Goal: Task Accomplishment & Management: Use online tool/utility

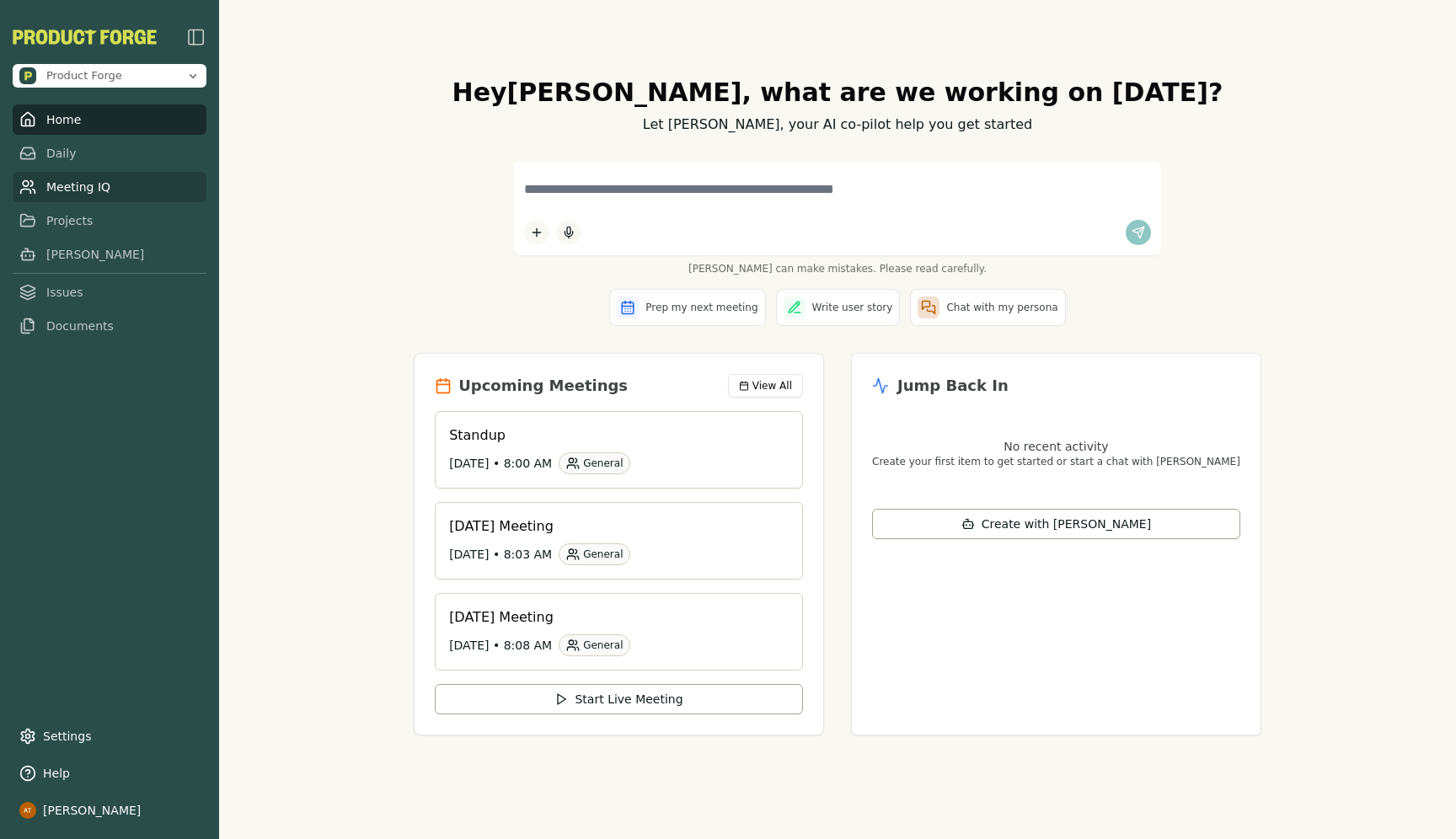
click at [150, 173] on link "Meeting IQ" at bounding box center [109, 187] width 194 height 30
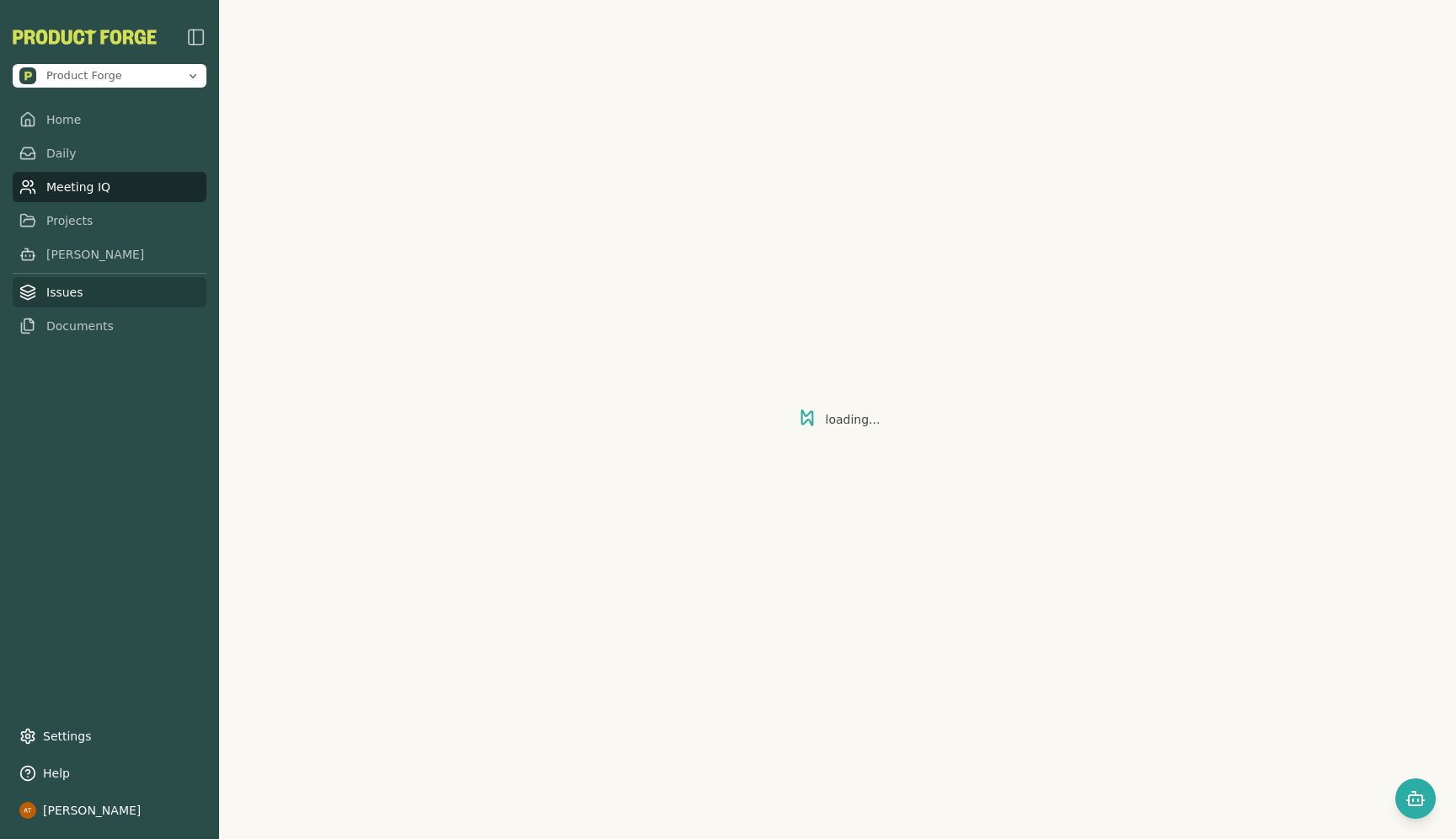
click at [92, 301] on link "Issues" at bounding box center [109, 292] width 194 height 30
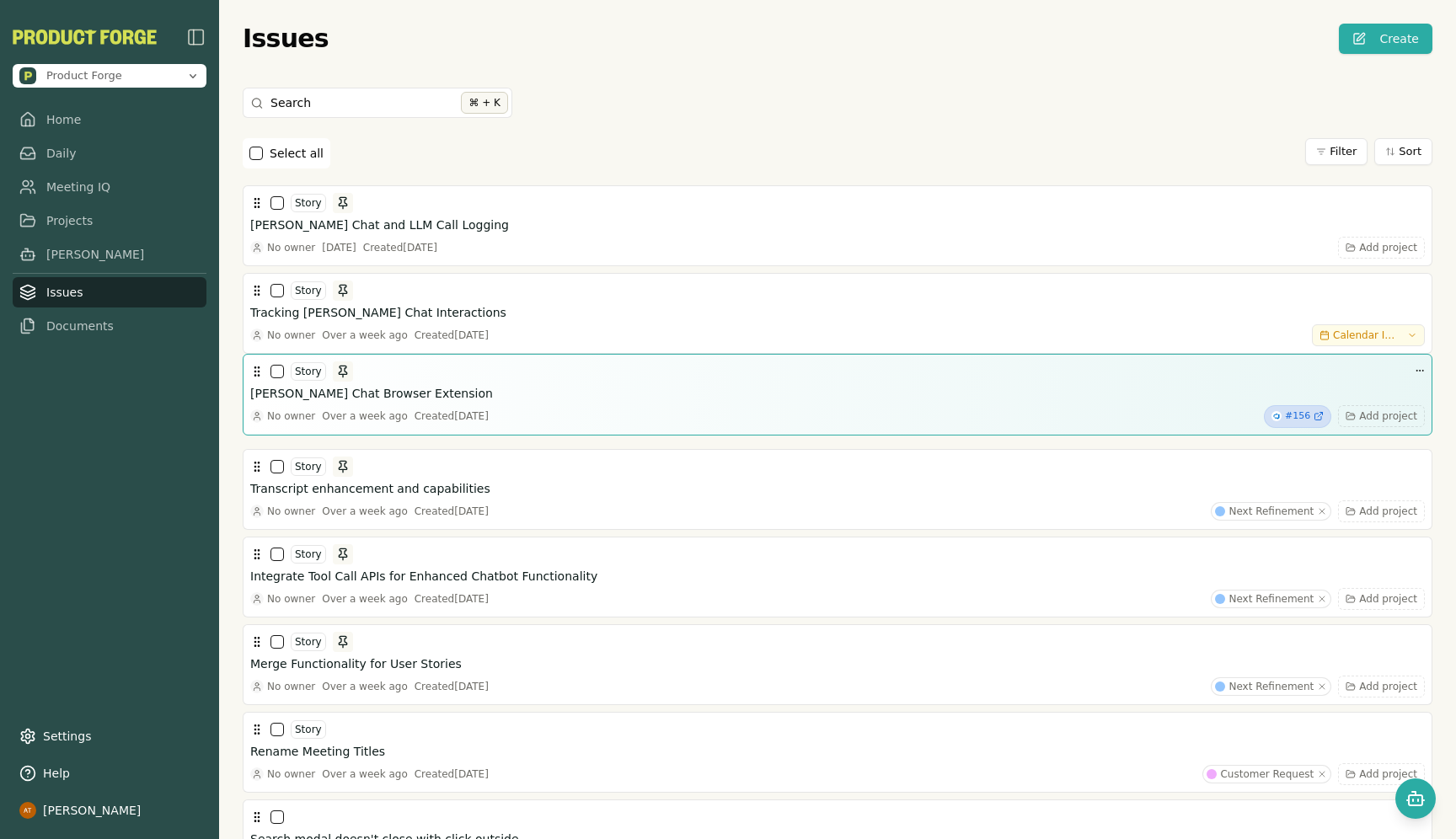
drag, startPoint x: 646, startPoint y: 387, endPoint x: 654, endPoint y: 380, distance: 10.6
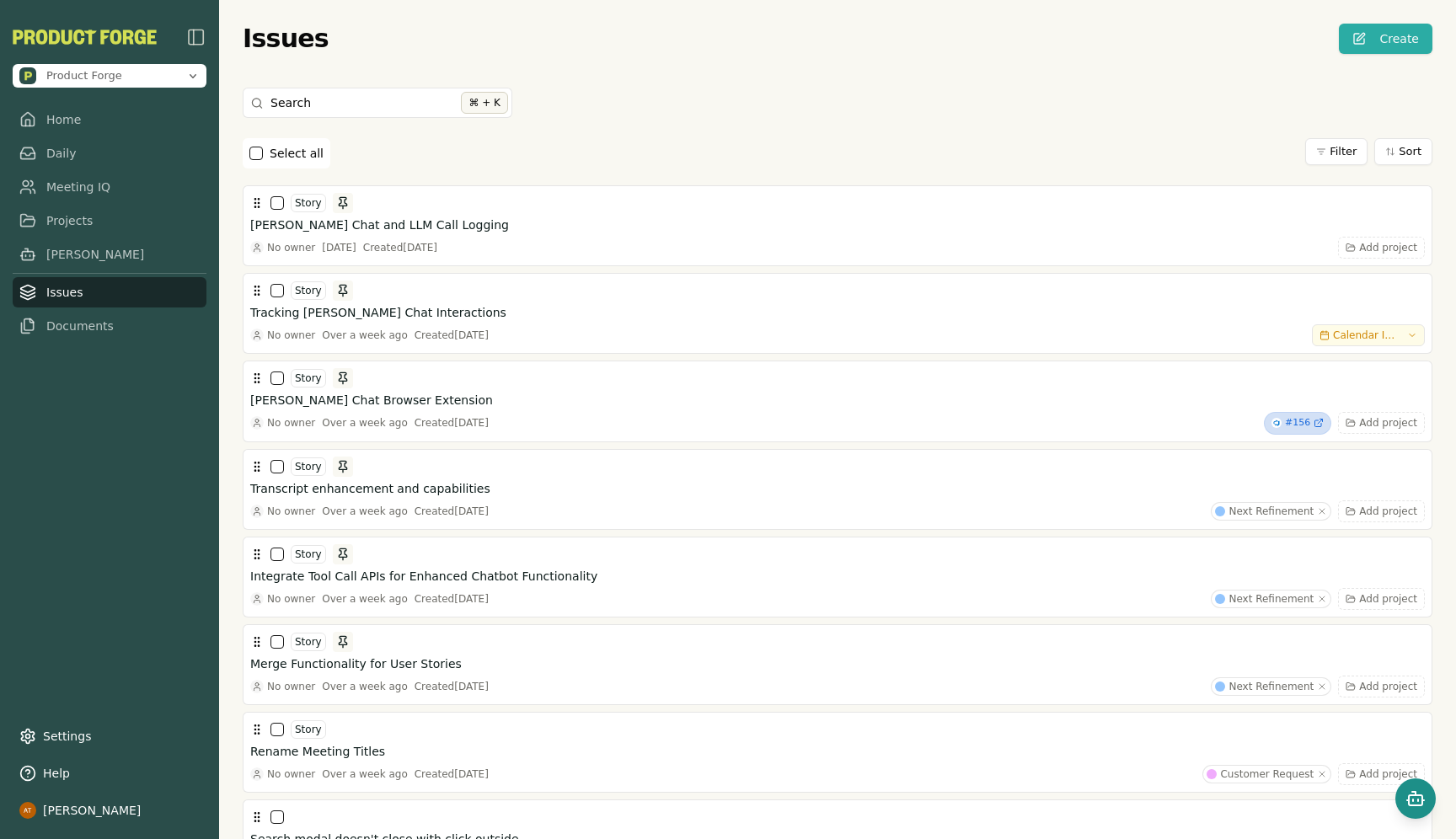
click at [1406, 797] on icon "Open chat" at bounding box center [1415, 799] width 20 height 20
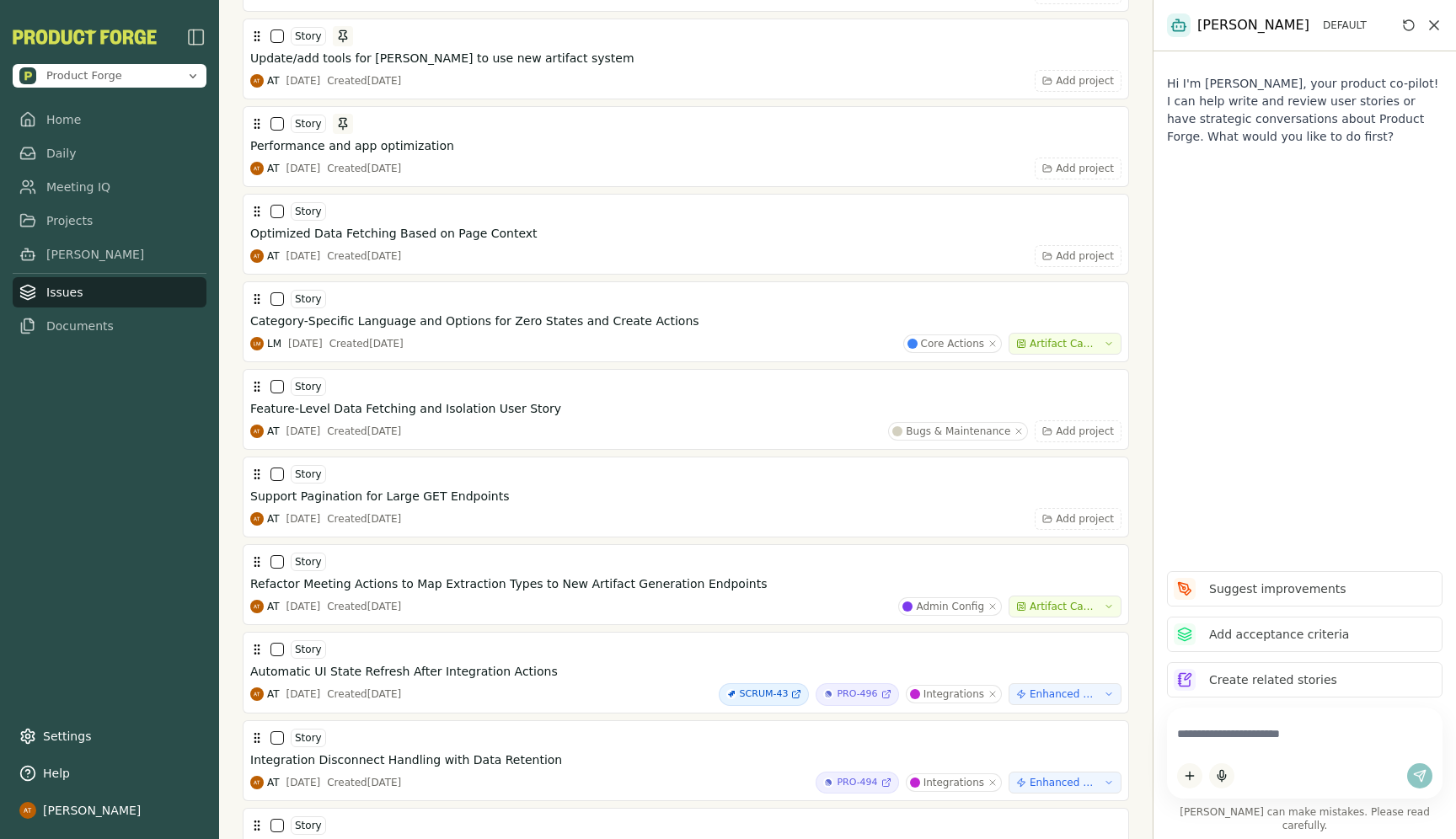
scroll to position [4512, 0]
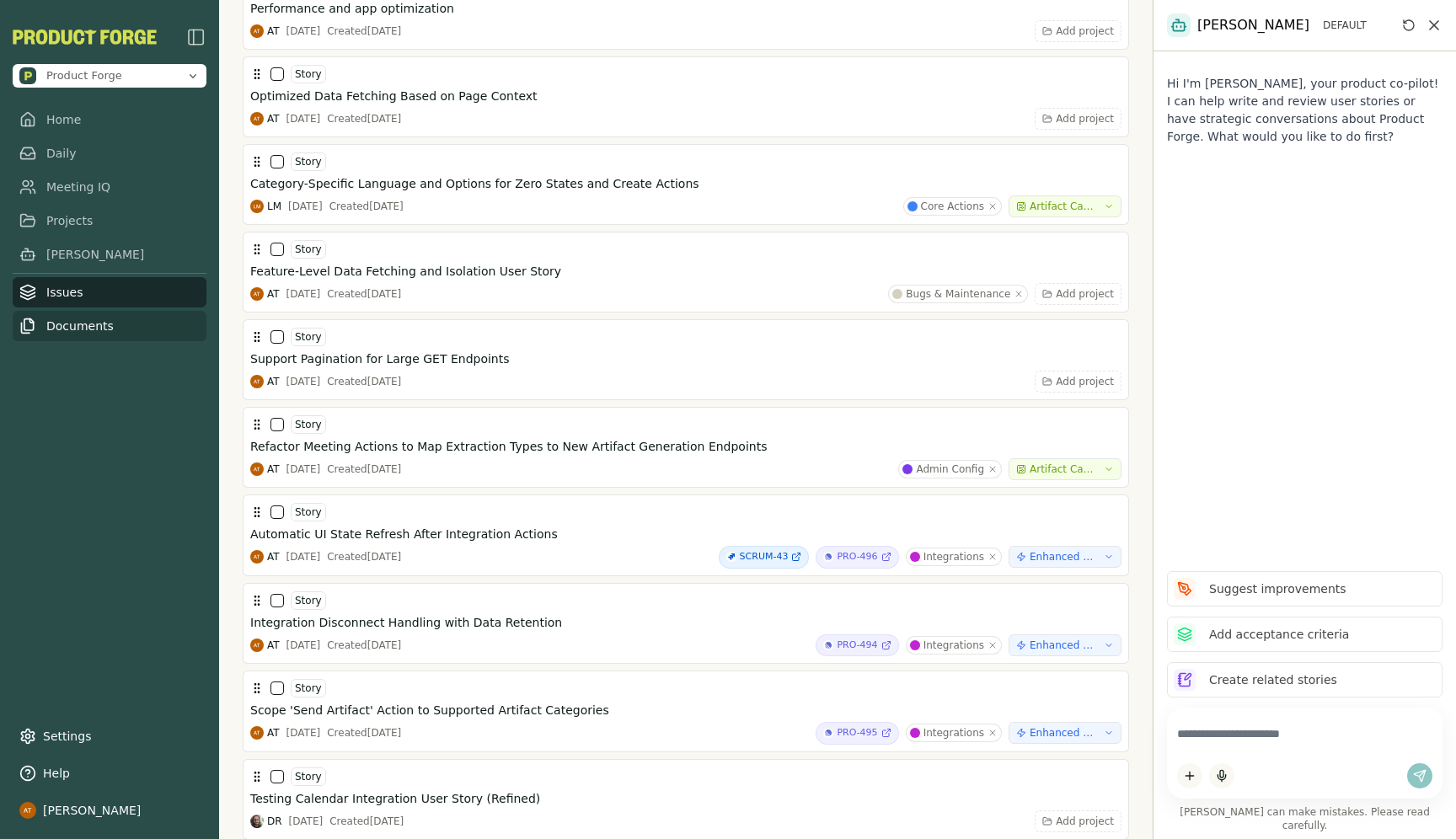
click at [100, 339] on link "Documents" at bounding box center [109, 326] width 194 height 30
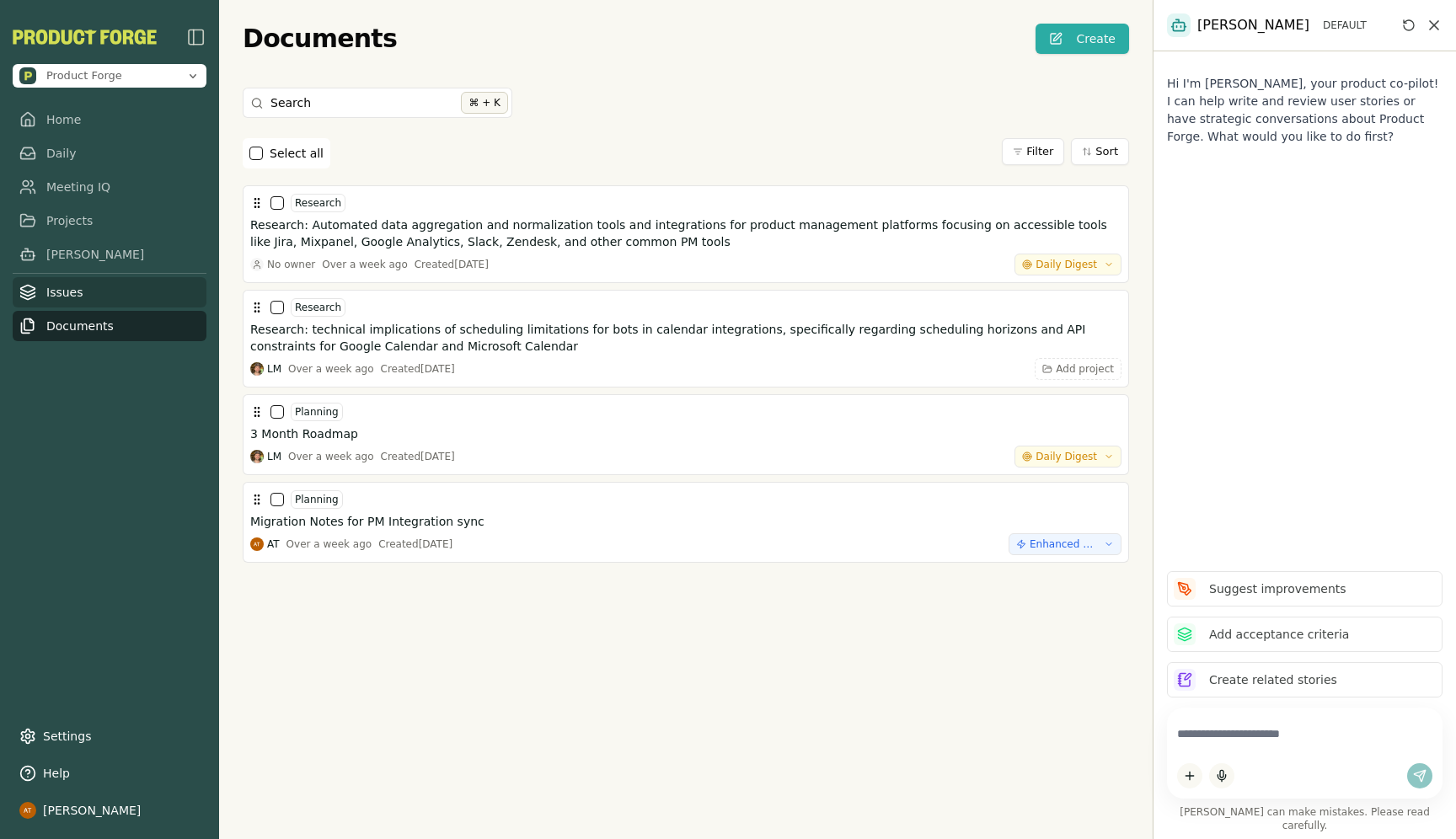
click at [55, 297] on link "Issues" at bounding box center [109, 292] width 194 height 30
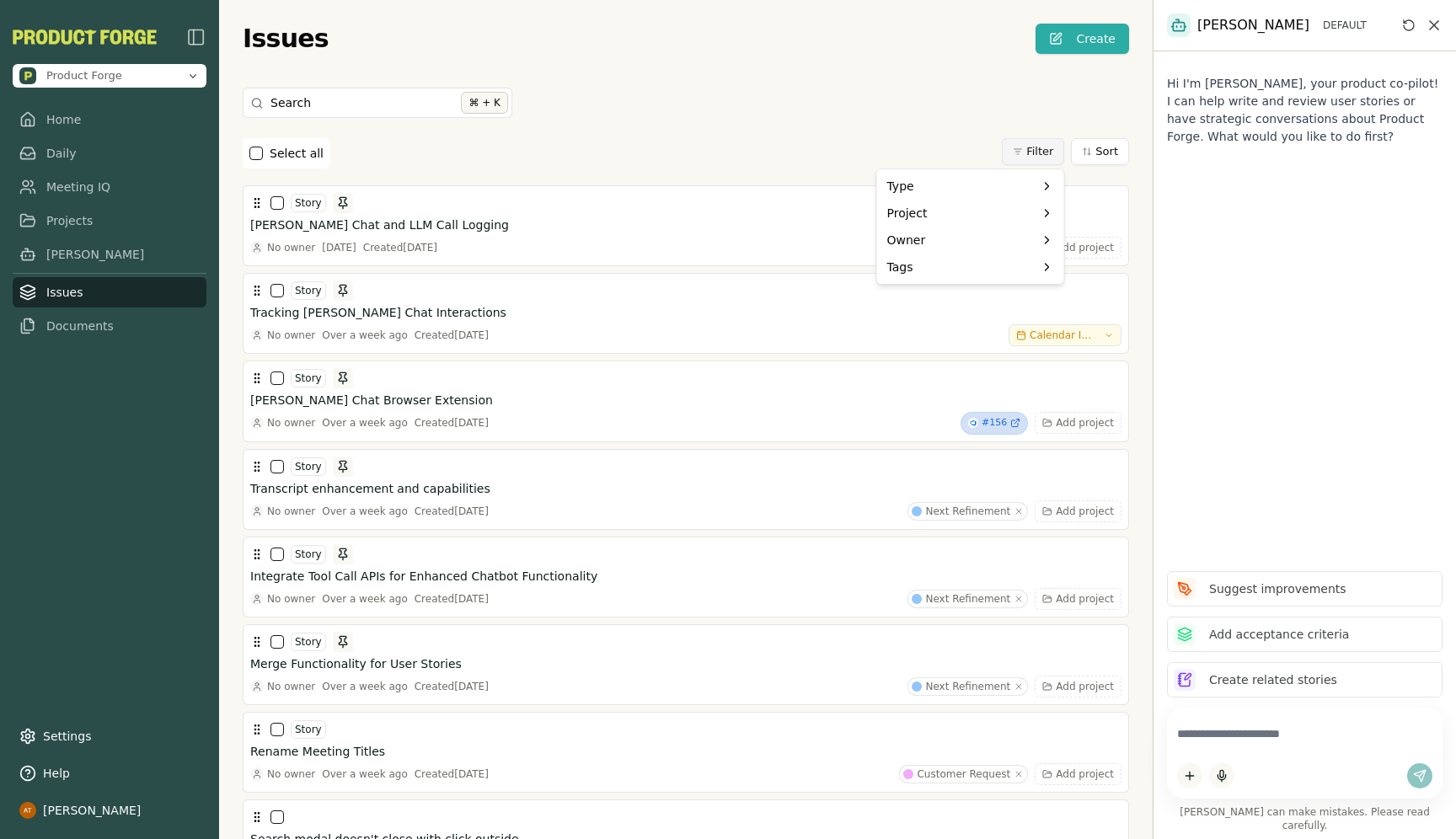
click at [1048, 156] on html "Product Forge Home Daily Meeting IQ Projects Smith Issues Documents Settings He…" at bounding box center [728, 419] width 1456 height 839
click at [1100, 159] on html "Product Forge Home Daily Meeting IQ Projects Smith Issues Documents Settings He…" at bounding box center [728, 419] width 1456 height 839
click at [1100, 159] on button "Sort" at bounding box center [1100, 152] width 58 height 27
click at [933, 122] on html "Product Forge Home Daily Meeting IQ Projects Smith Issues Documents Settings He…" at bounding box center [728, 419] width 1456 height 839
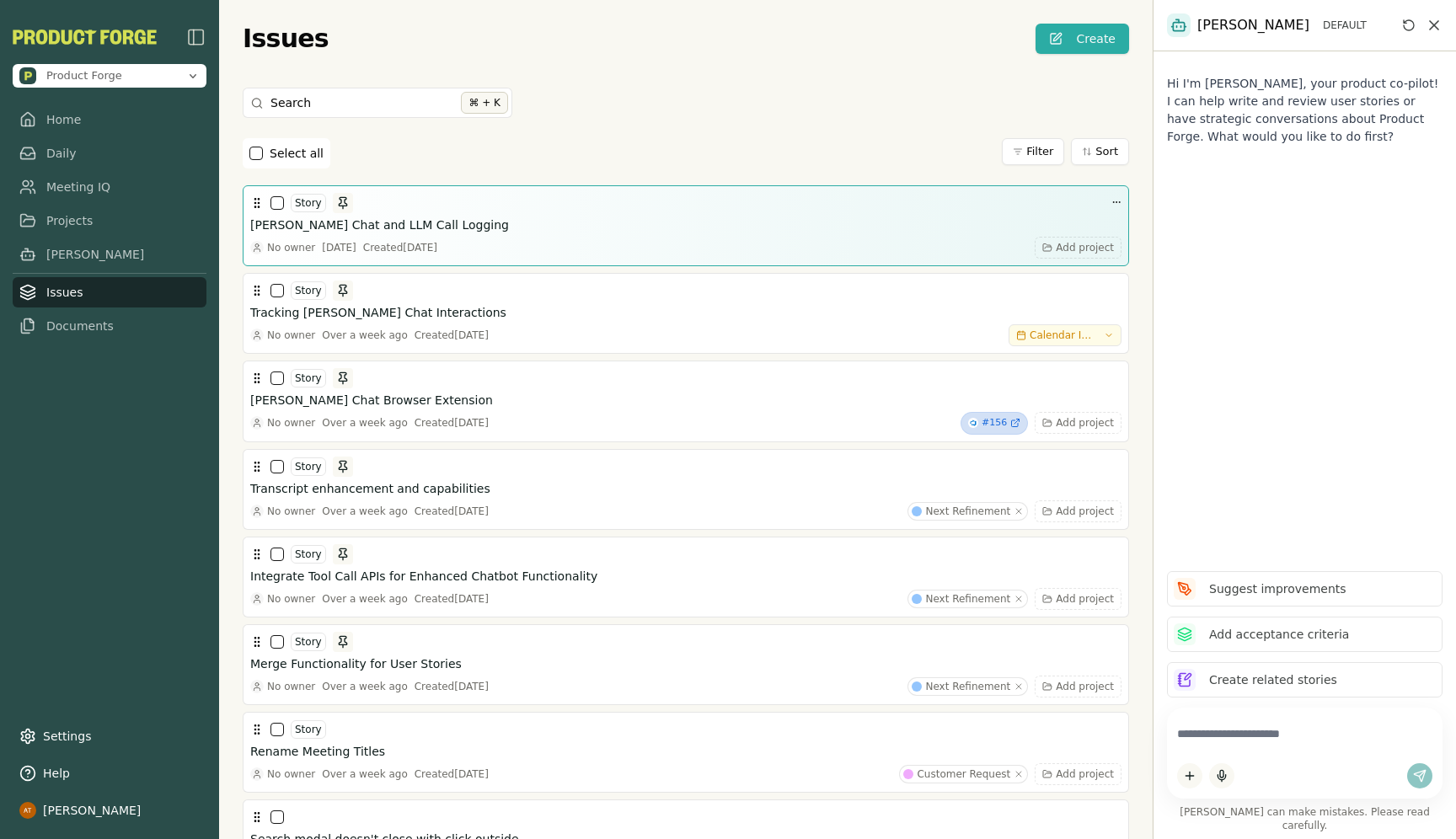
click at [277, 207] on button "button" at bounding box center [278, 203] width 14 height 14
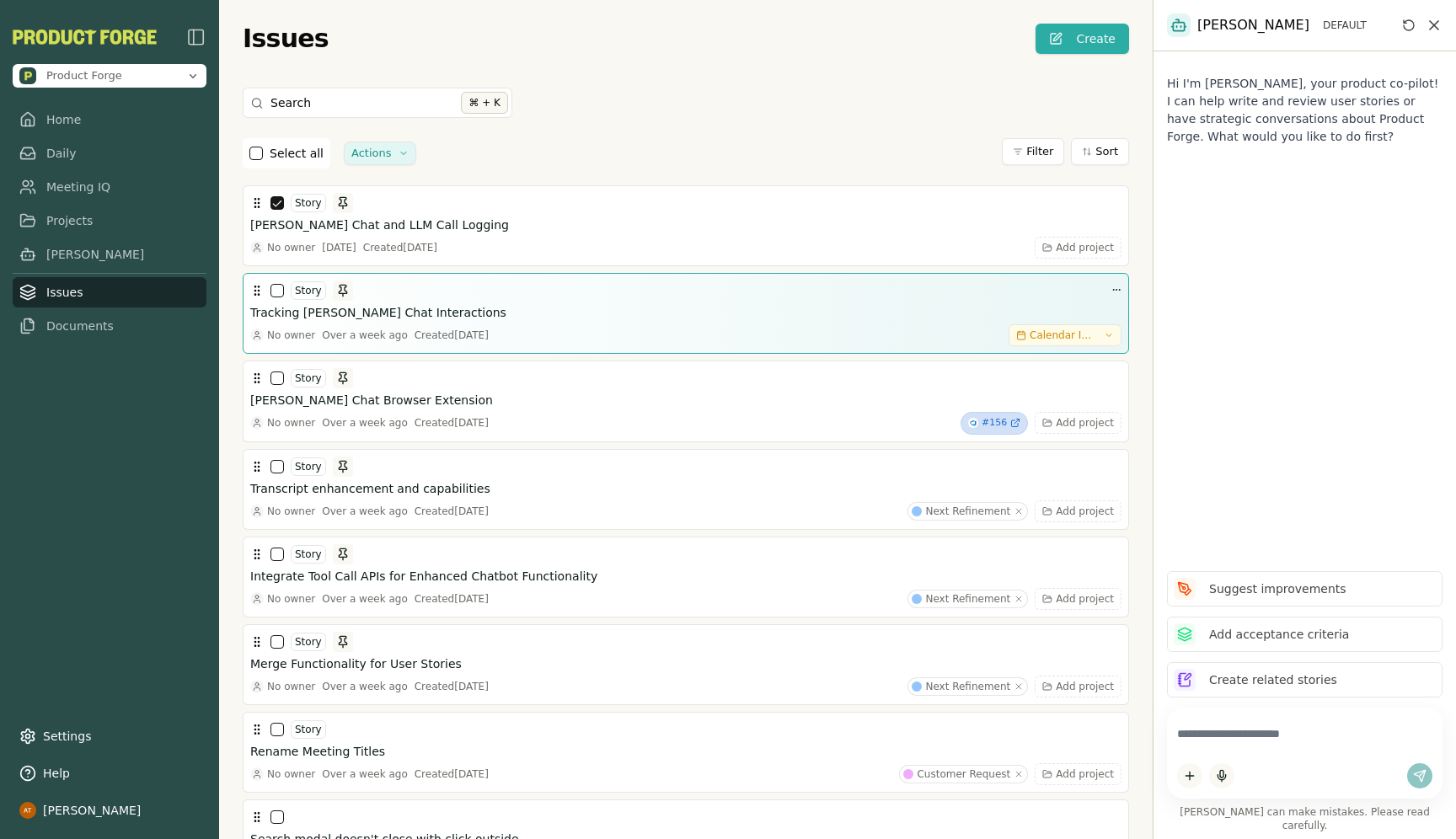
click at [272, 288] on button "button" at bounding box center [278, 290] width 14 height 14
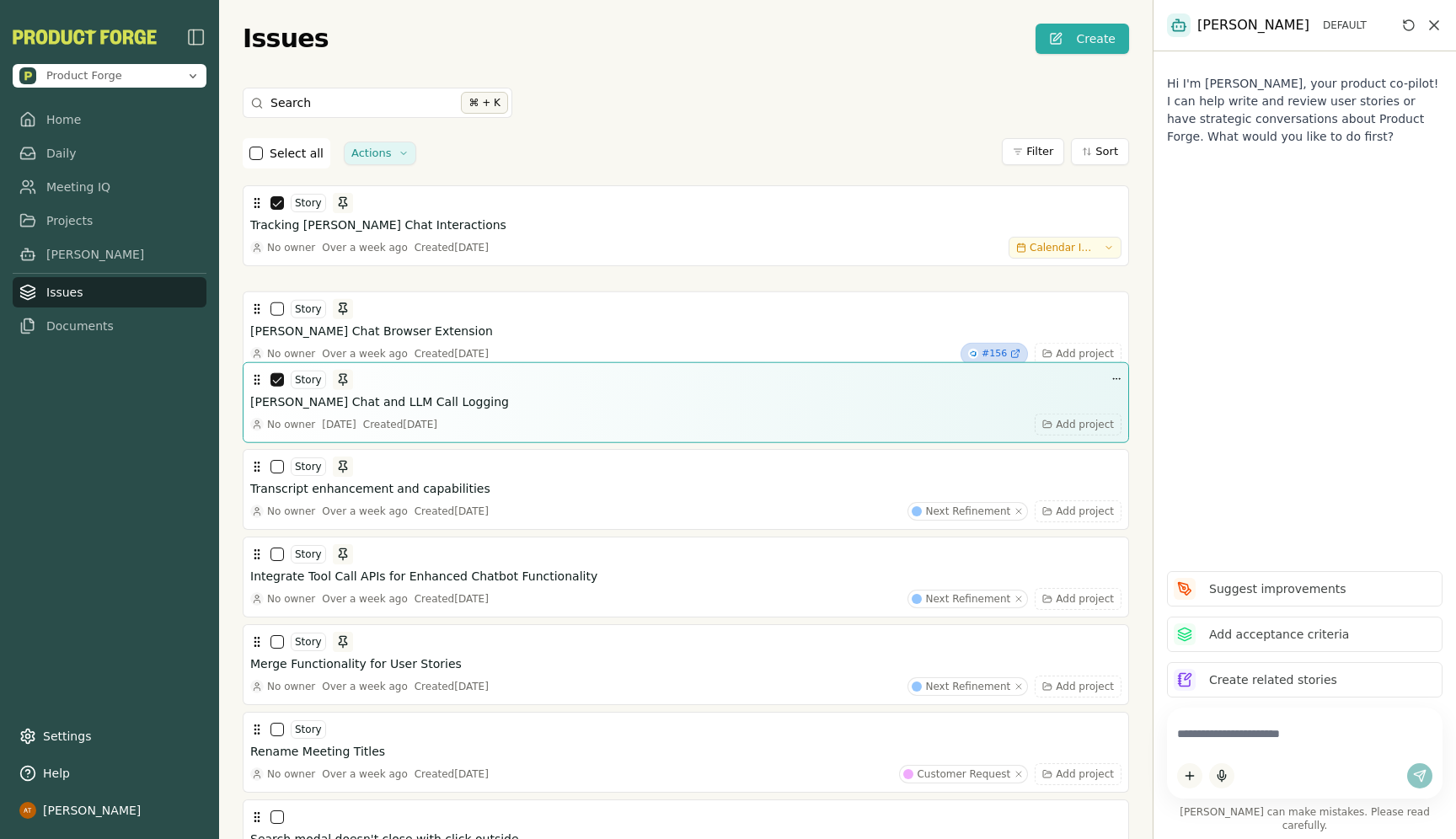
drag, startPoint x: 478, startPoint y: 206, endPoint x: 470, endPoint y: 394, distance: 188.2
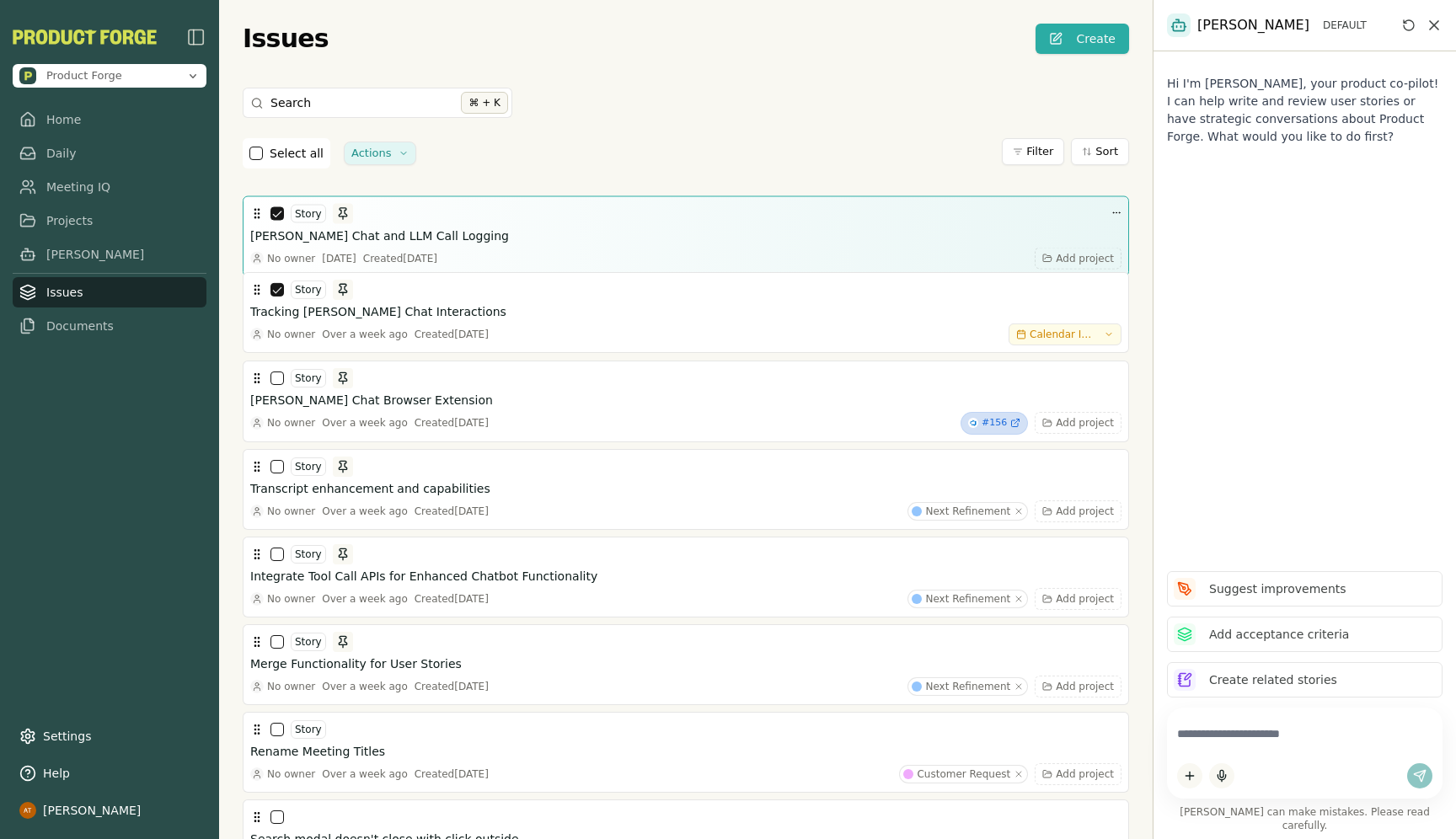
drag, startPoint x: 408, startPoint y: 393, endPoint x: 411, endPoint y: 228, distance: 165.0
click at [411, 228] on h3 "Smith Chat and LLM Call Logging" at bounding box center [380, 236] width 259 height 17
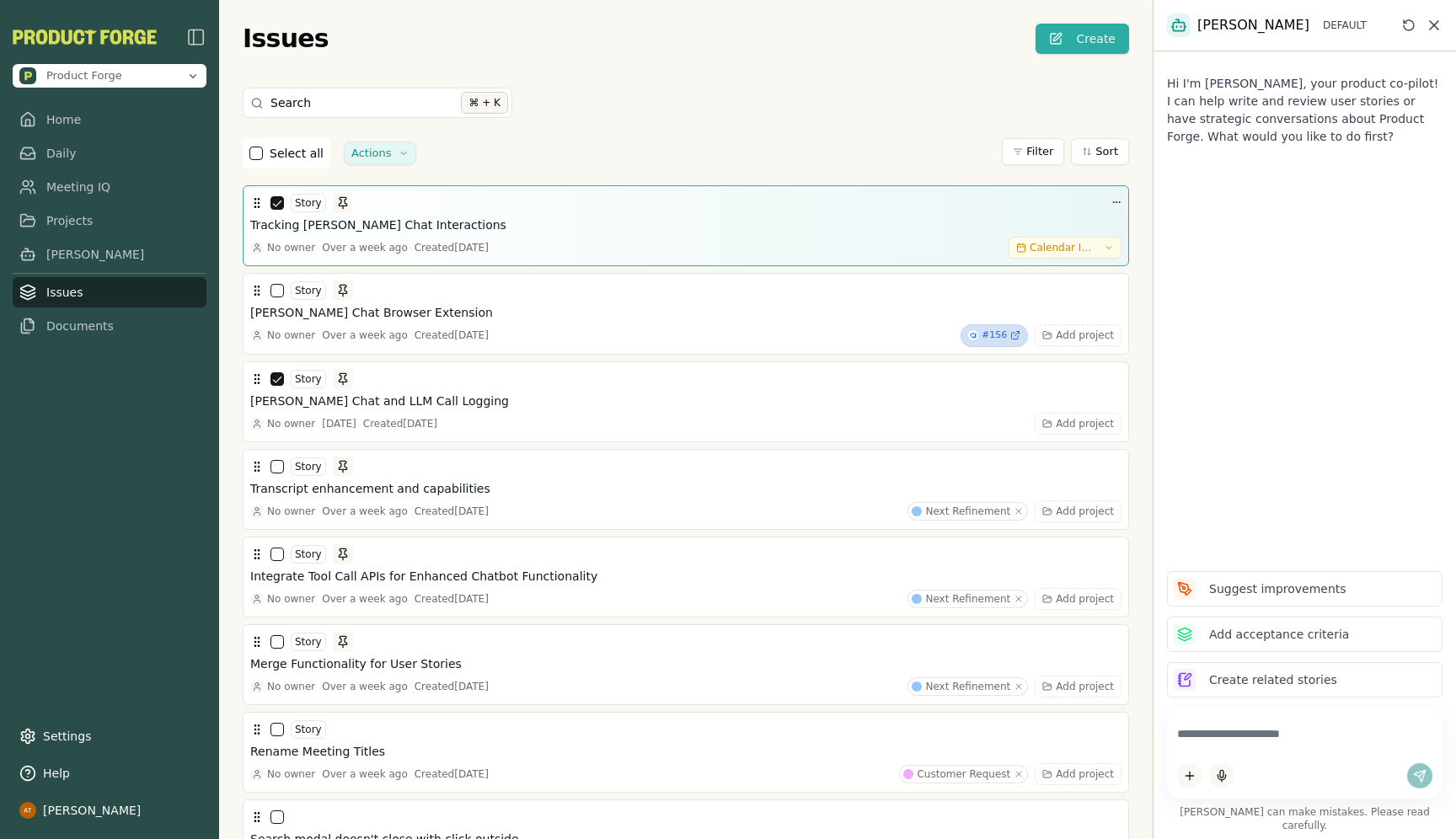
click at [273, 201] on button "button" at bounding box center [278, 203] width 14 height 14
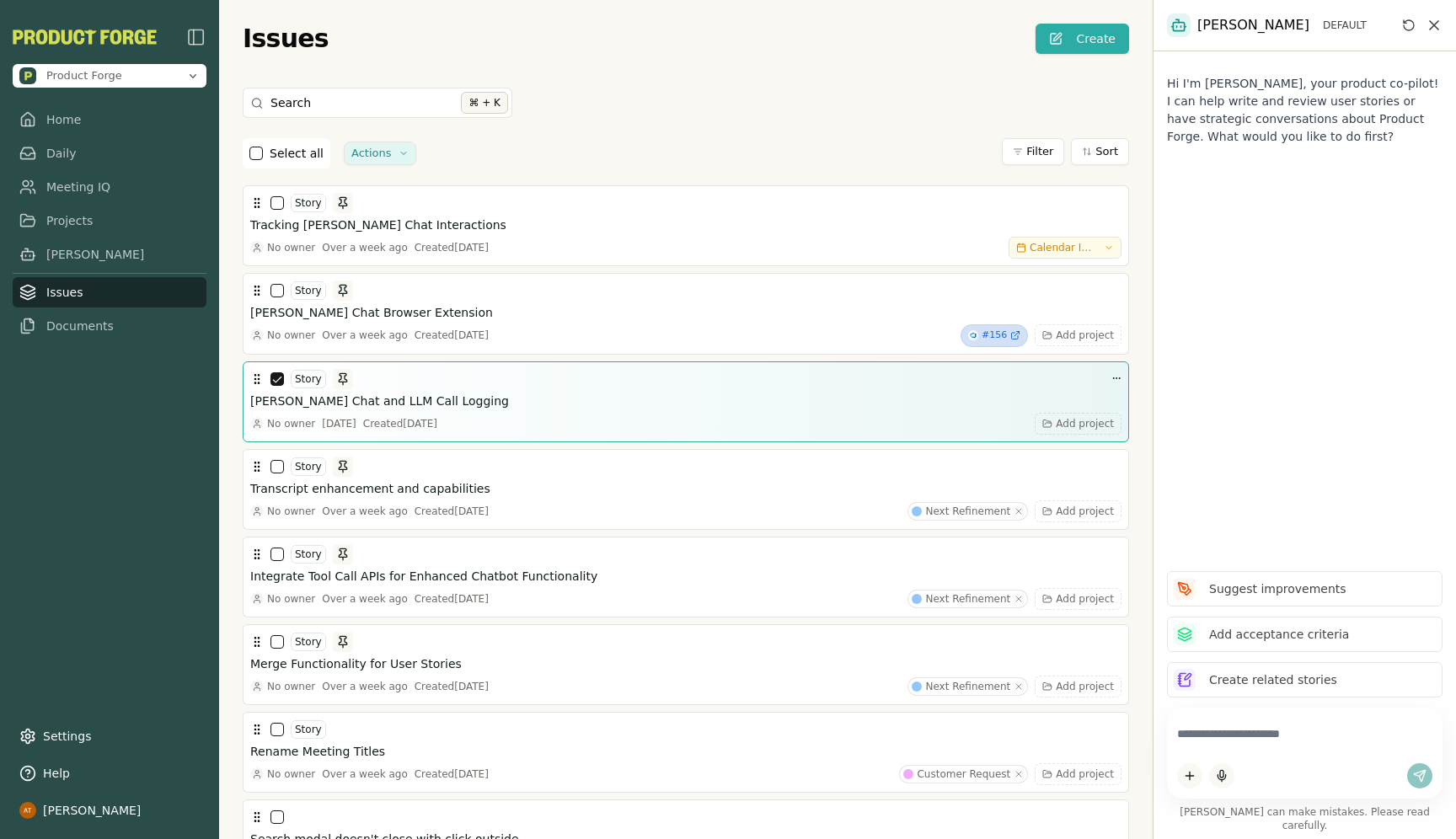
click at [279, 373] on button "button" at bounding box center [278, 379] width 14 height 14
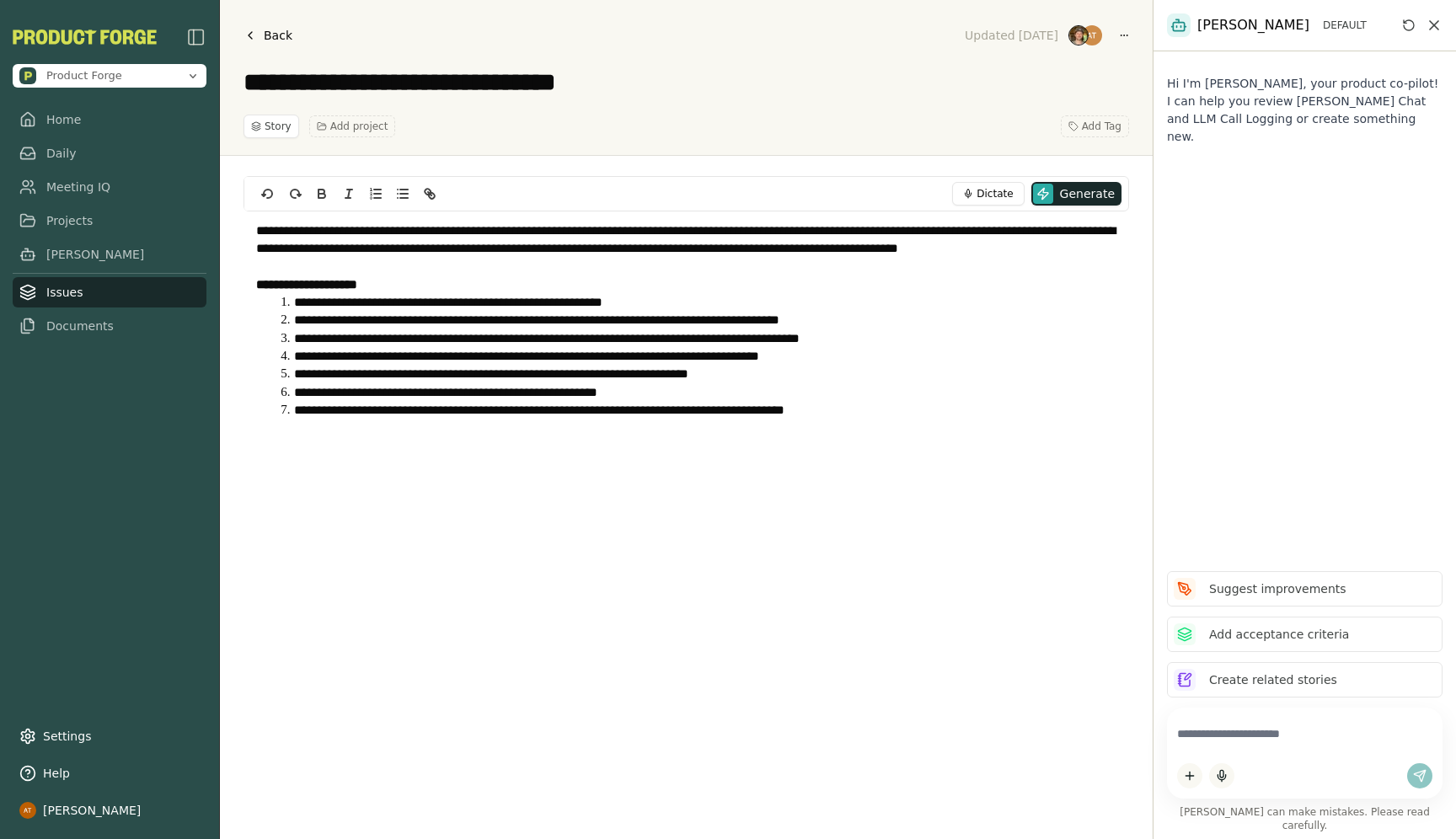
click at [256, 26] on link "Back" at bounding box center [268, 36] width 49 height 24
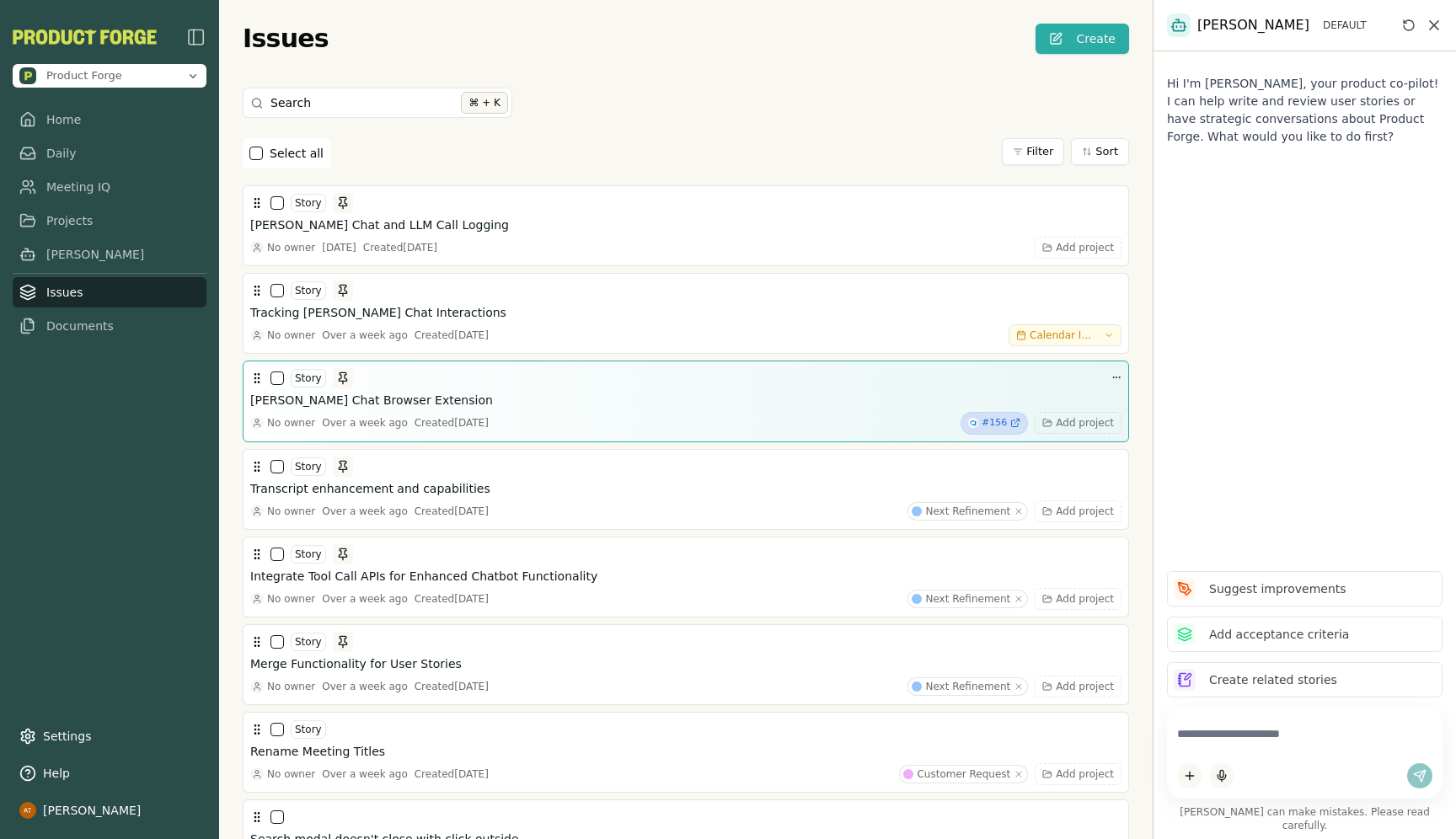
click at [339, 406] on h3 "Smith Chat Browser Extension" at bounding box center [372, 400] width 243 height 17
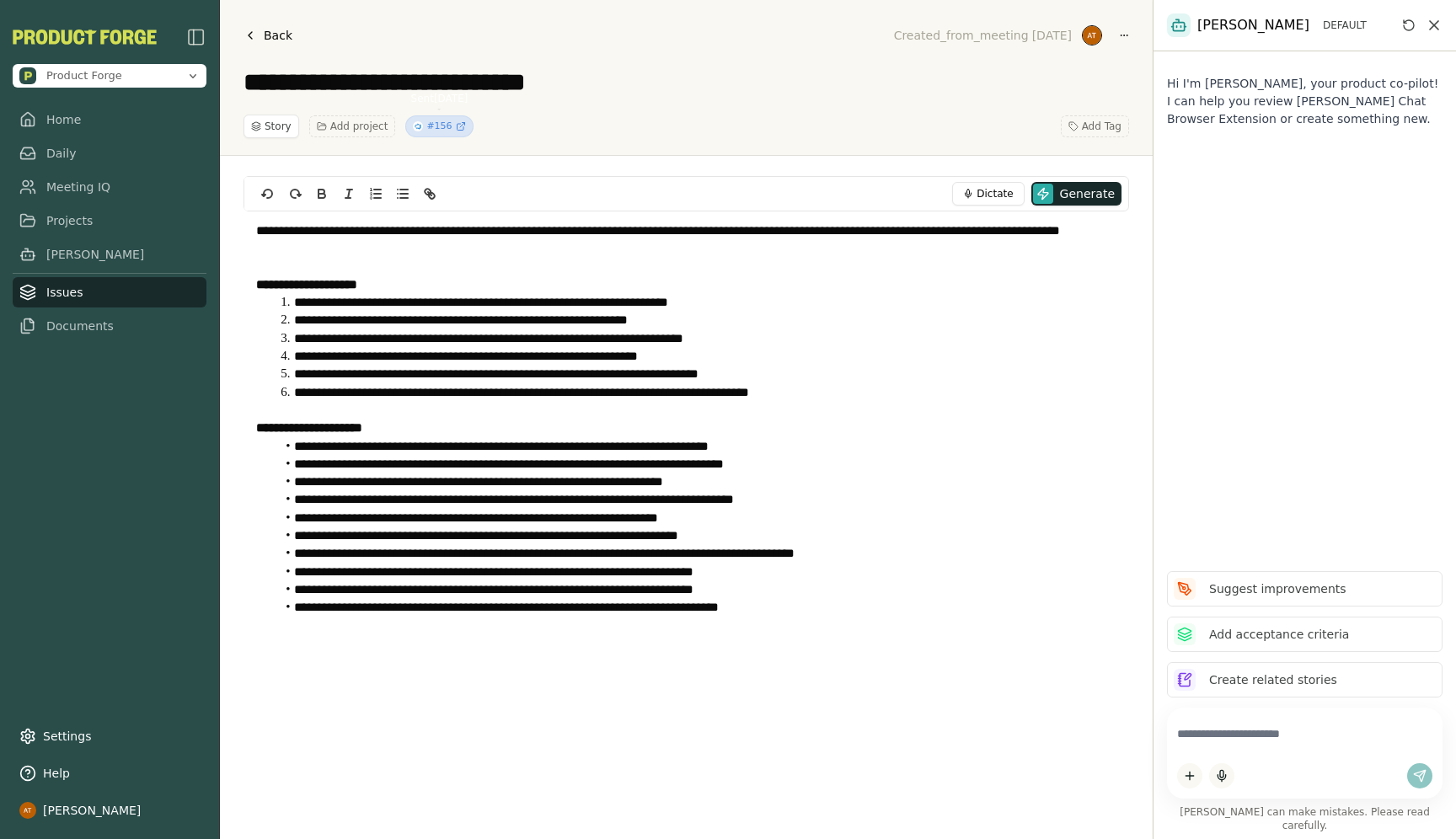
click at [438, 126] on span "#156" at bounding box center [439, 126] width 25 height 14
click at [95, 283] on link "Issues" at bounding box center [109, 292] width 194 height 30
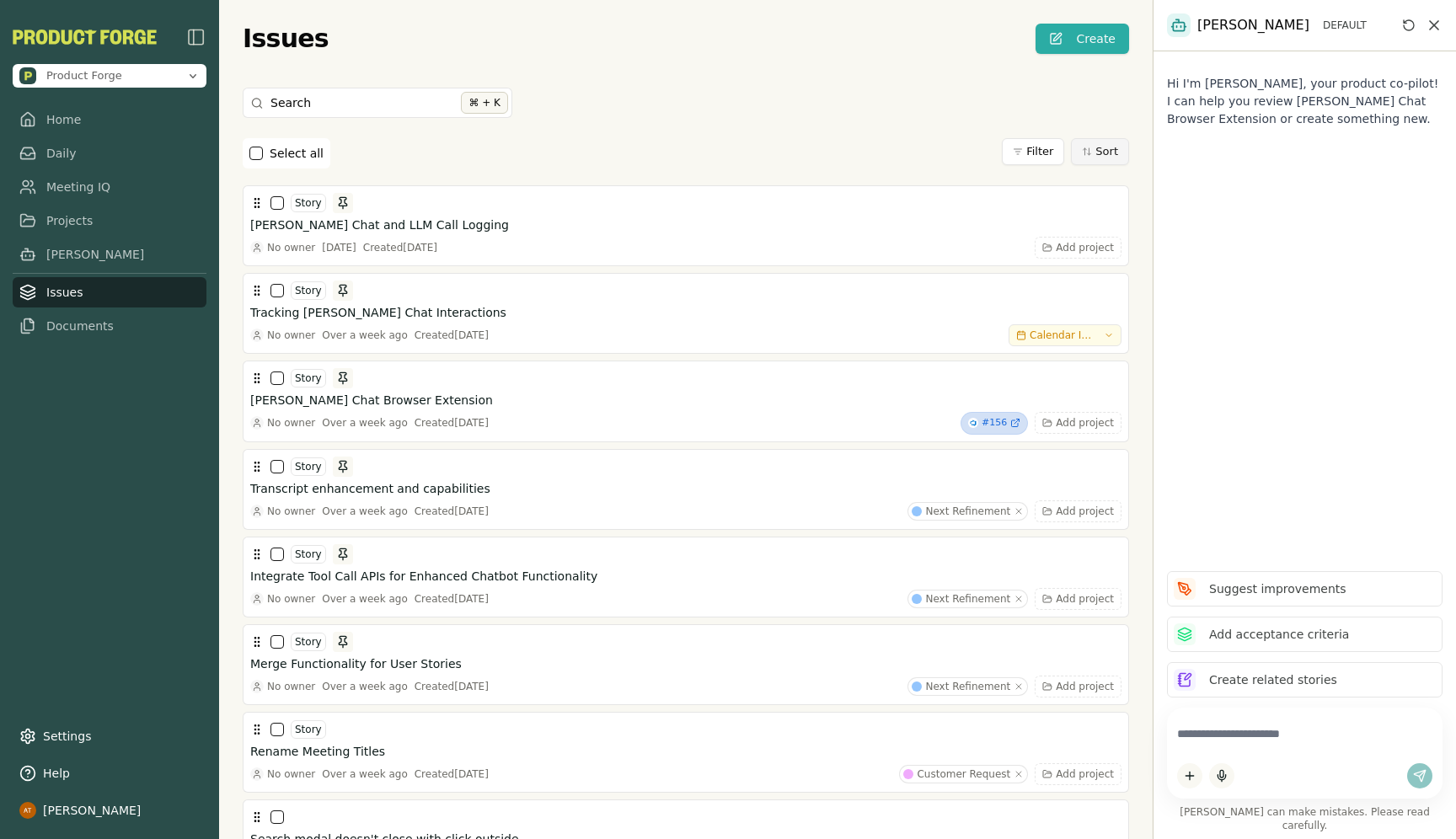
click at [1100, 153] on button "Sort" at bounding box center [1100, 152] width 58 height 27
click at [1066, 208] on li "Date Created" at bounding box center [1061, 207] width 135 height 24
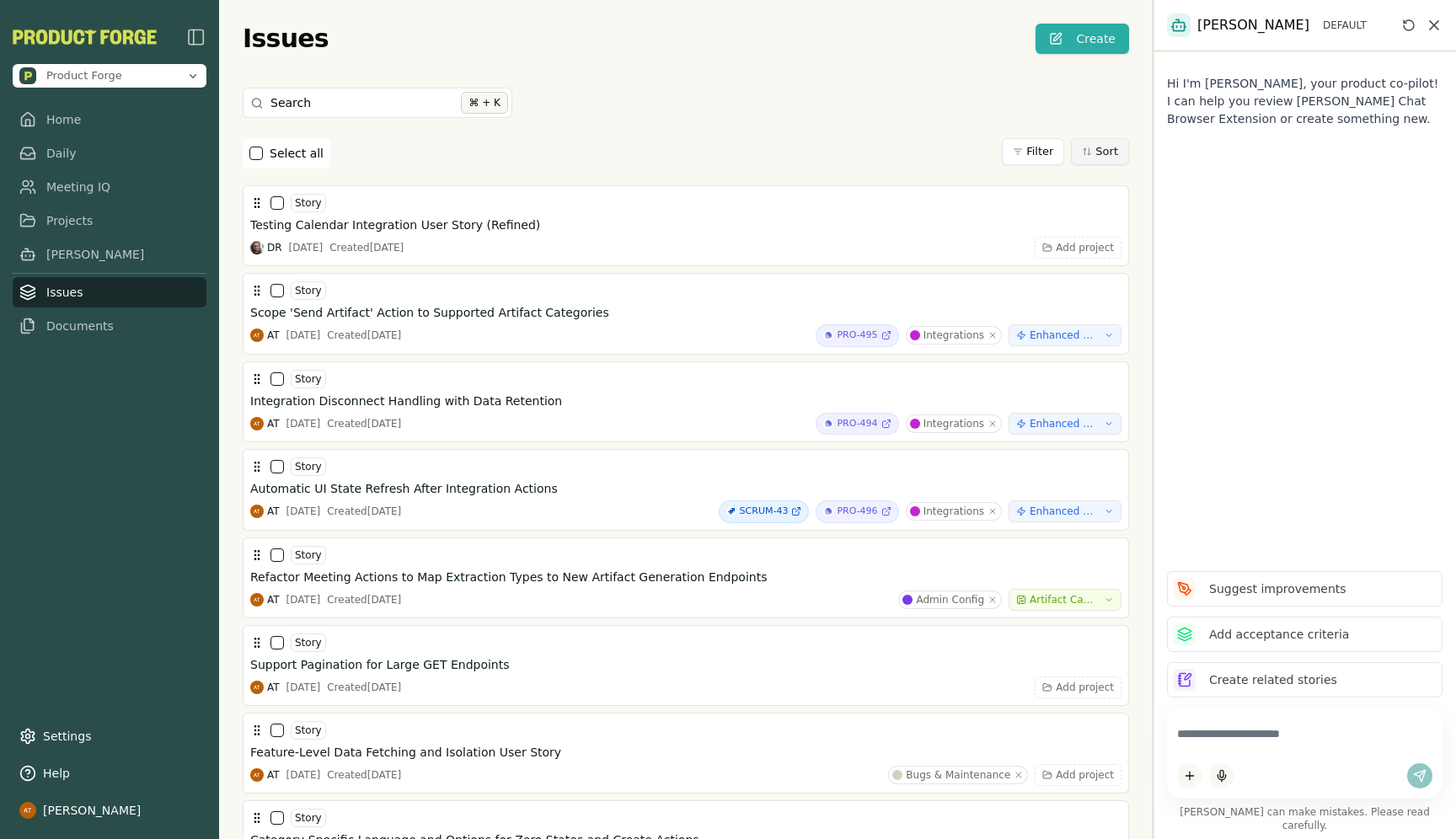
click at [1100, 161] on button "Sort" at bounding box center [1100, 152] width 58 height 27
click at [1082, 183] on li "Default" at bounding box center [1061, 184] width 135 height 24
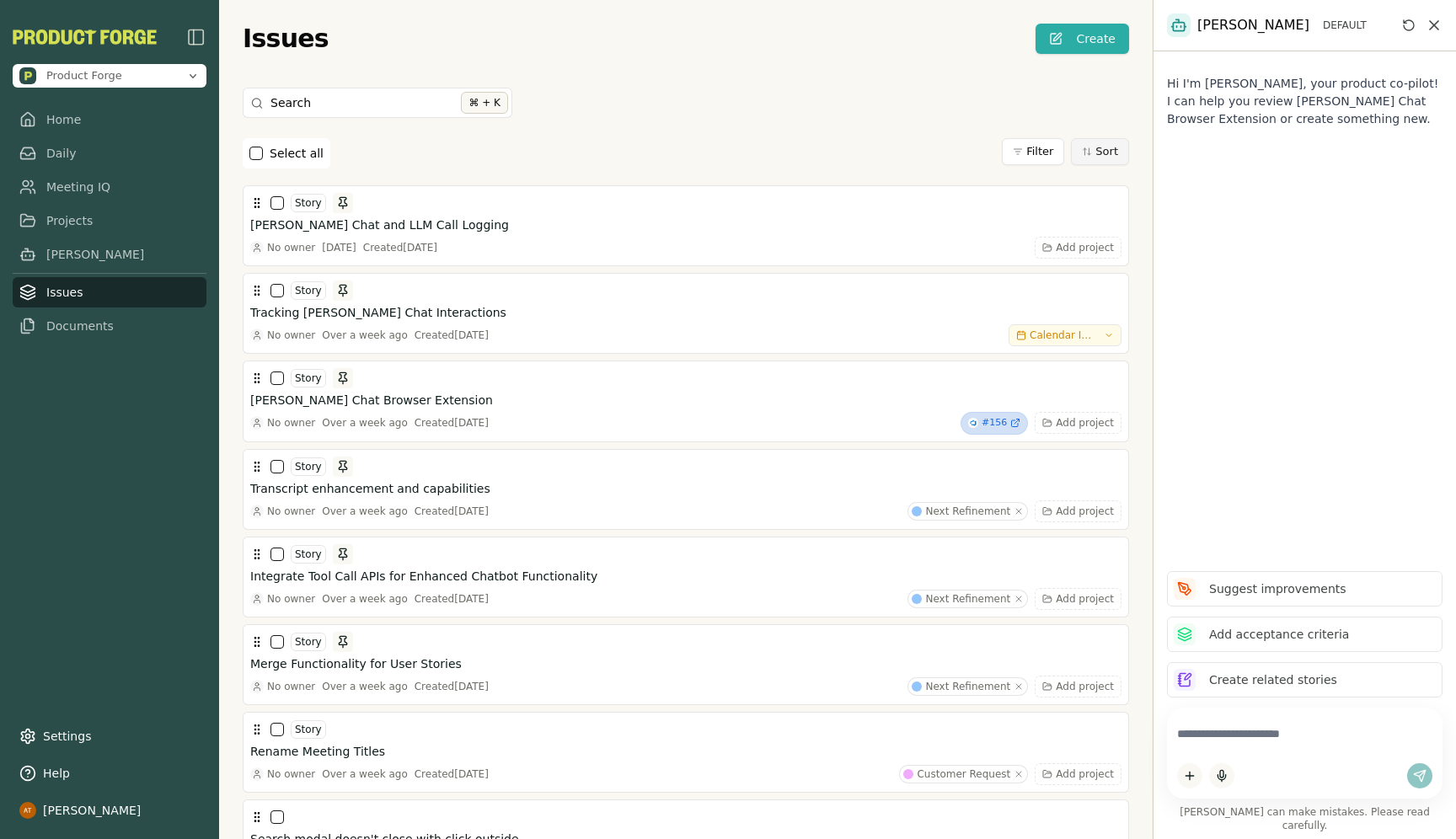
click at [1094, 159] on button "Sort" at bounding box center [1100, 152] width 58 height 27
click at [1077, 206] on li "Date Created" at bounding box center [1061, 207] width 135 height 24
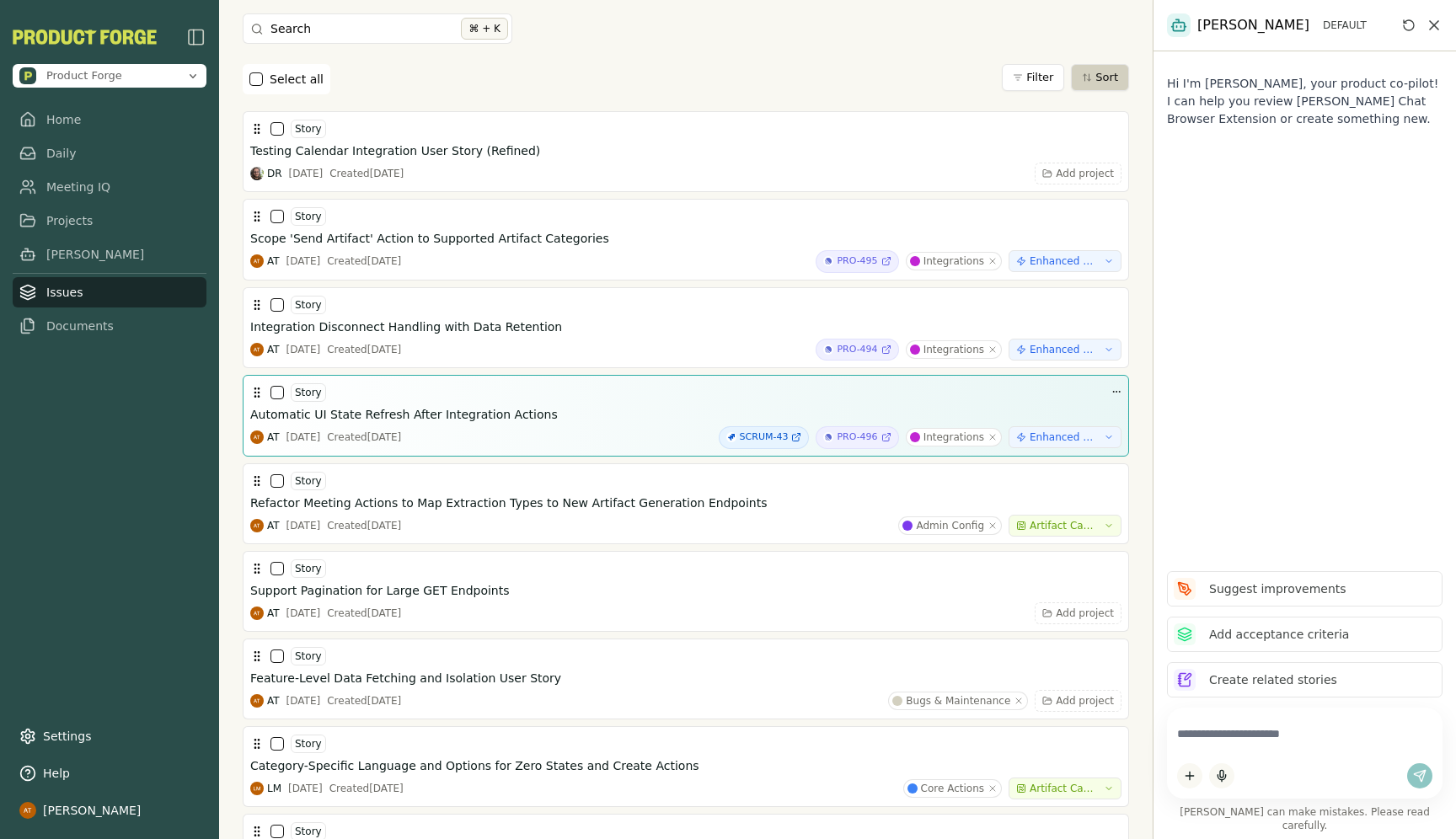
scroll to position [76, 0]
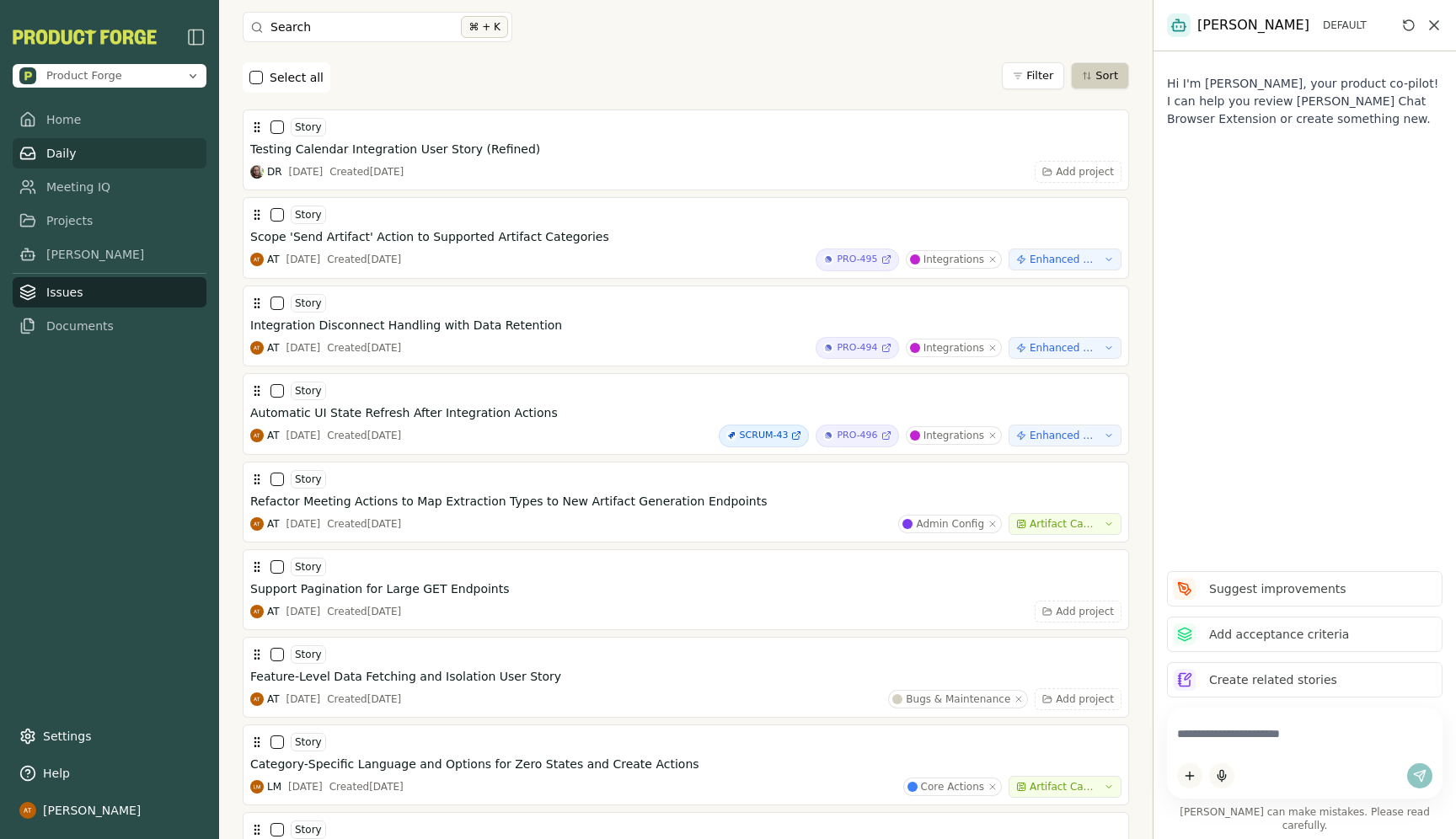
click at [35, 159] on icon at bounding box center [28, 153] width 17 height 17
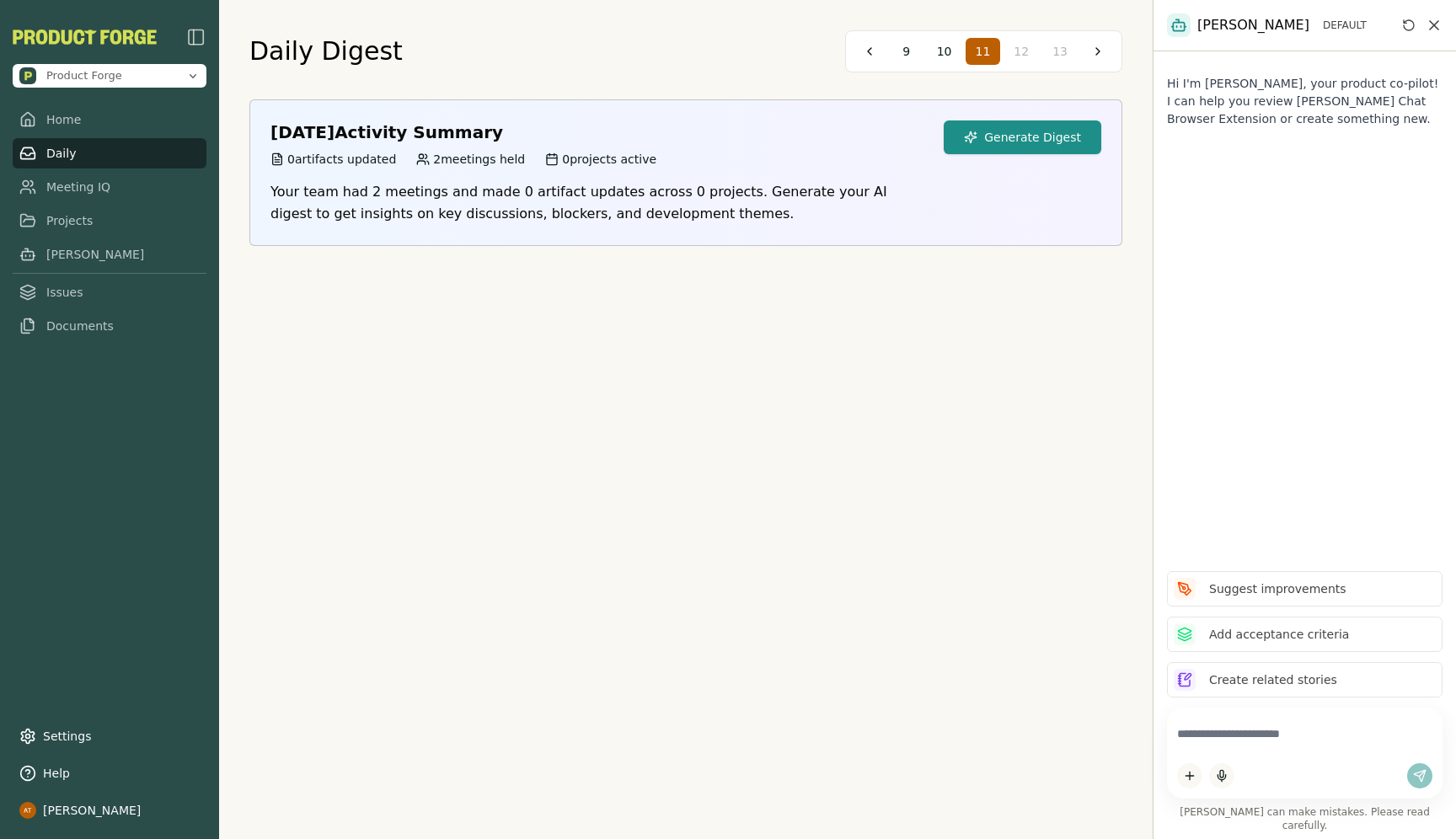
click at [986, 141] on button "Generate Digest" at bounding box center [1023, 137] width 157 height 34
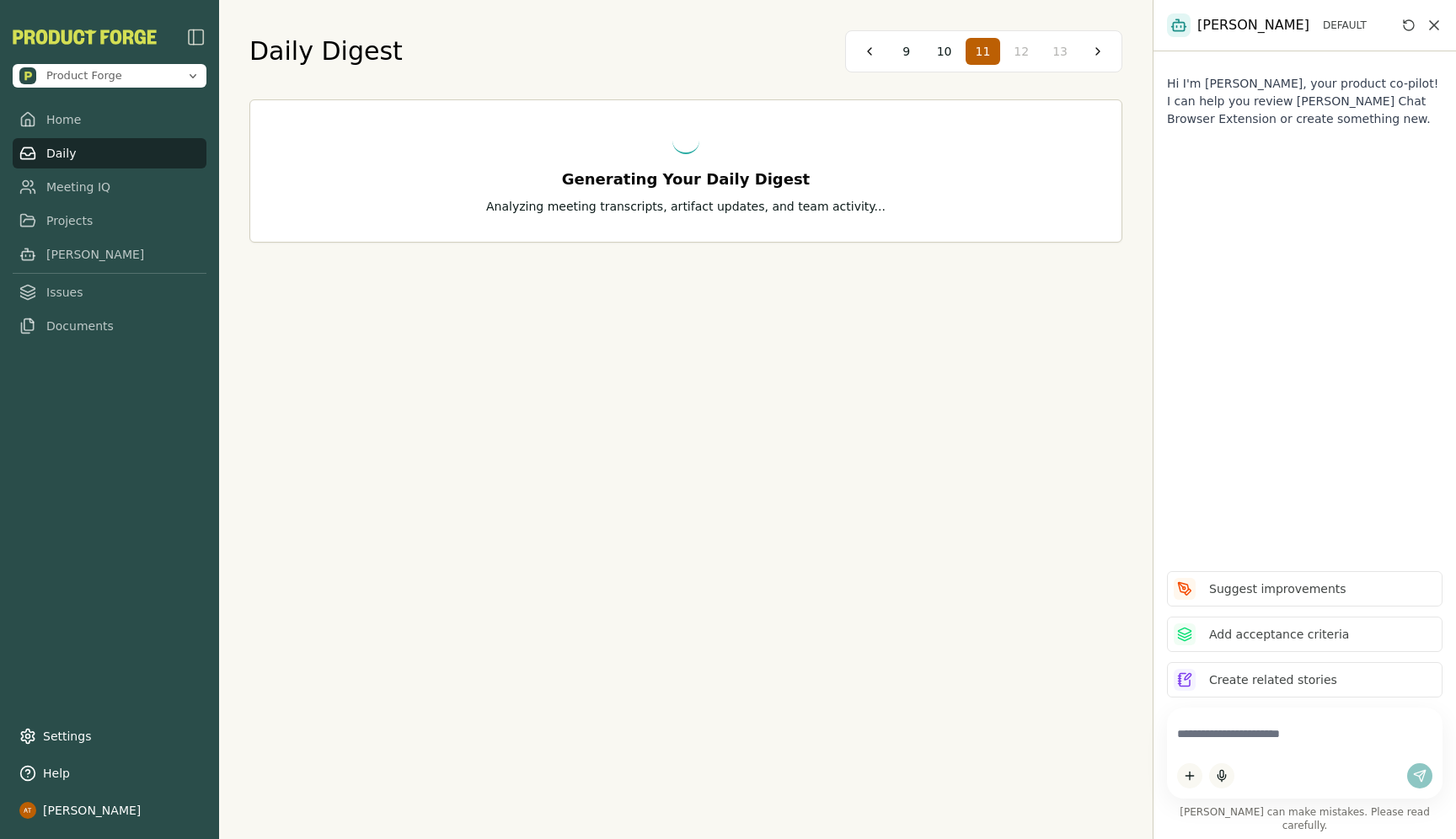
click at [193, 36] on img "button" at bounding box center [196, 37] width 20 height 20
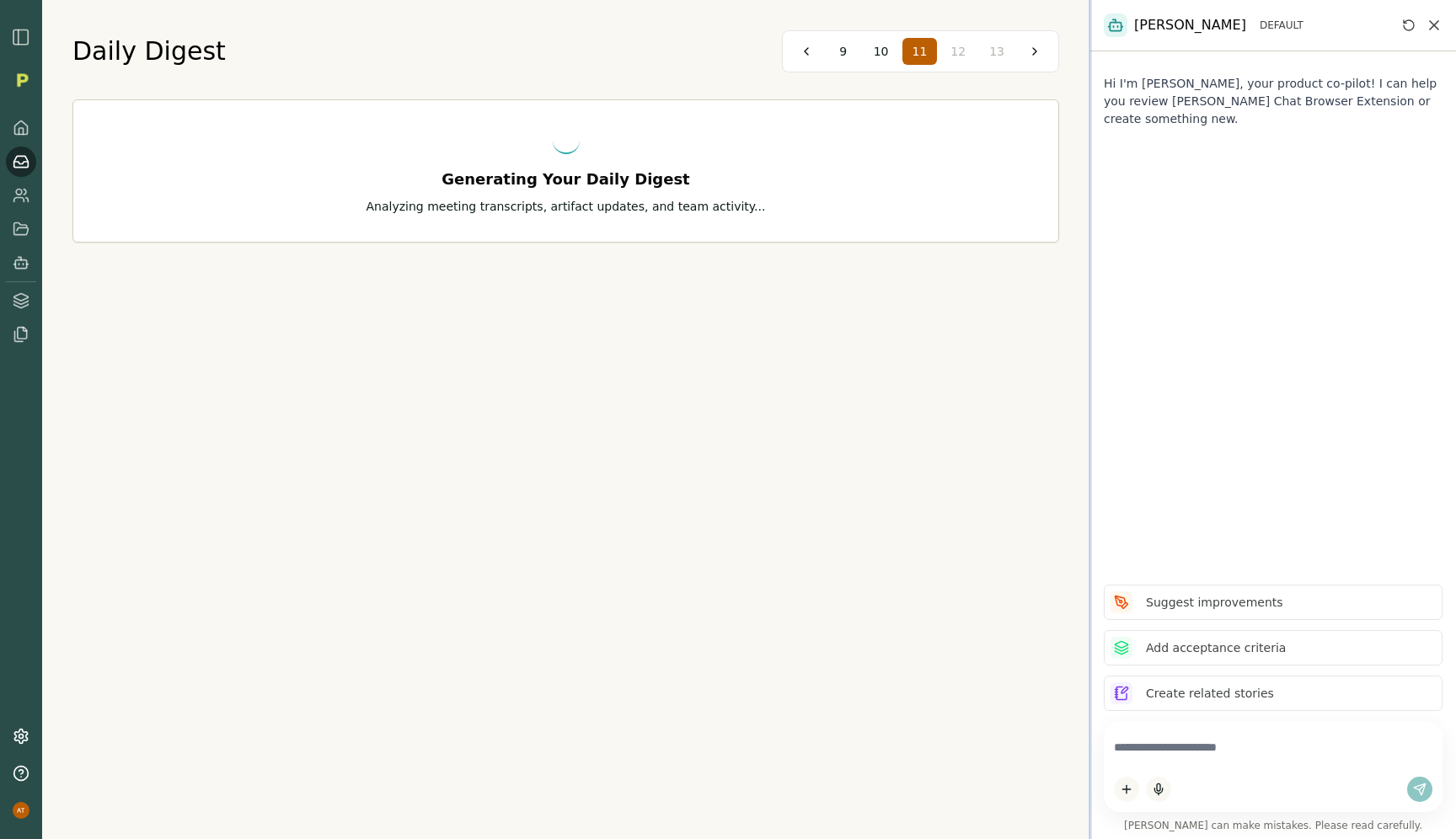
drag, startPoint x: 1152, startPoint y: 221, endPoint x: 1090, endPoint y: 218, distance: 62.1
click at [1089, 218] on div at bounding box center [1090, 419] width 3 height 839
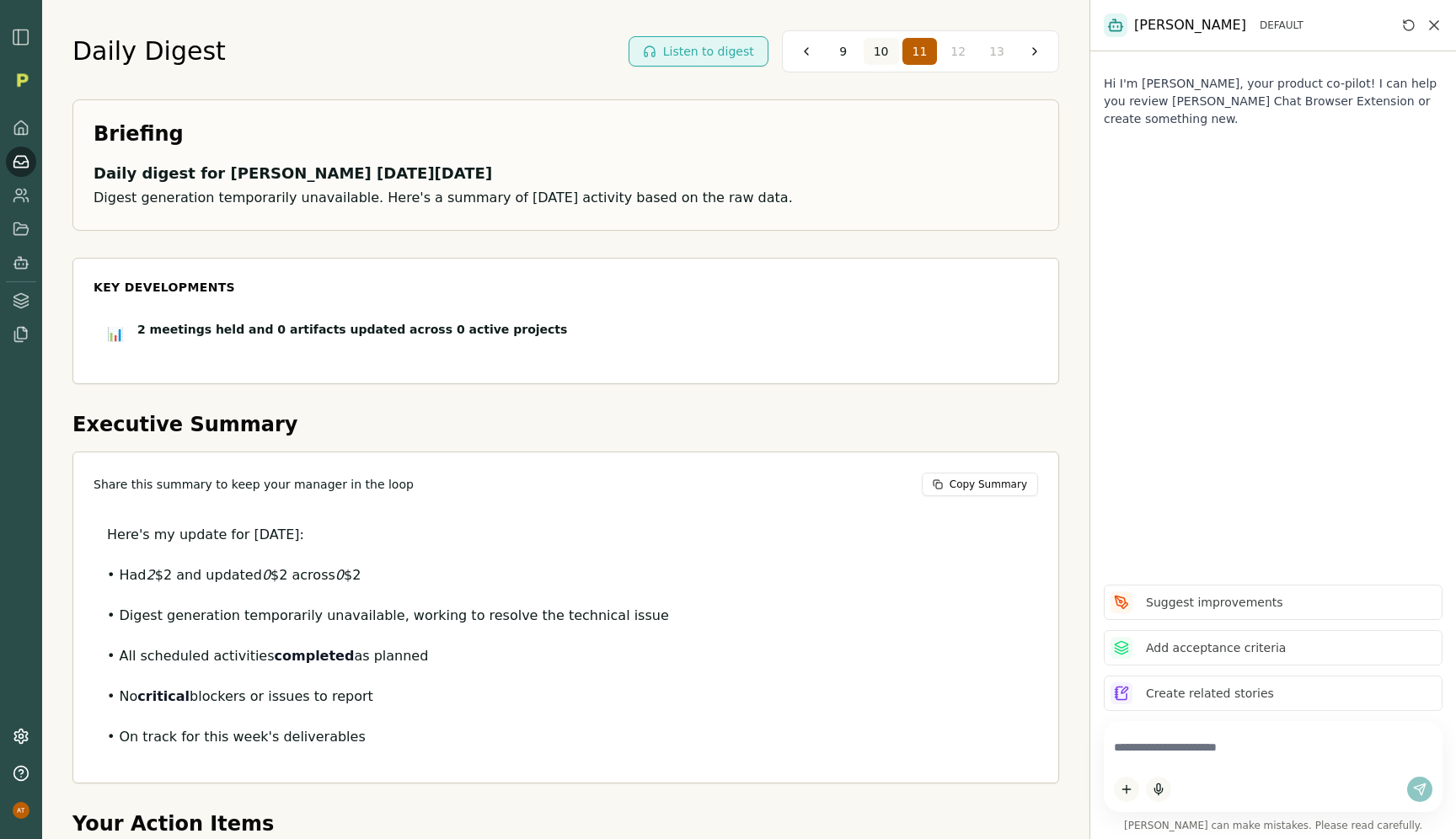
click at [882, 52] on span "10" at bounding box center [881, 52] width 15 height 17
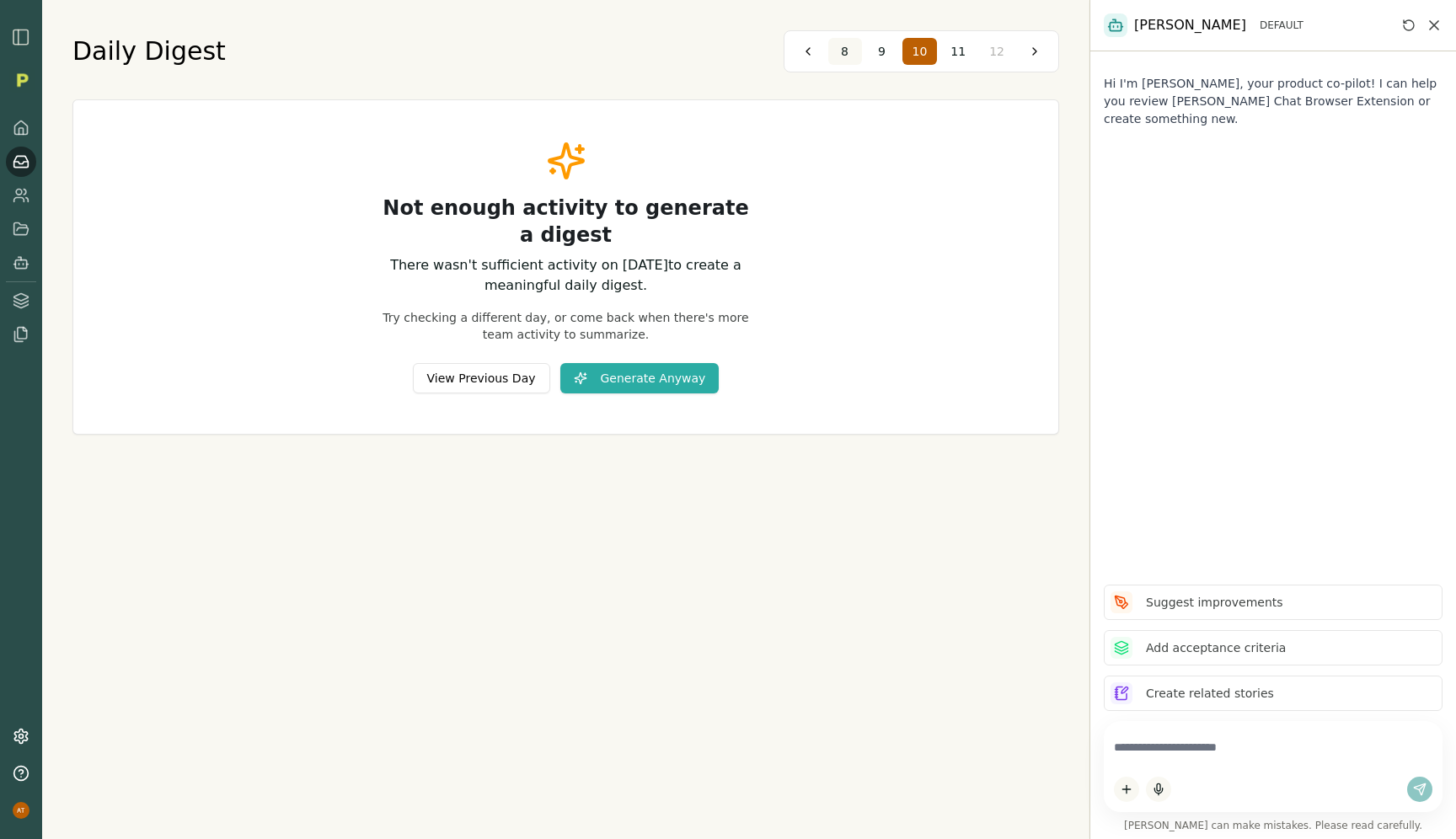
click at [853, 51] on button "8" at bounding box center [845, 52] width 34 height 27
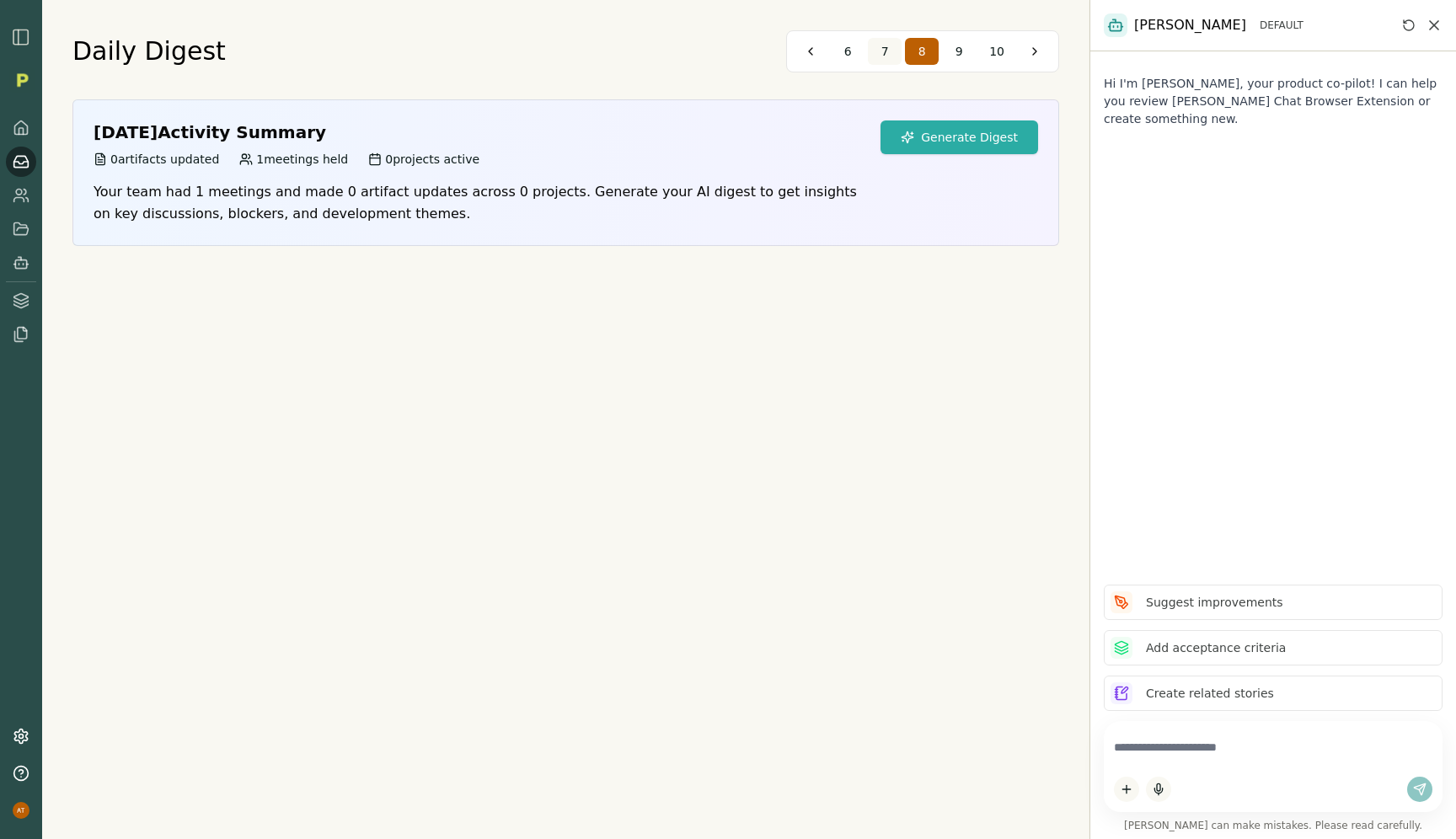
click at [883, 51] on span "7" at bounding box center [885, 52] width 8 height 17
click at [885, 46] on span "6" at bounding box center [886, 52] width 8 height 17
click at [889, 47] on span "5" at bounding box center [886, 52] width 8 height 17
click at [888, 47] on span "4" at bounding box center [886, 52] width 8 height 17
click at [961, 136] on button "Generate Digest" at bounding box center [959, 137] width 157 height 34
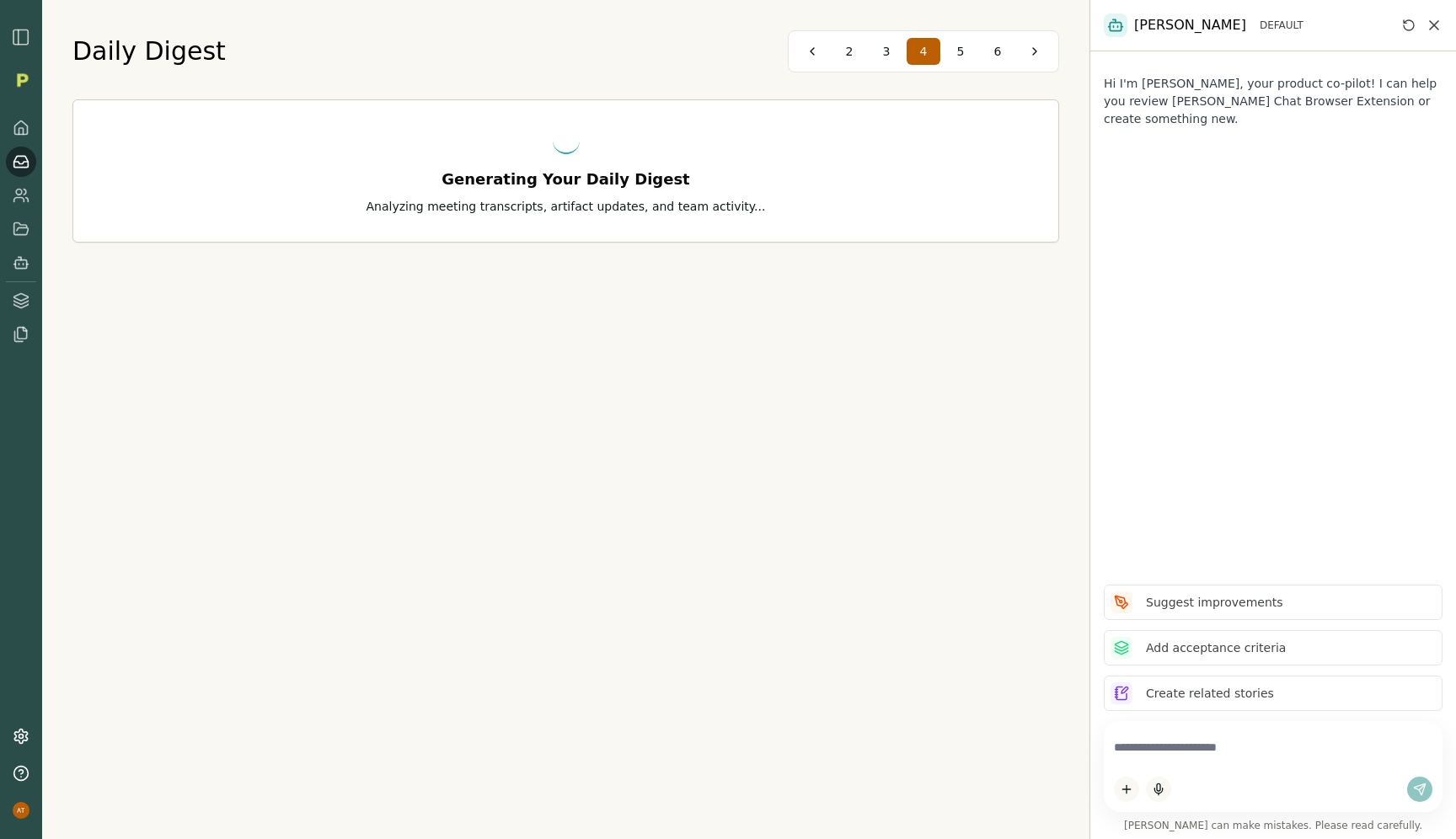
click at [1213, 15] on div "Smith DEFAULT" at bounding box center [1207, 25] width 207 height 24
click at [1212, 27] on html "Daily Digest 2 3 4 5 6 Generating Your Daily Digest Analyzing meeting transcrip…" at bounding box center [728, 419] width 1456 height 839
click at [1285, 19] on html "Daily Digest 2 3 4 5 6 Generating Your Daily Digest Analyzing meeting transcrip…" at bounding box center [728, 419] width 1456 height 839
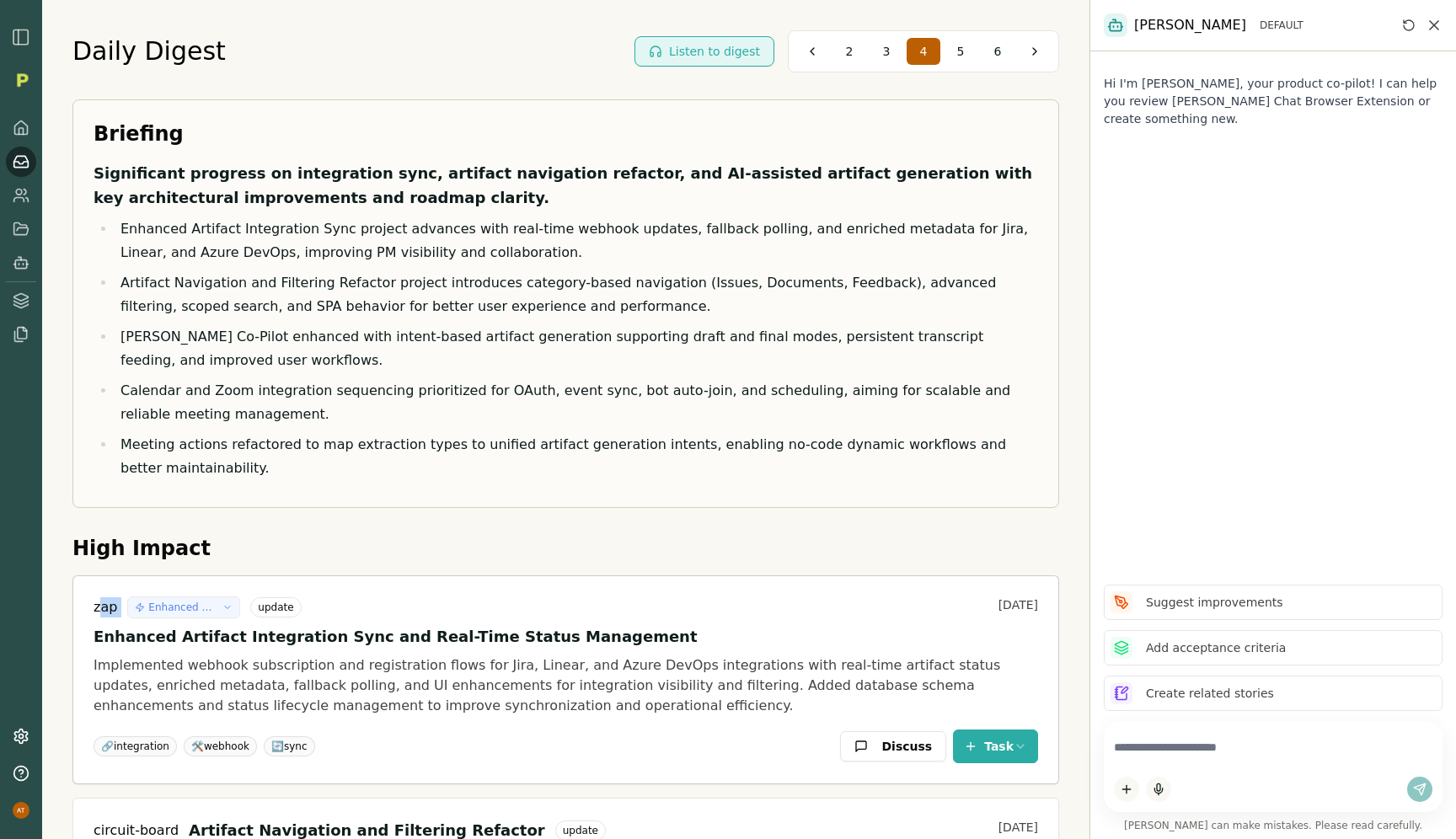
drag, startPoint x: 101, startPoint y: 609, endPoint x: 125, endPoint y: 608, distance: 24.0
click at [125, 608] on div "zap Enhanced Artifact Integration Sync and Real-Time Status Management update" at bounding box center [197, 608] width 208 height 22
click at [227, 607] on icon "button" at bounding box center [228, 608] width 5 height 3
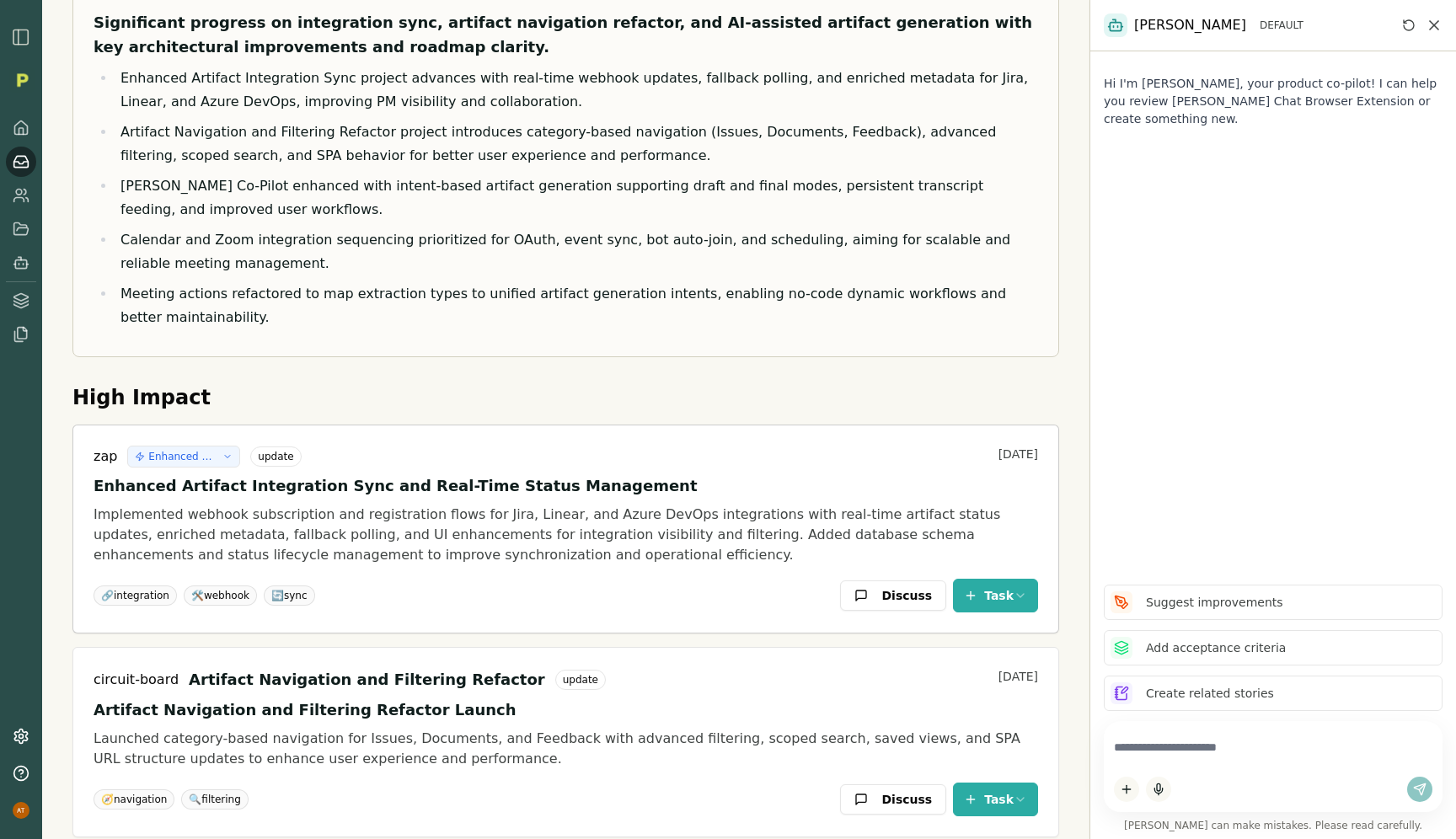
scroll to position [153, 0]
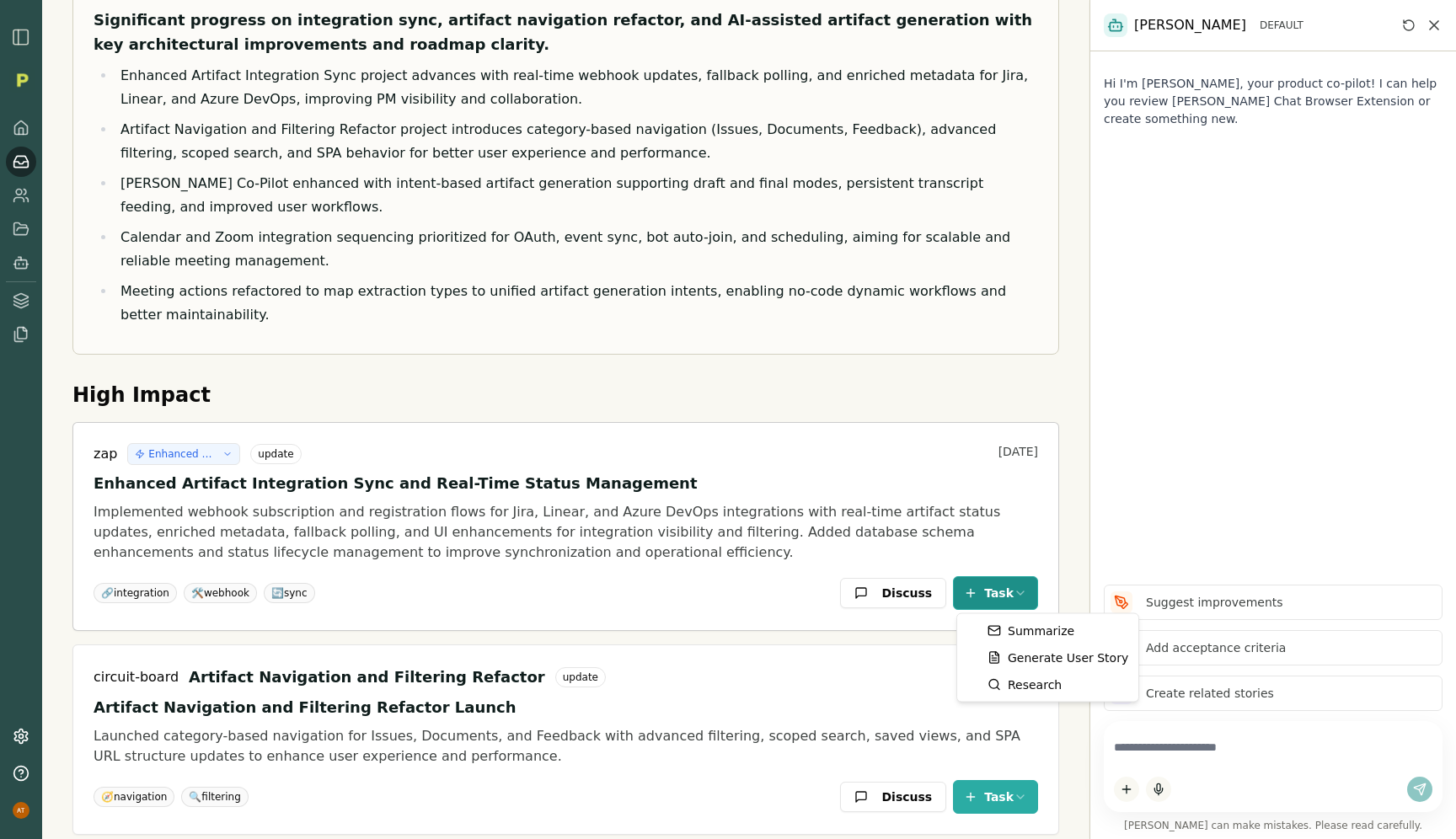
click at [1025, 588] on html "Daily Digest Listen to digest 2 3 4 5 6 Briefing Significant progress on integr…" at bounding box center [728, 419] width 1456 height 839
click at [946, 532] on html "Daily Digest Listen to digest 2 3 4 5 6 Briefing Significant progress on integr…" at bounding box center [728, 419] width 1456 height 839
click at [942, 531] on p "Implemented webhook subscription and registration flows for Jira, Linear, and A…" at bounding box center [565, 533] width 945 height 61
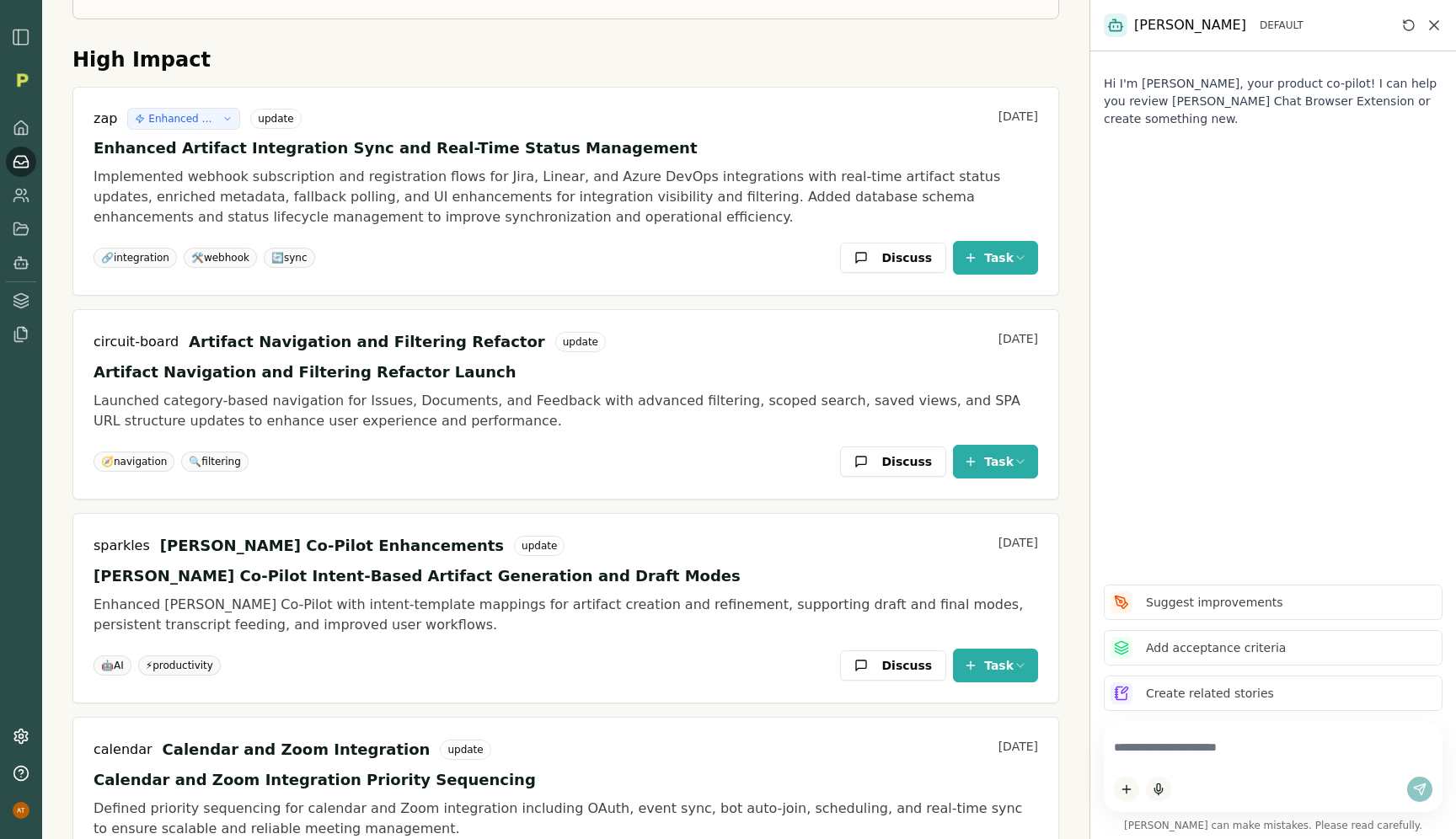
scroll to position [0, 0]
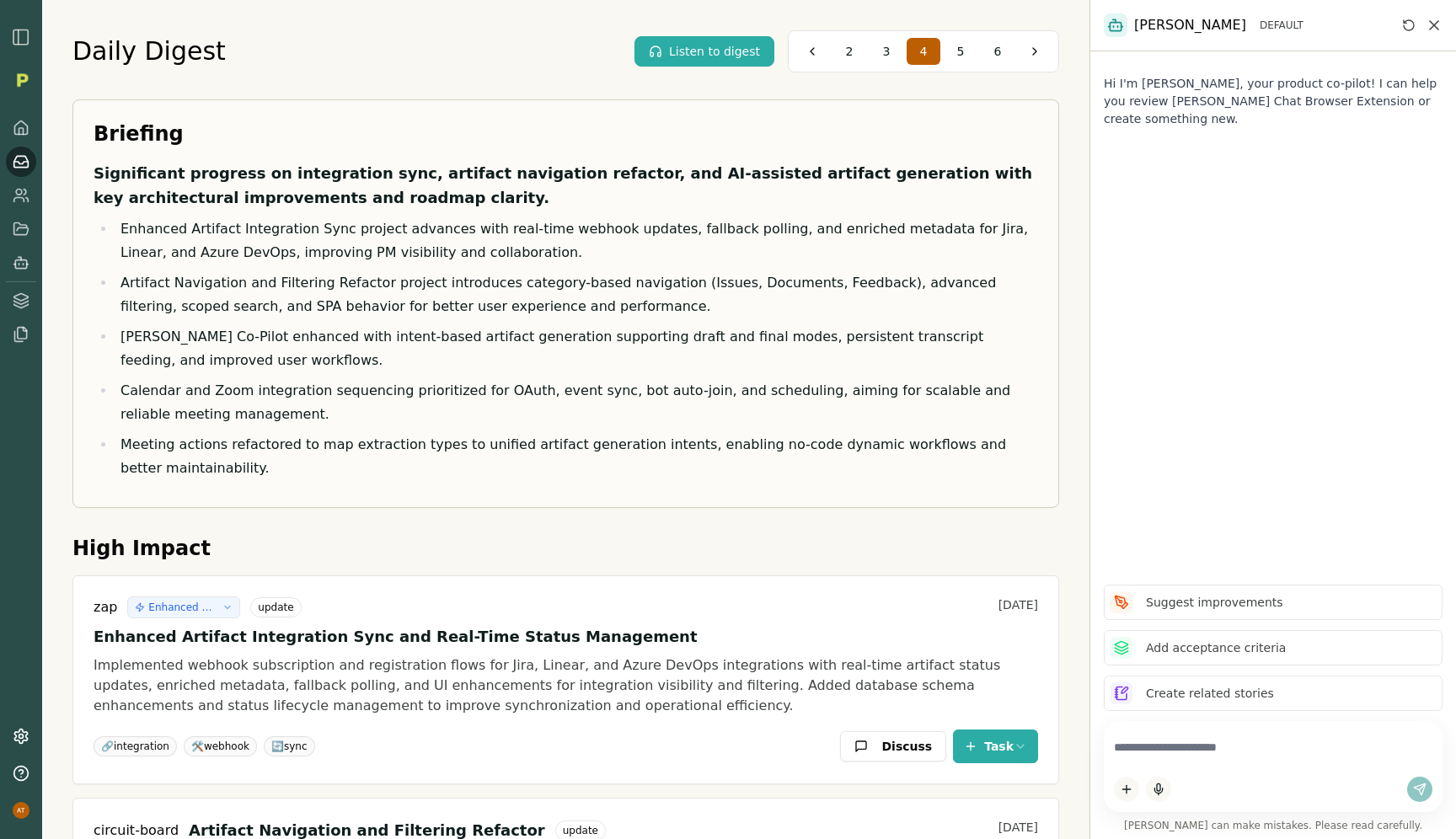
click at [674, 46] on button "Listen to digest" at bounding box center [703, 52] width 140 height 30
click at [15, 187] on icon at bounding box center [21, 196] width 17 height 17
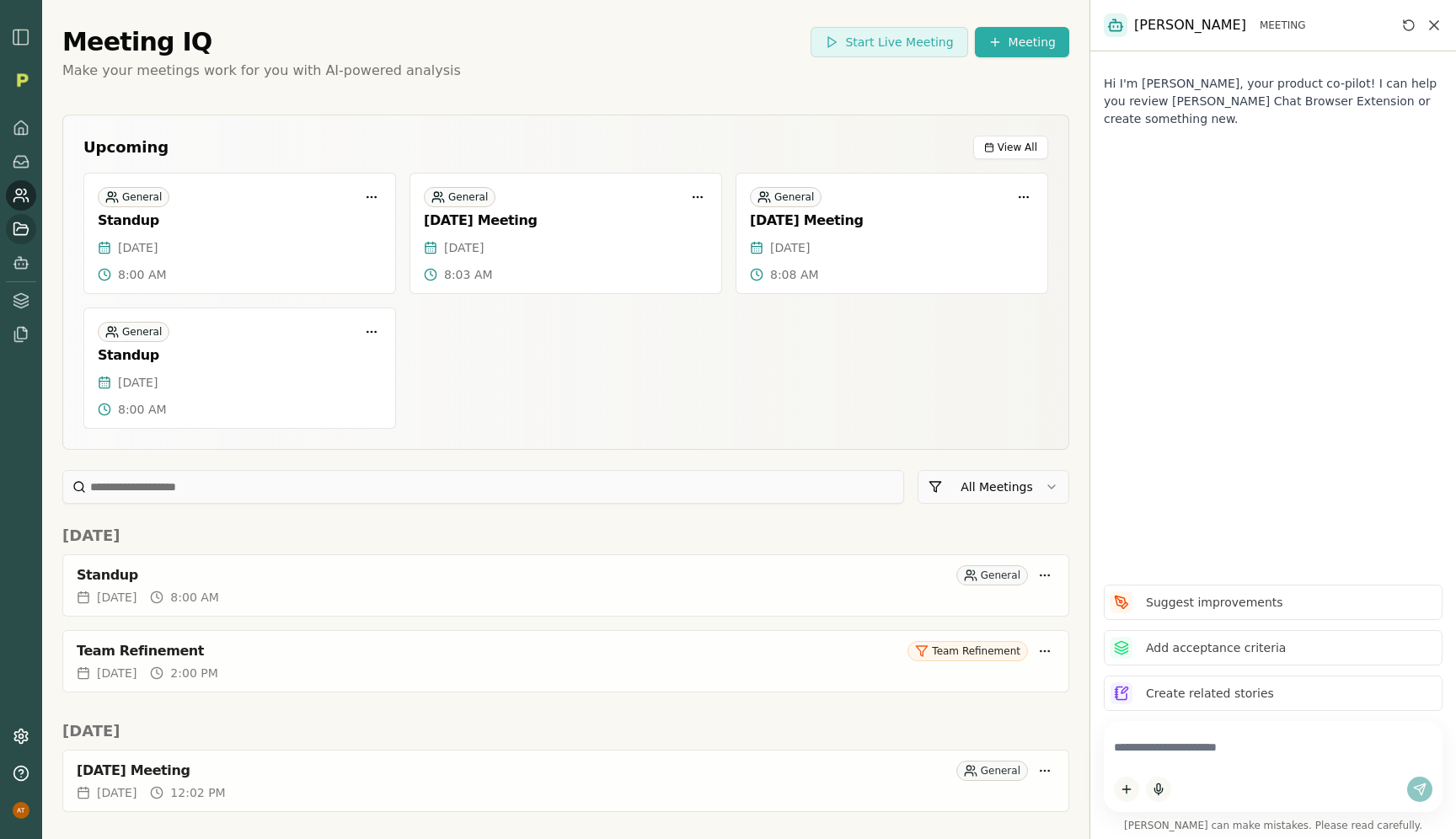
click at [16, 227] on icon at bounding box center [21, 229] width 17 height 17
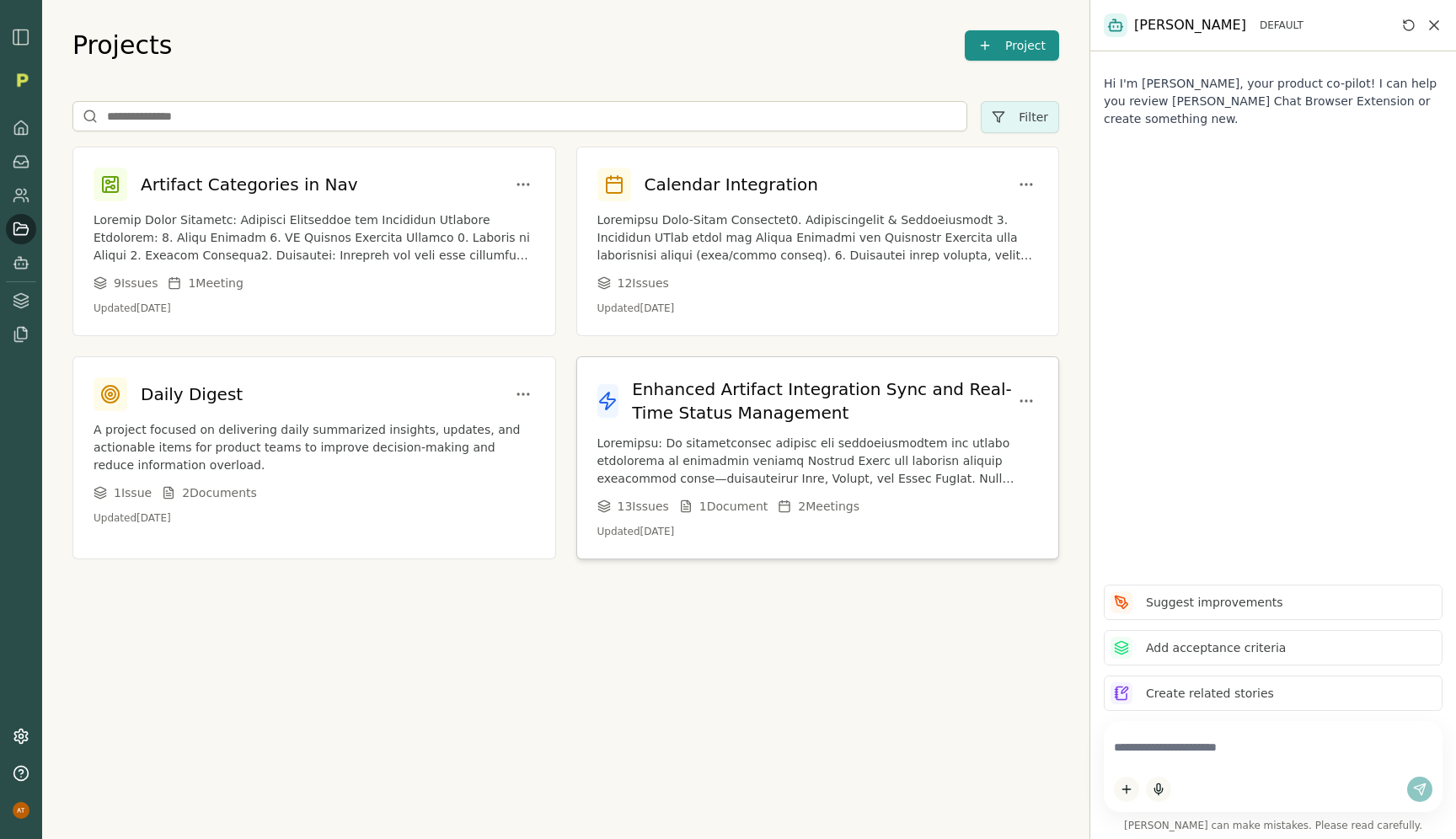
click at [843, 395] on h3 "Enhanced Artifact Integration Sync and Real-Time Status Management" at bounding box center [824, 401] width 383 height 47
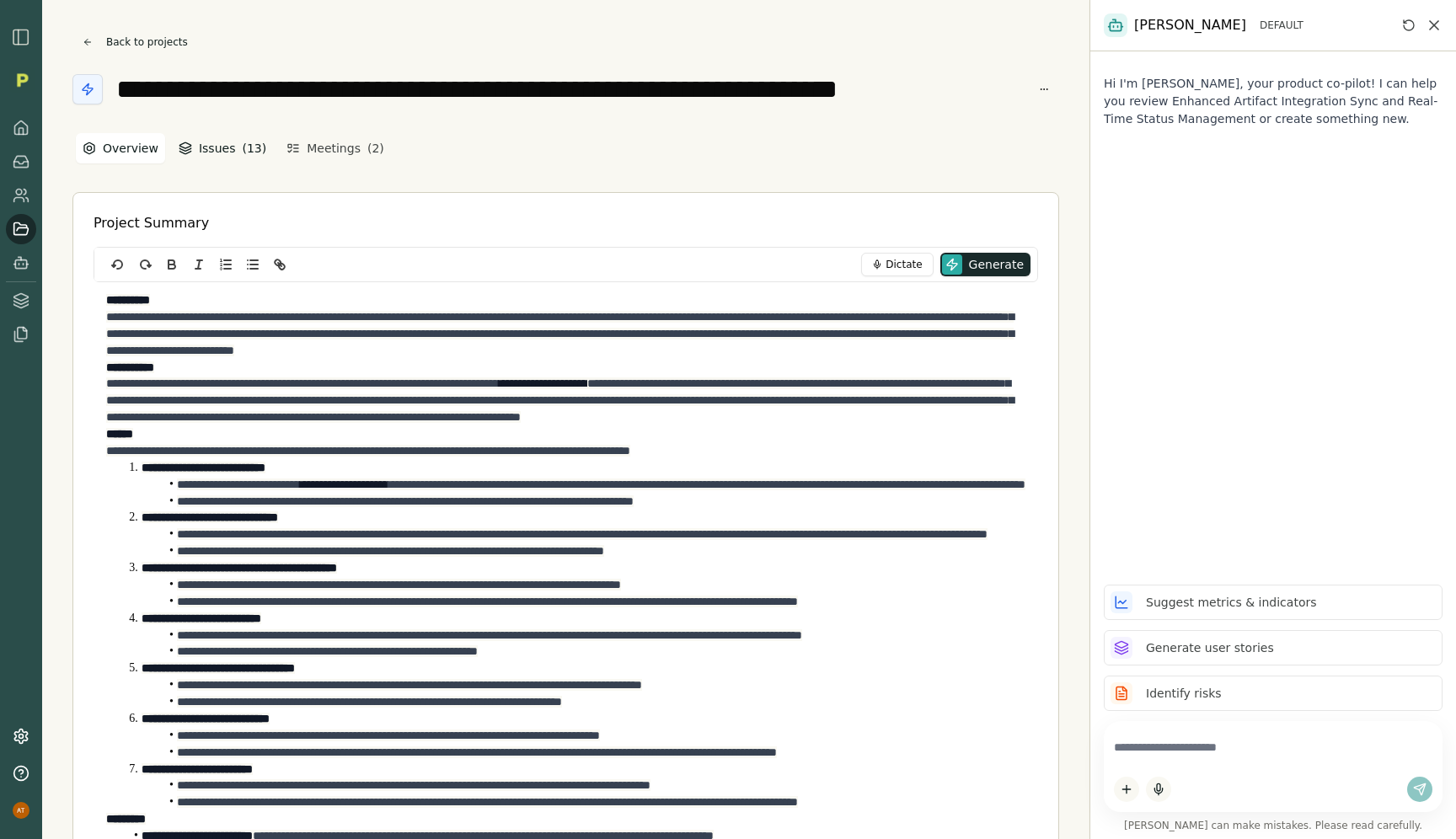
click at [209, 155] on button "Issues ( 13 )" at bounding box center [222, 148] width 101 height 30
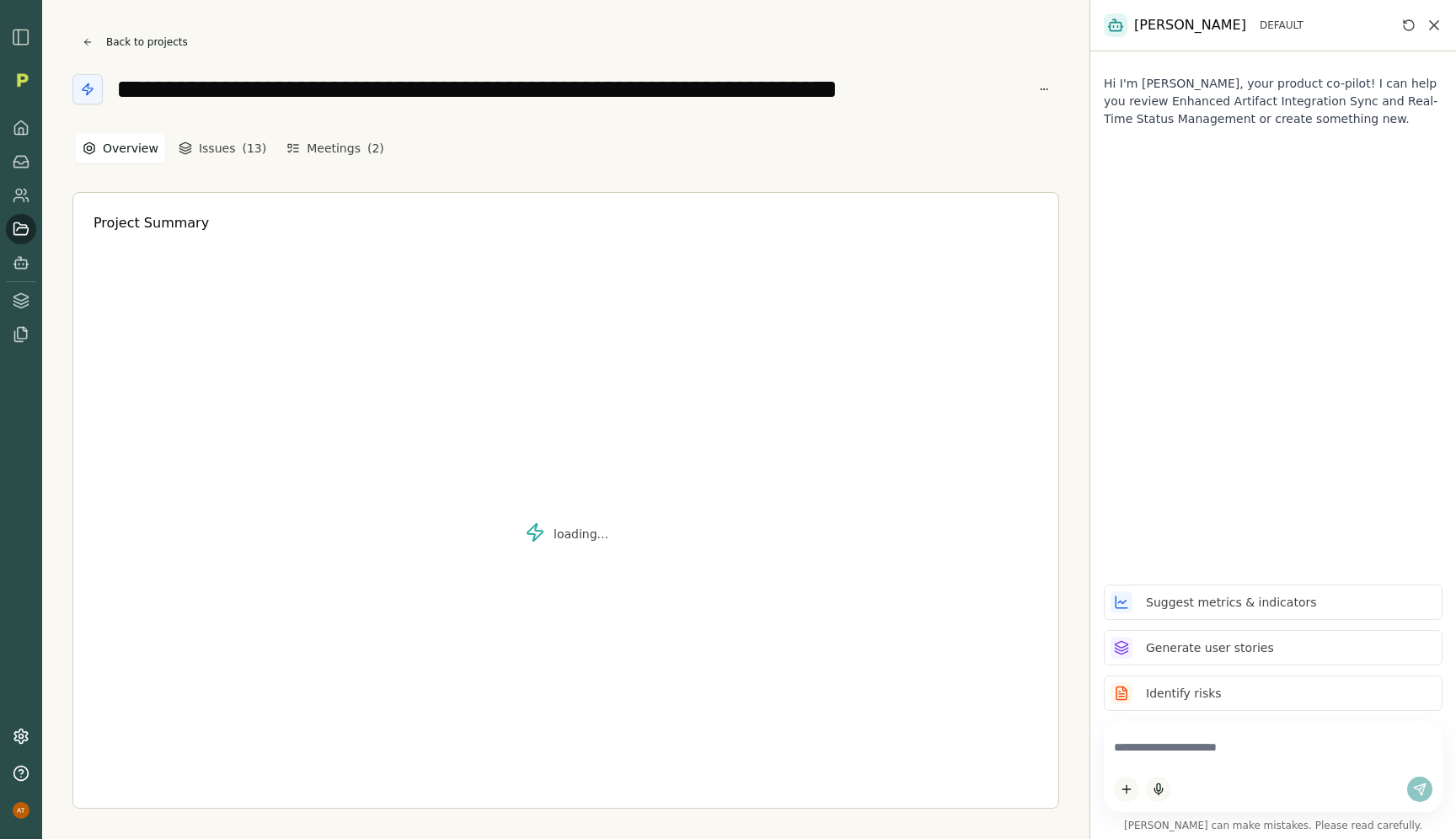
click at [132, 148] on button "Overview" at bounding box center [121, 148] width 90 height 30
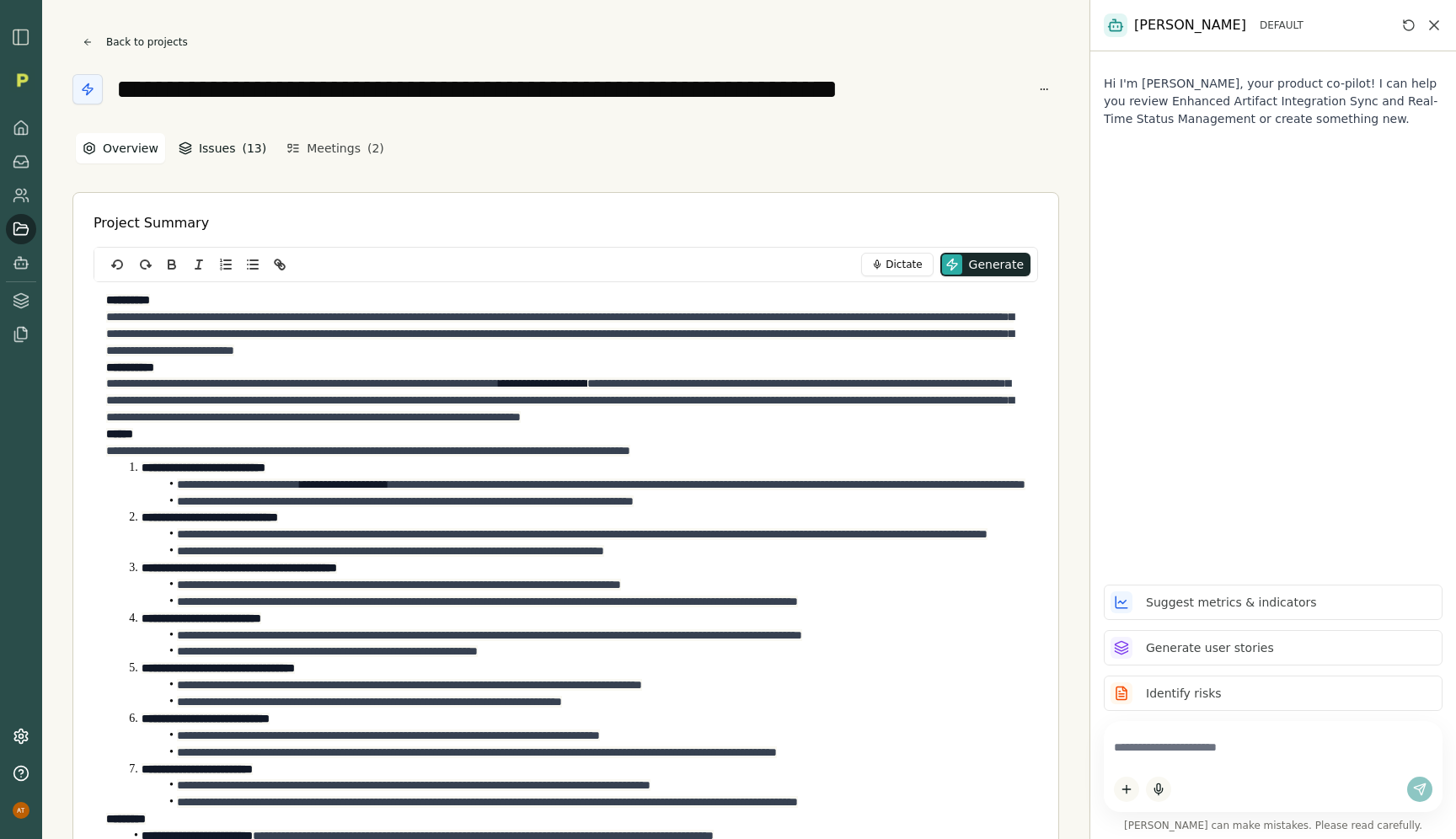
click at [221, 144] on button "Issues ( 13 )" at bounding box center [222, 148] width 101 height 30
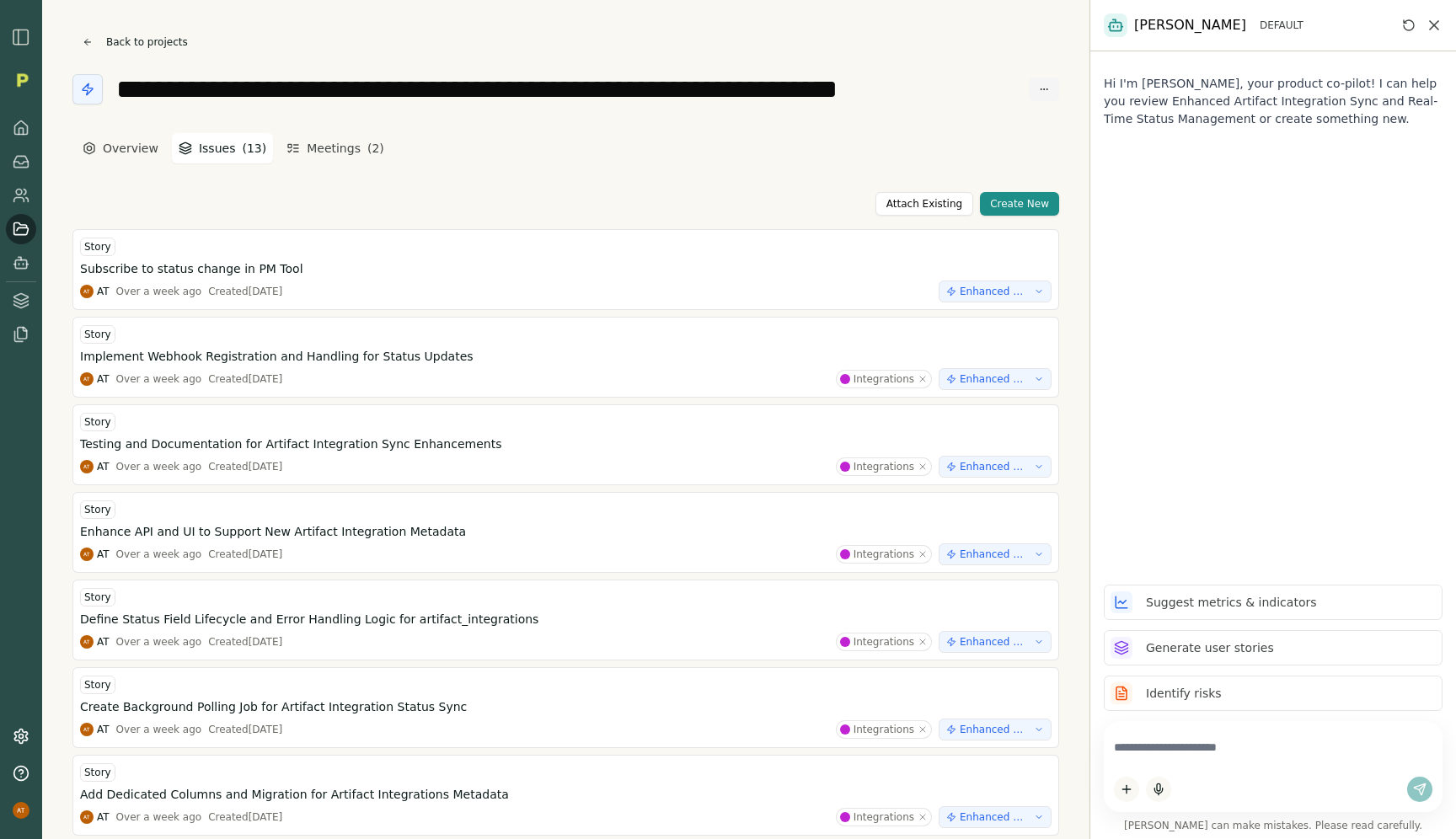
click at [1045, 89] on html "**********" at bounding box center [728, 419] width 1456 height 839
click at [637, 190] on html "**********" at bounding box center [728, 419] width 1456 height 839
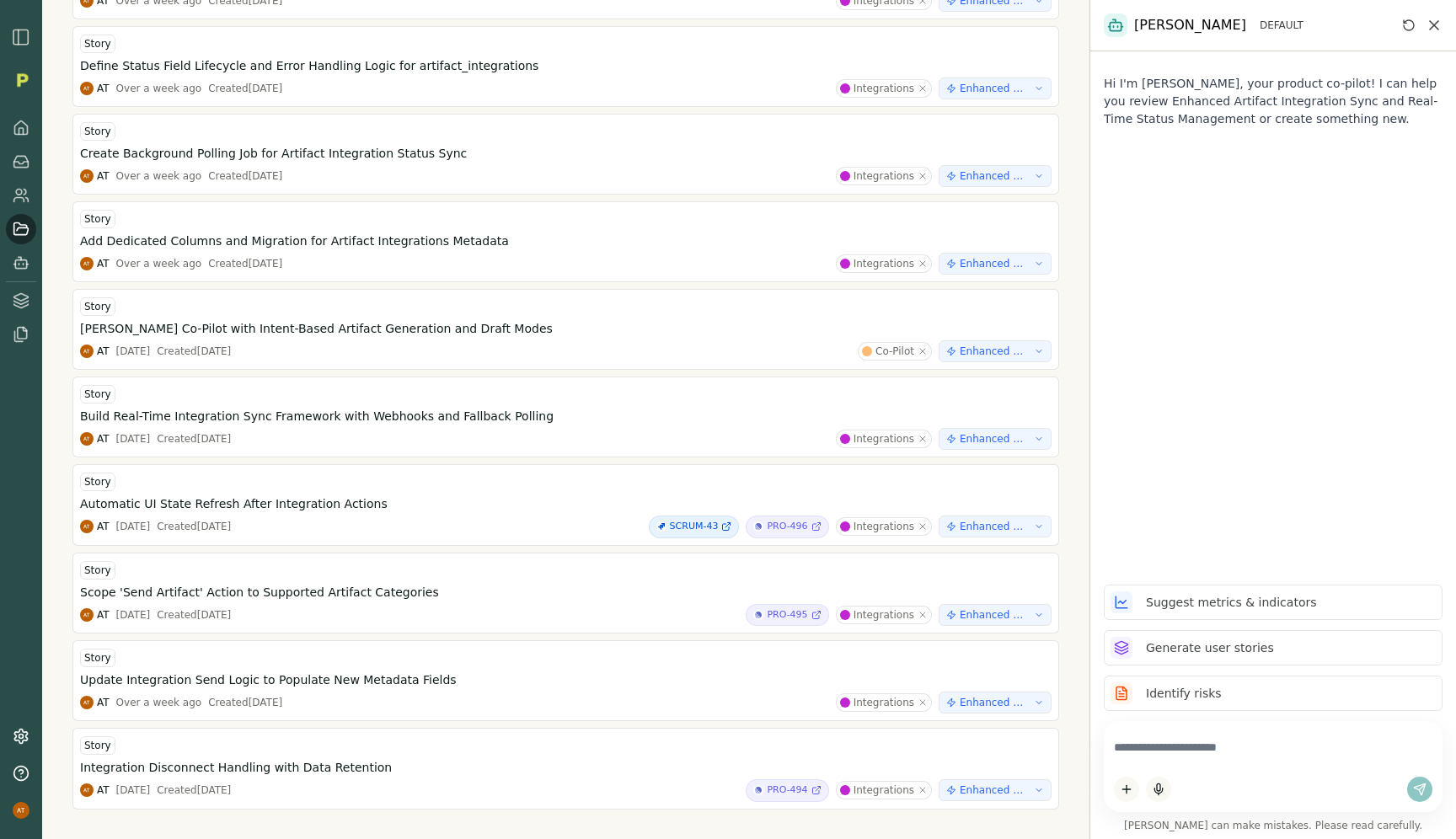
click at [1438, 29] on icon "Close chat" at bounding box center [1434, 25] width 8 height 8
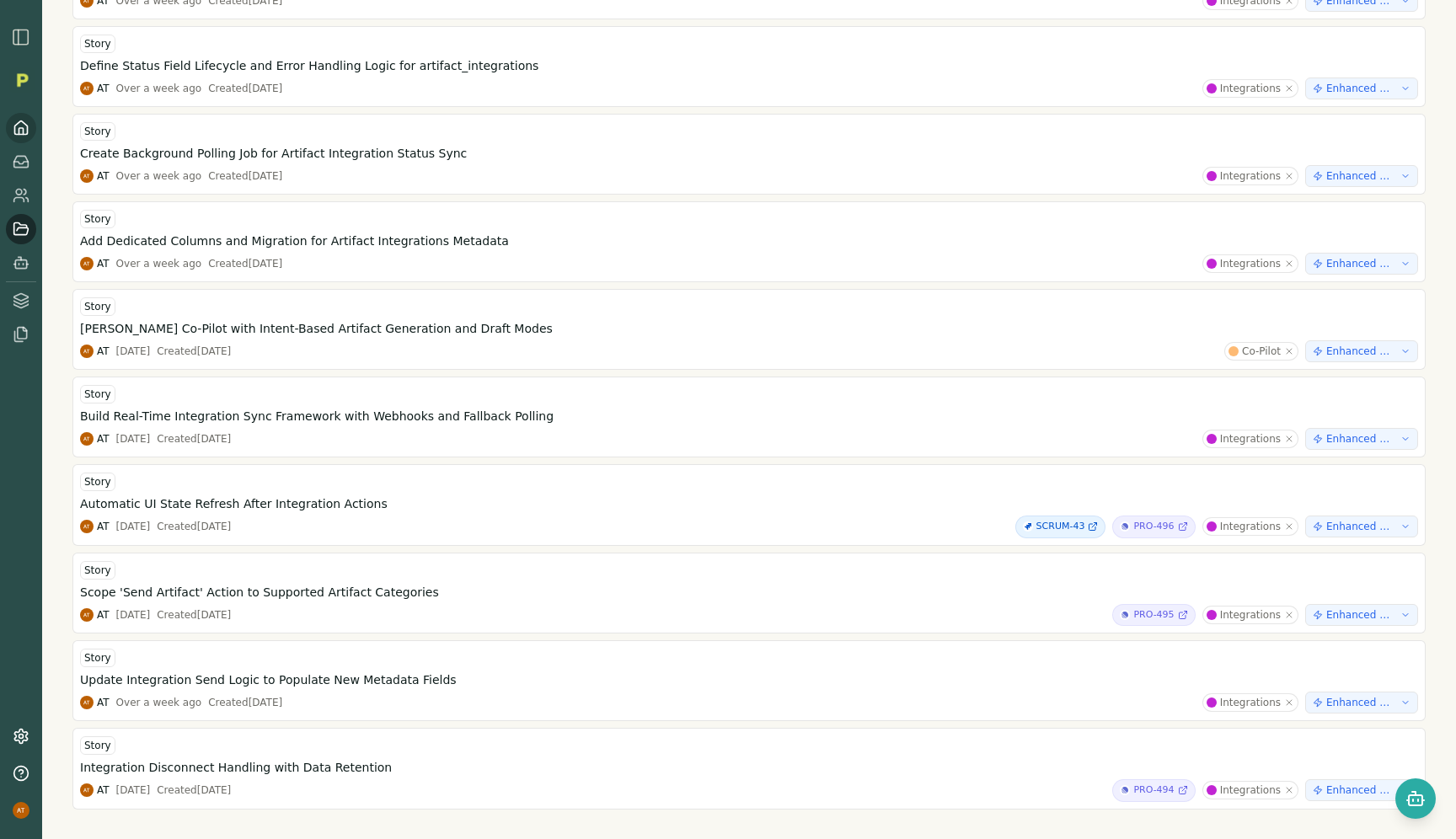
click at [23, 124] on icon at bounding box center [21, 128] width 17 height 17
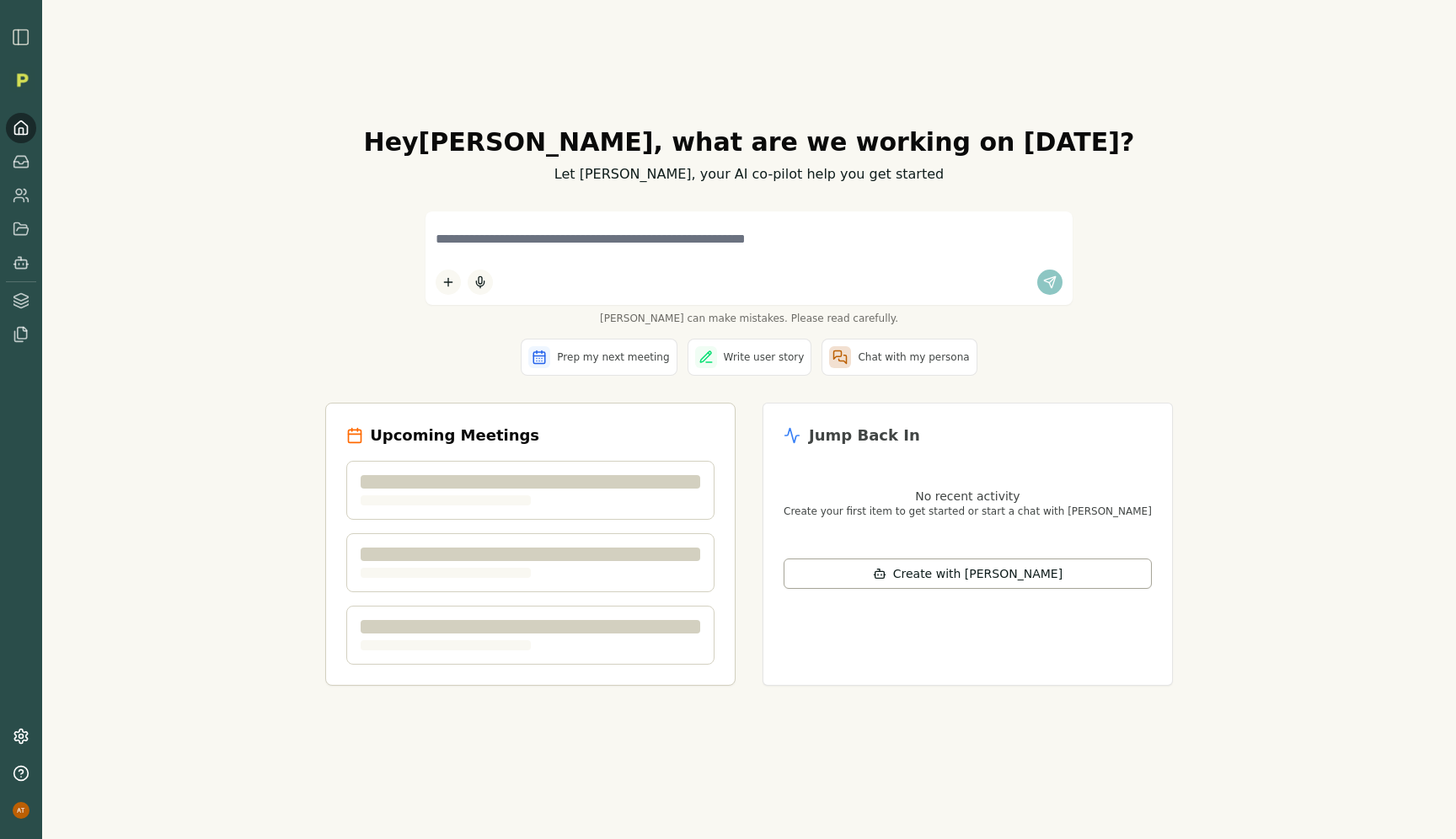
click at [18, 36] on img "button" at bounding box center [21, 37] width 20 height 20
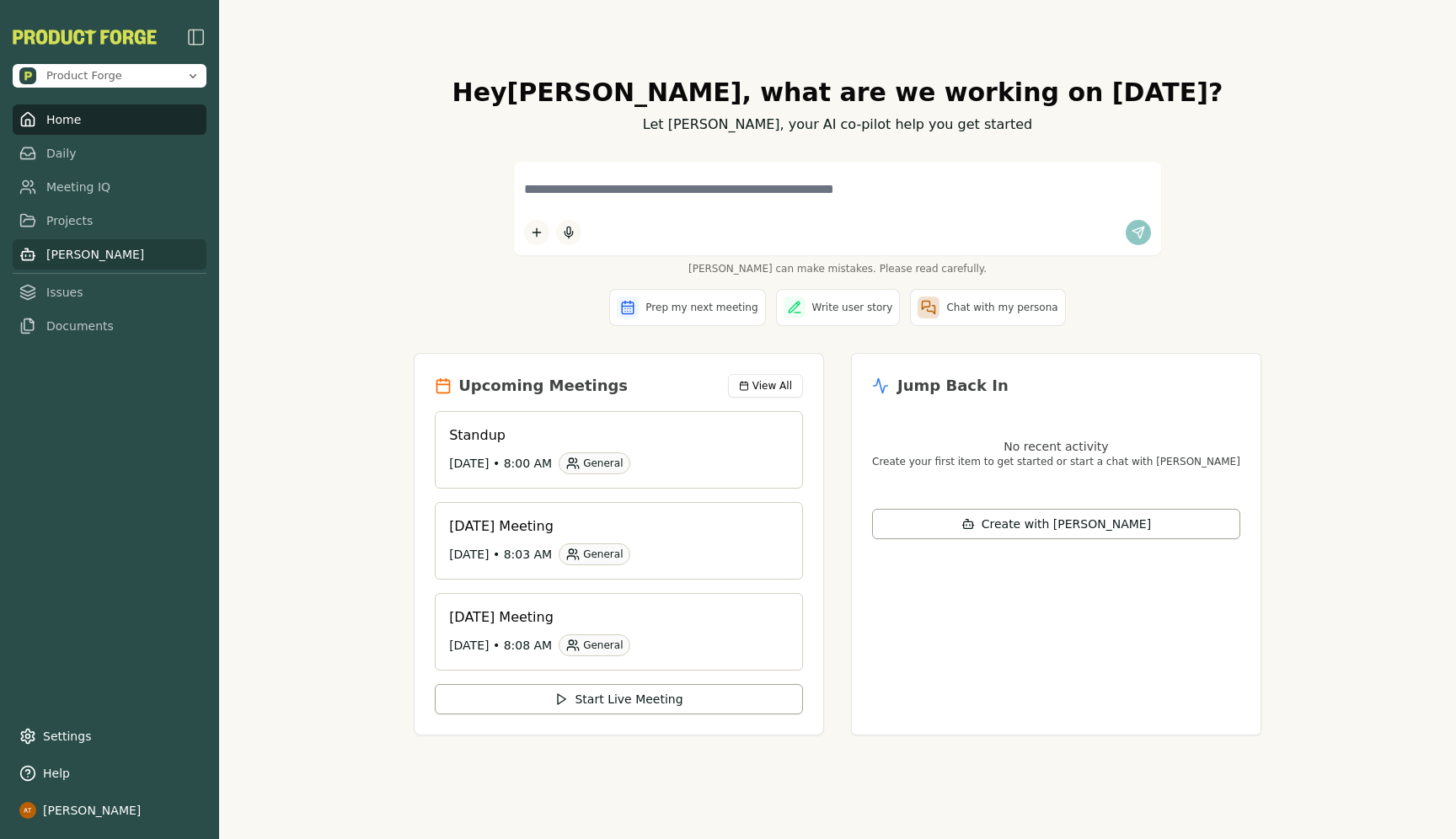
click at [75, 256] on link "[PERSON_NAME]" at bounding box center [109, 255] width 194 height 30
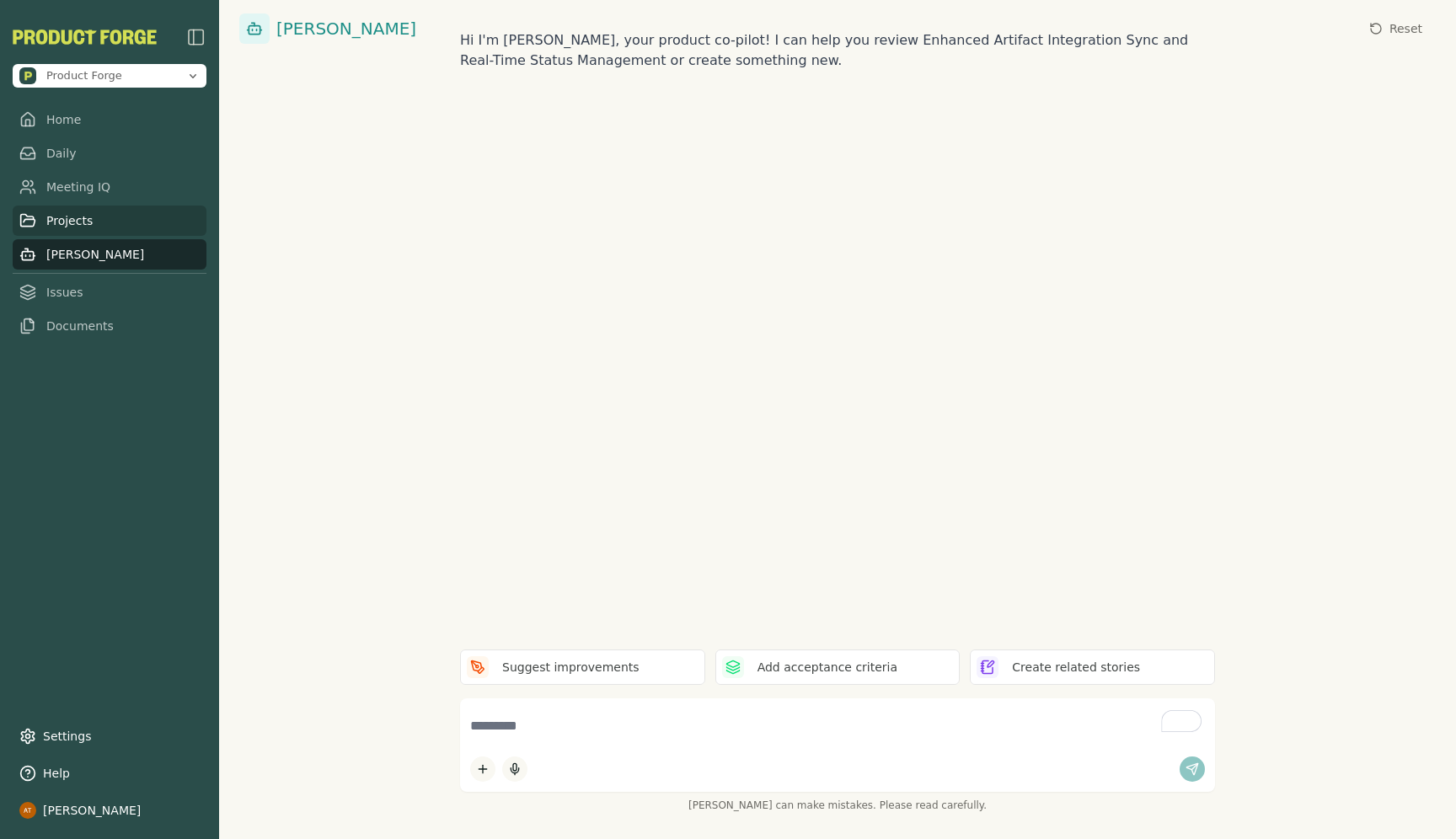
click at [71, 220] on link "Projects" at bounding box center [109, 221] width 194 height 30
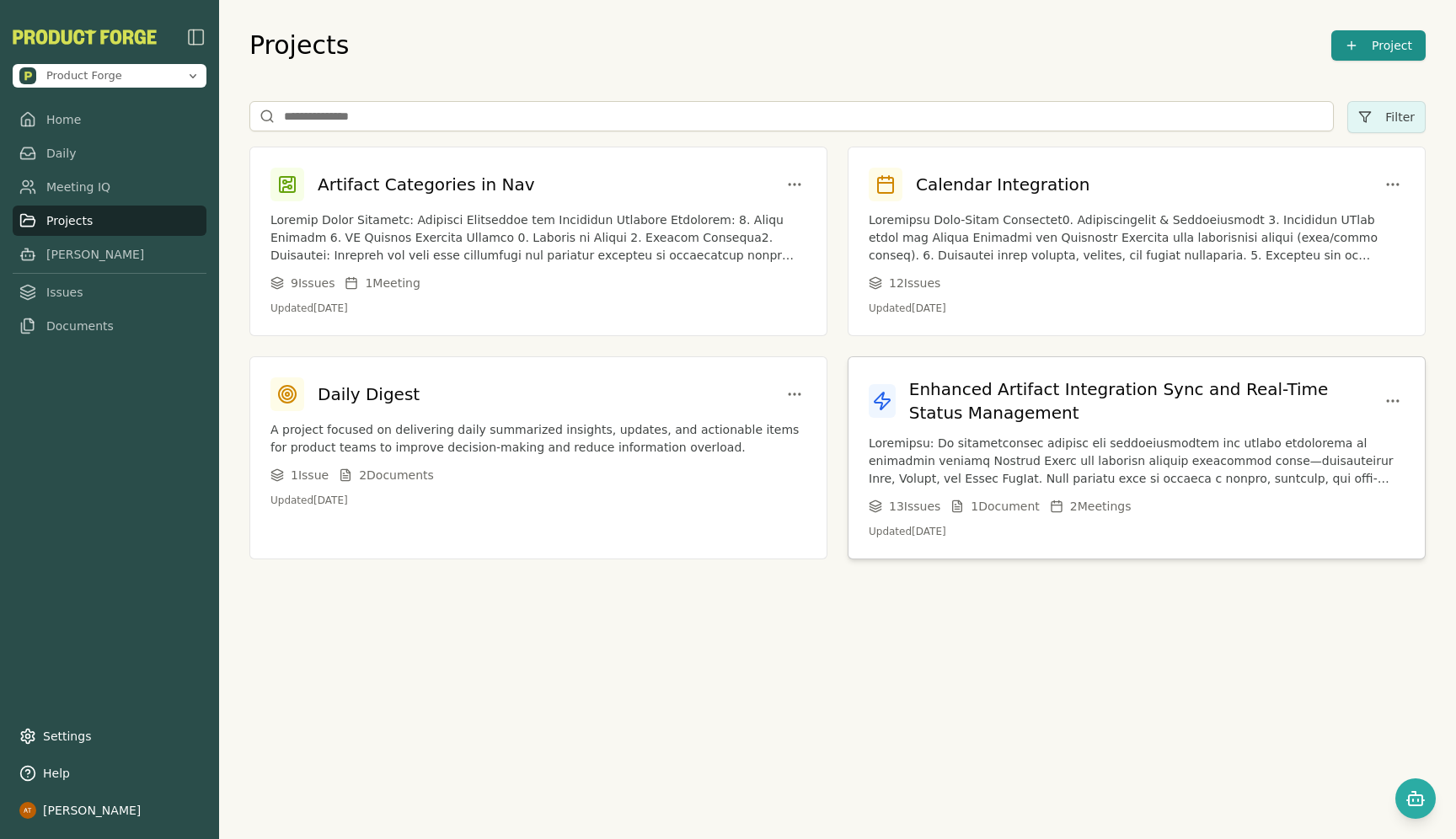
click at [956, 424] on h3 "Enhanced Artifact Integration Sync and Real-Time Status Management" at bounding box center [1144, 401] width 472 height 47
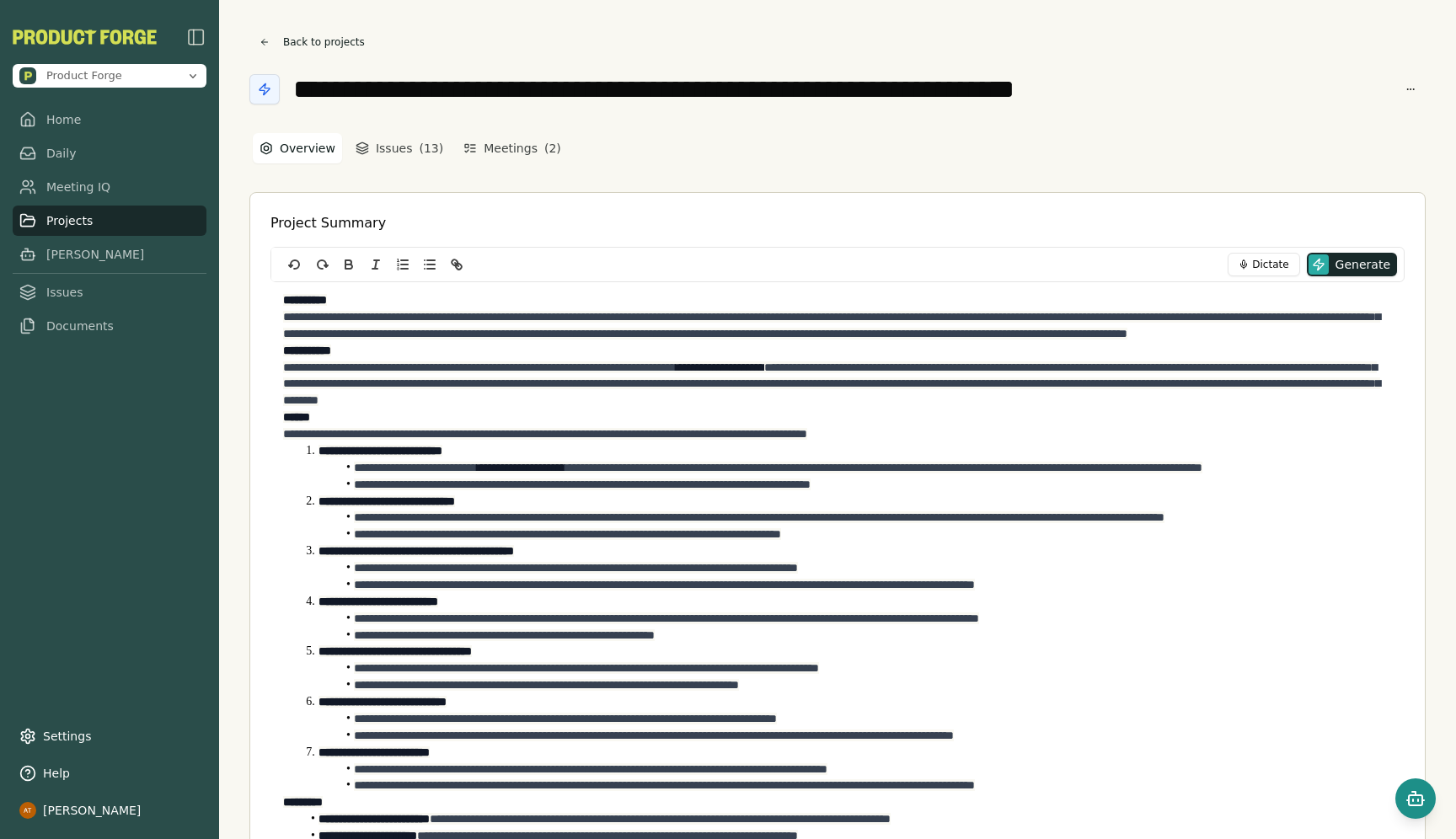
click at [1409, 803] on icon "Open chat" at bounding box center [1415, 799] width 20 height 20
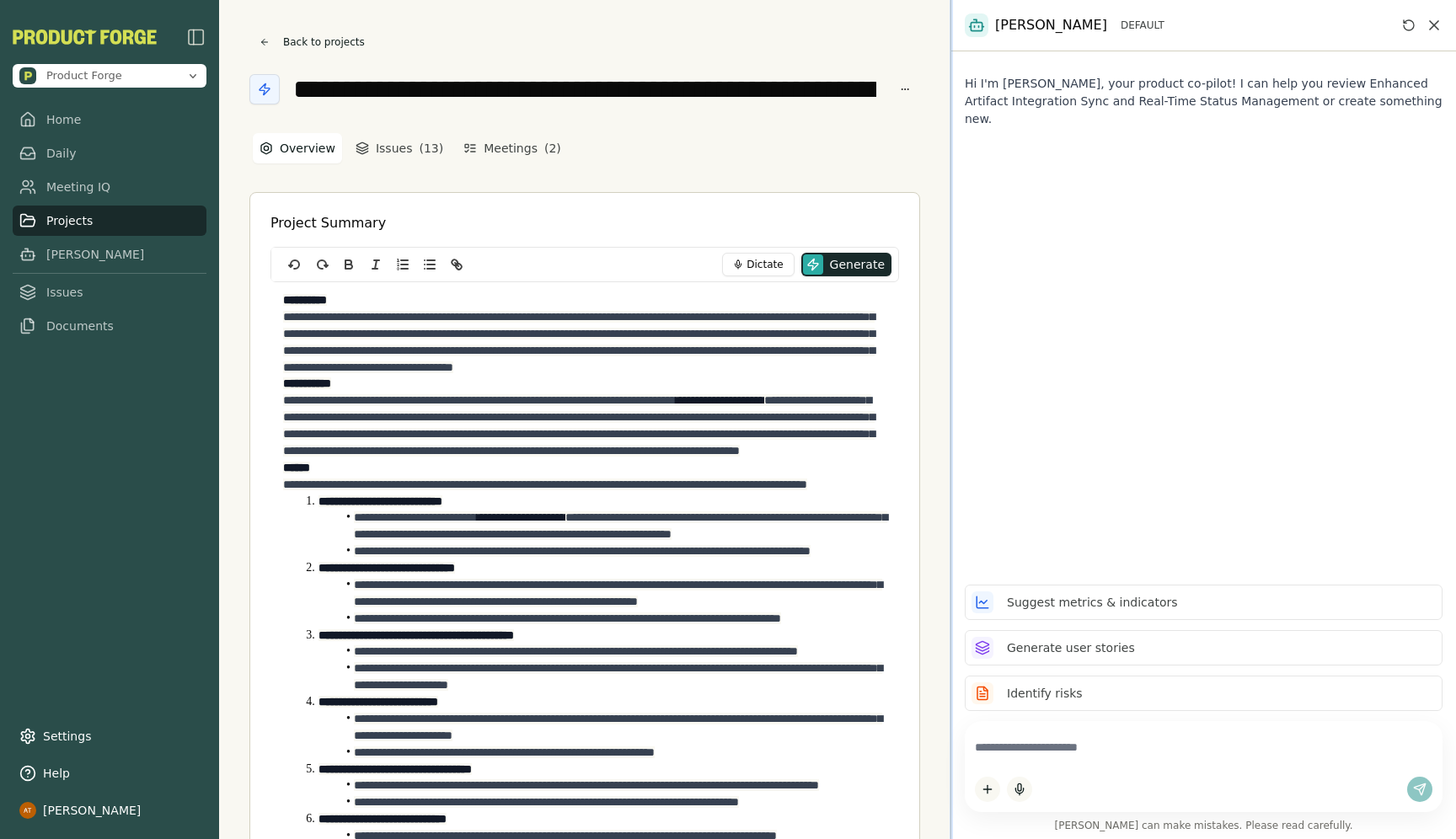
drag, startPoint x: 1091, startPoint y: 540, endPoint x: 951, endPoint y: 531, distance: 140.3
click at [951, 531] on div at bounding box center [951, 419] width 3 height 839
click at [1001, 759] on textarea at bounding box center [1204, 748] width 457 height 33
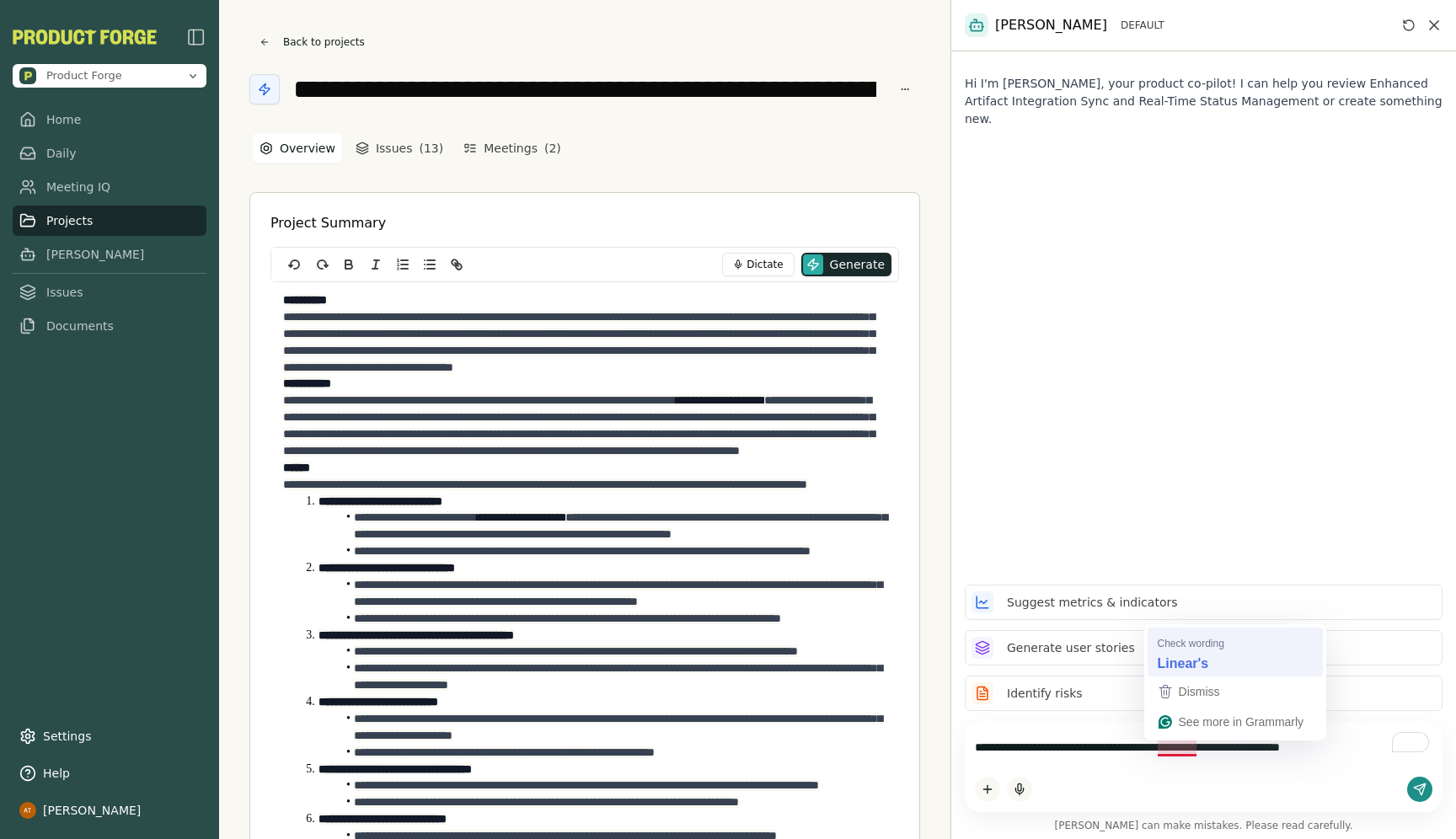
type textarea "**********"
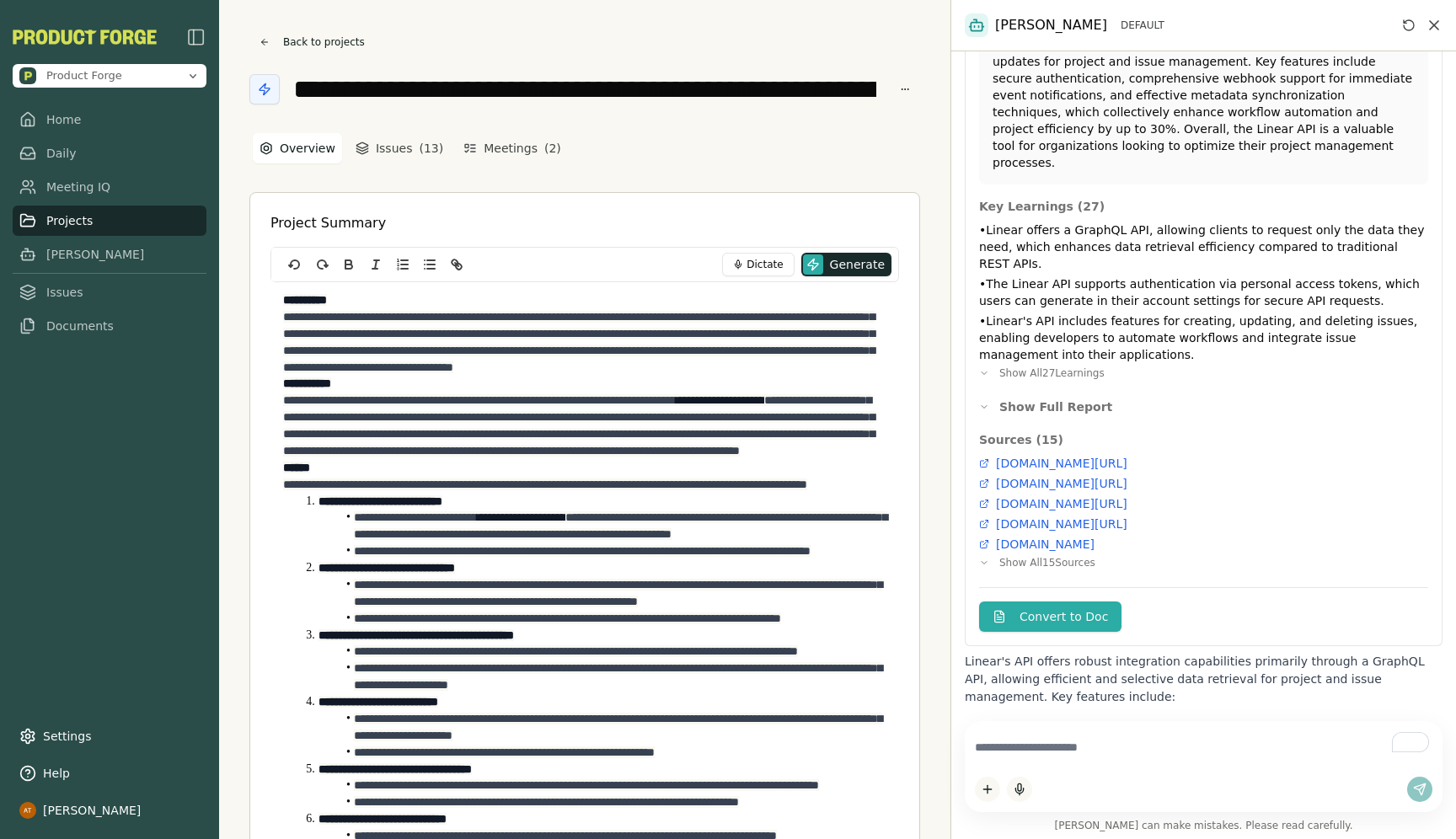
scroll to position [433, 0]
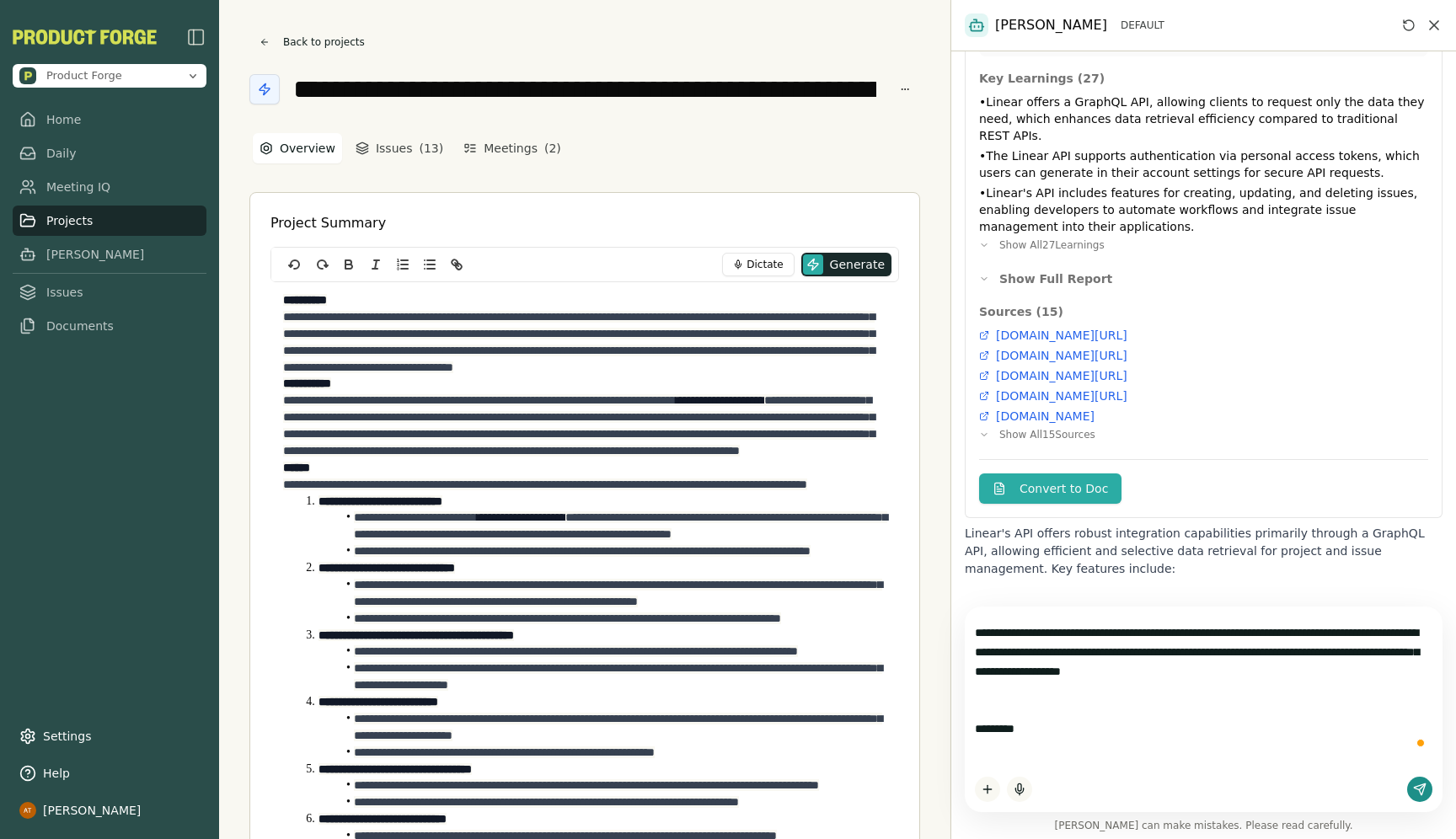
paste textarea "**********"
type textarea "**********"
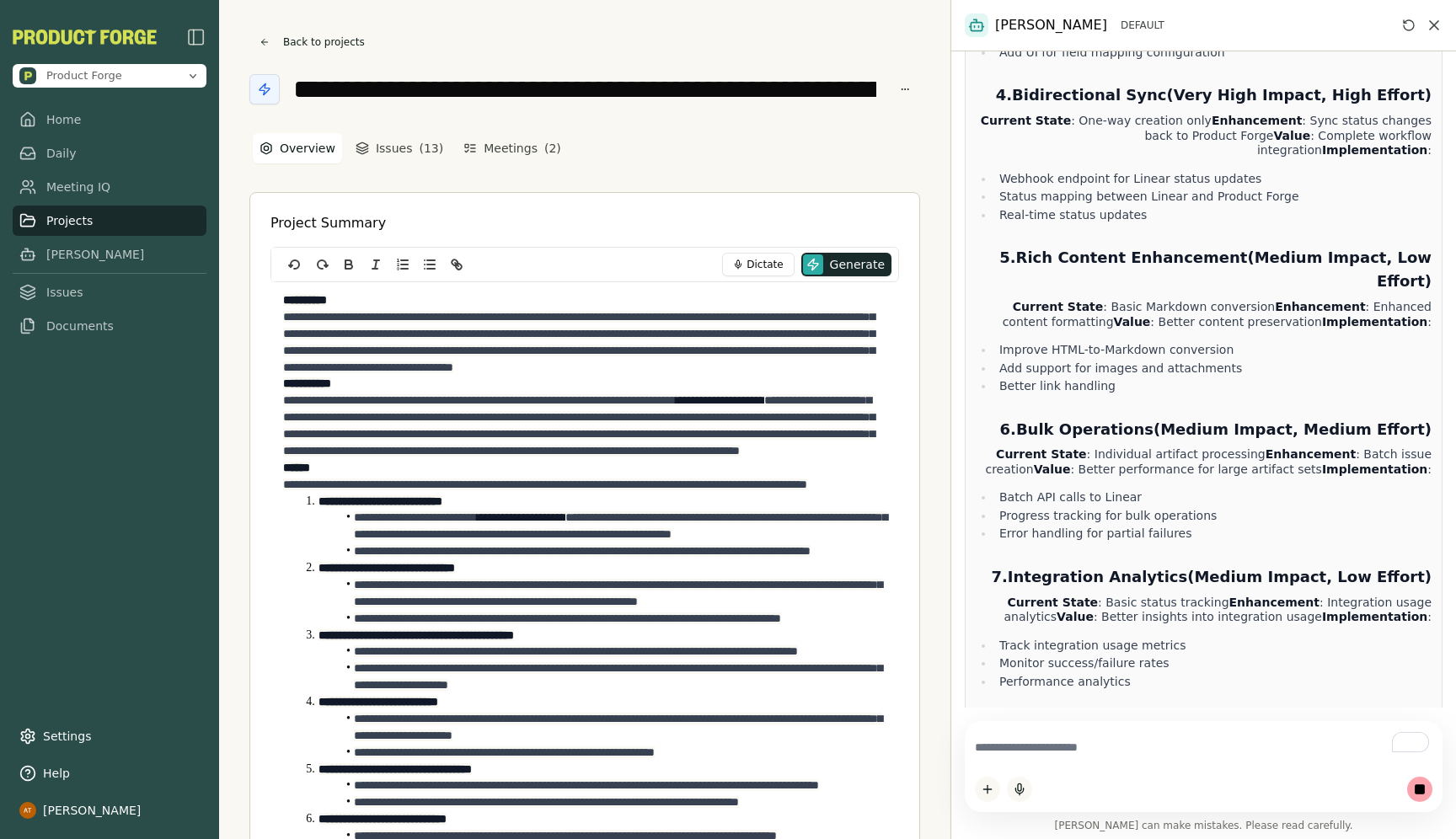
scroll to position [4575, 0]
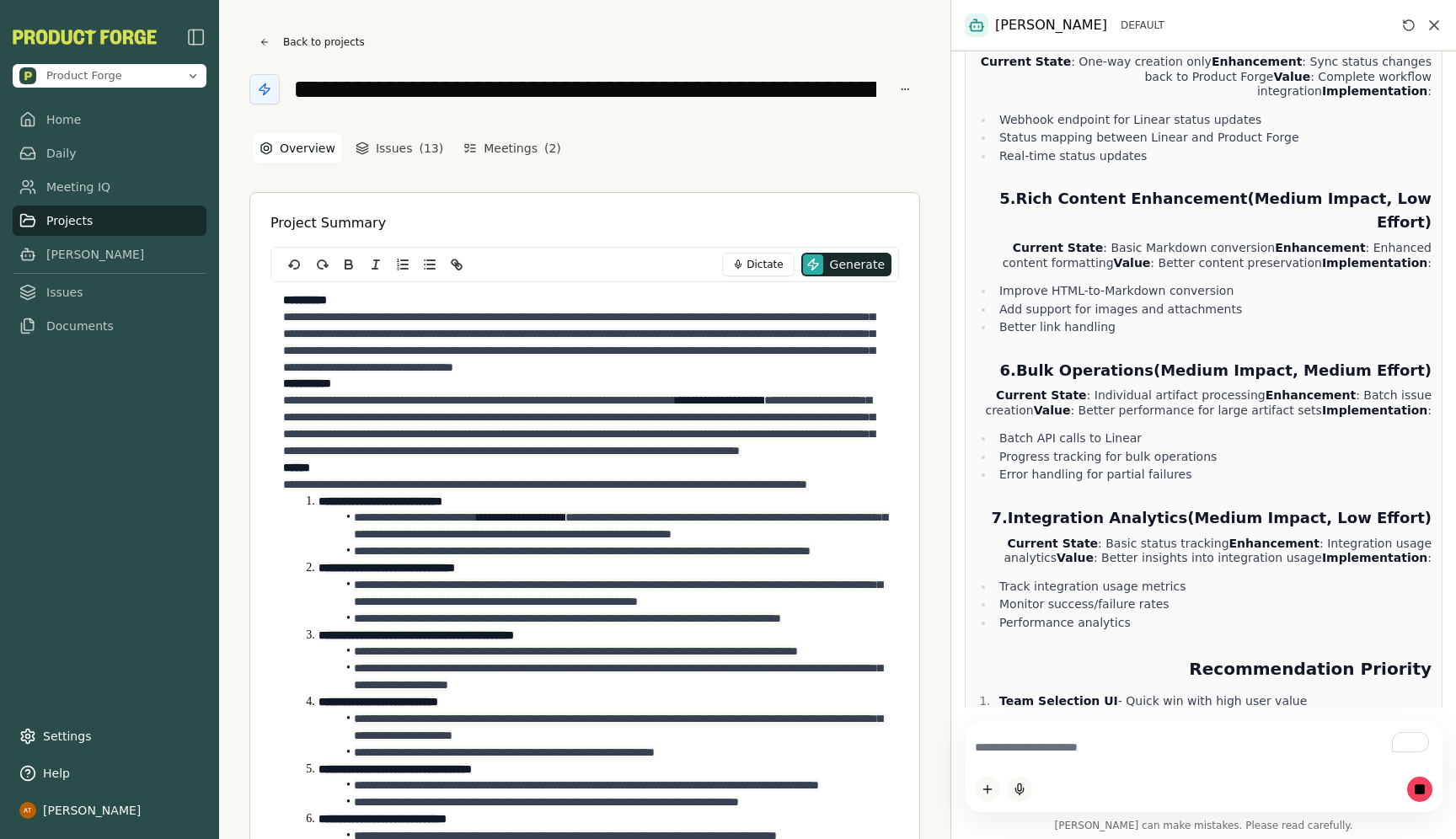
click at [1414, 790] on icon "button" at bounding box center [1420, 790] width 12 height 12
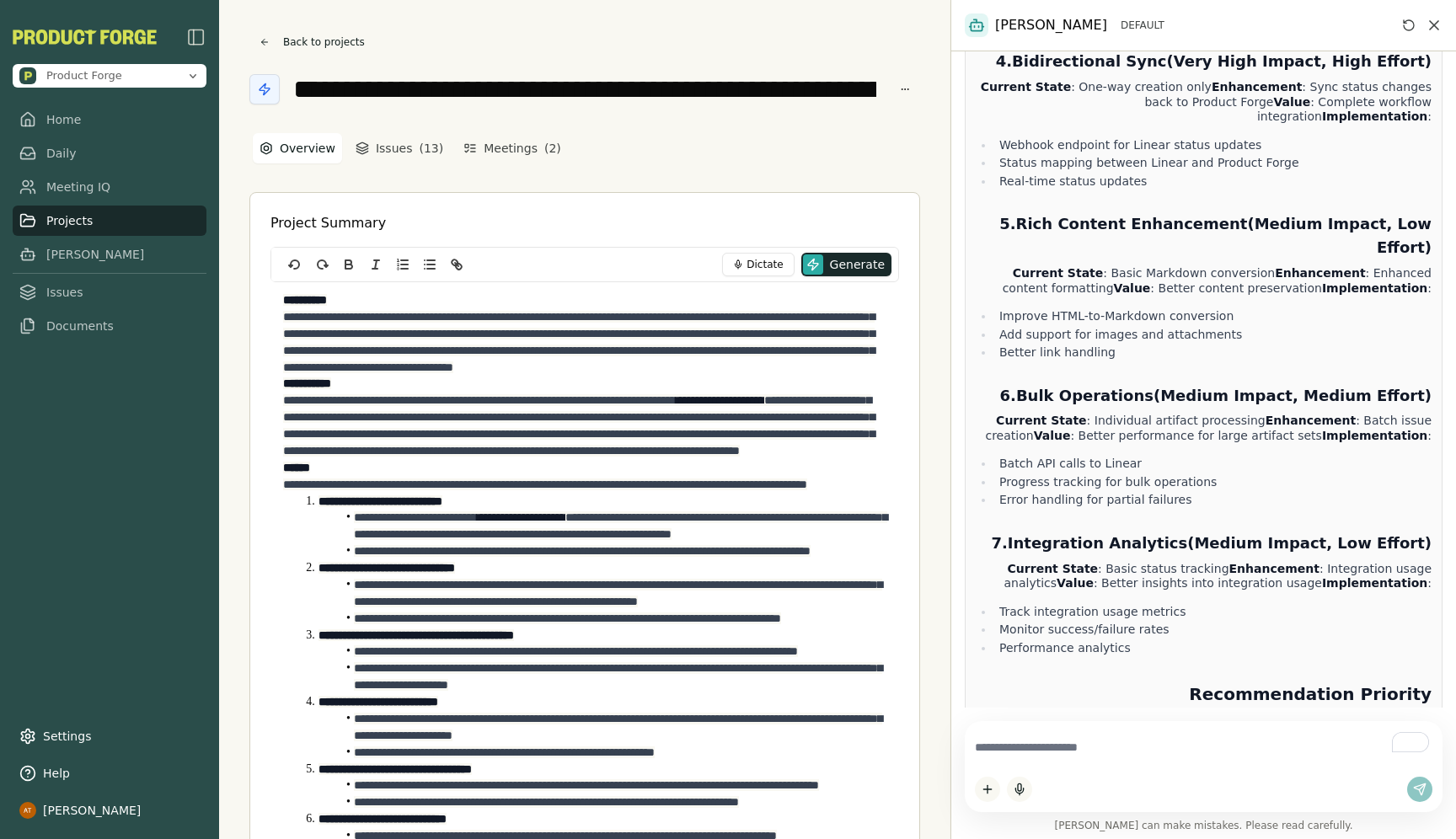
scroll to position [4521, 0]
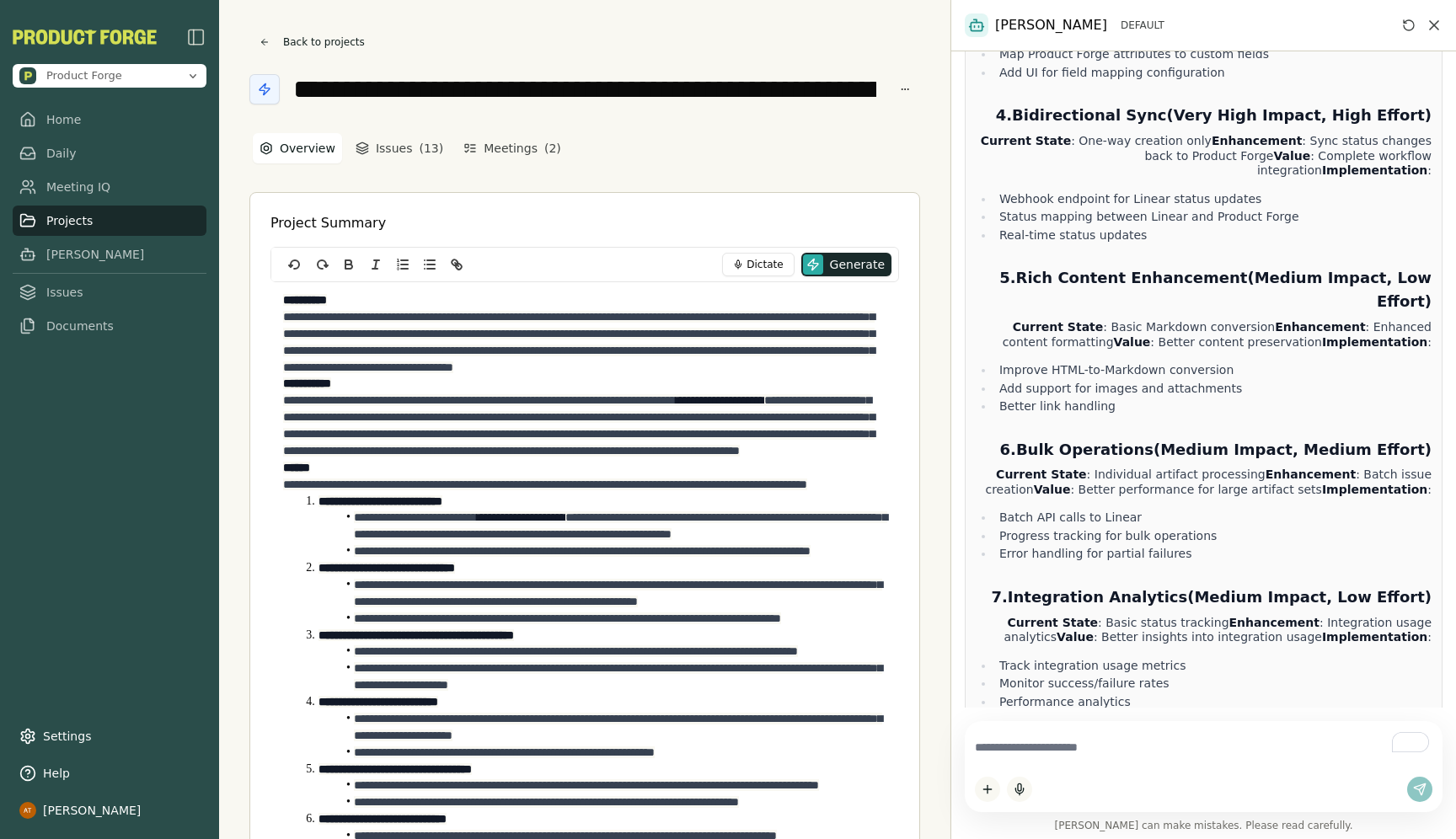
click at [1189, 760] on textarea "To enrich screen reader interactions, please activate Accessibility in Grammarl…" at bounding box center [1204, 748] width 457 height 33
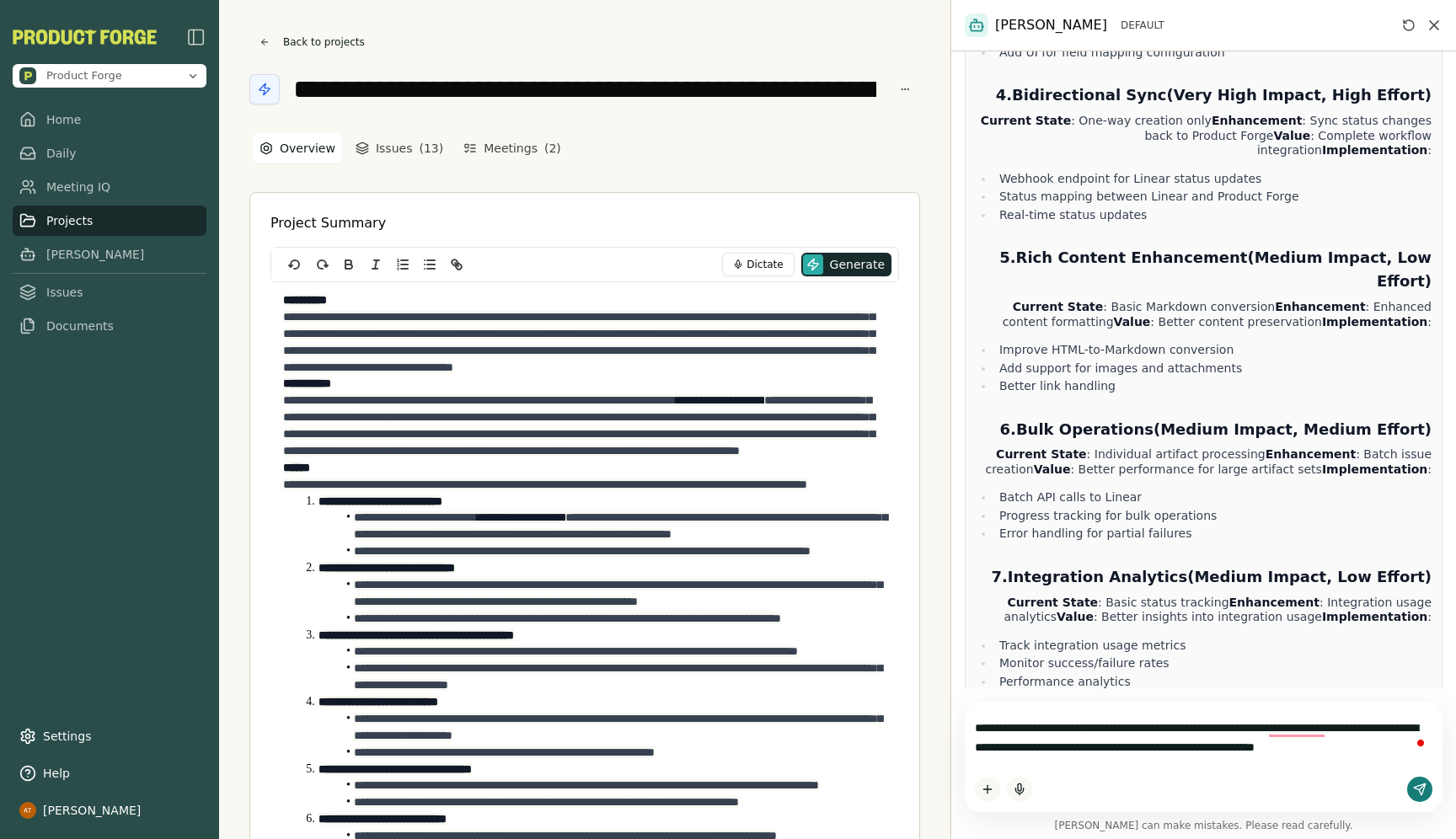
scroll to position [4560, 0]
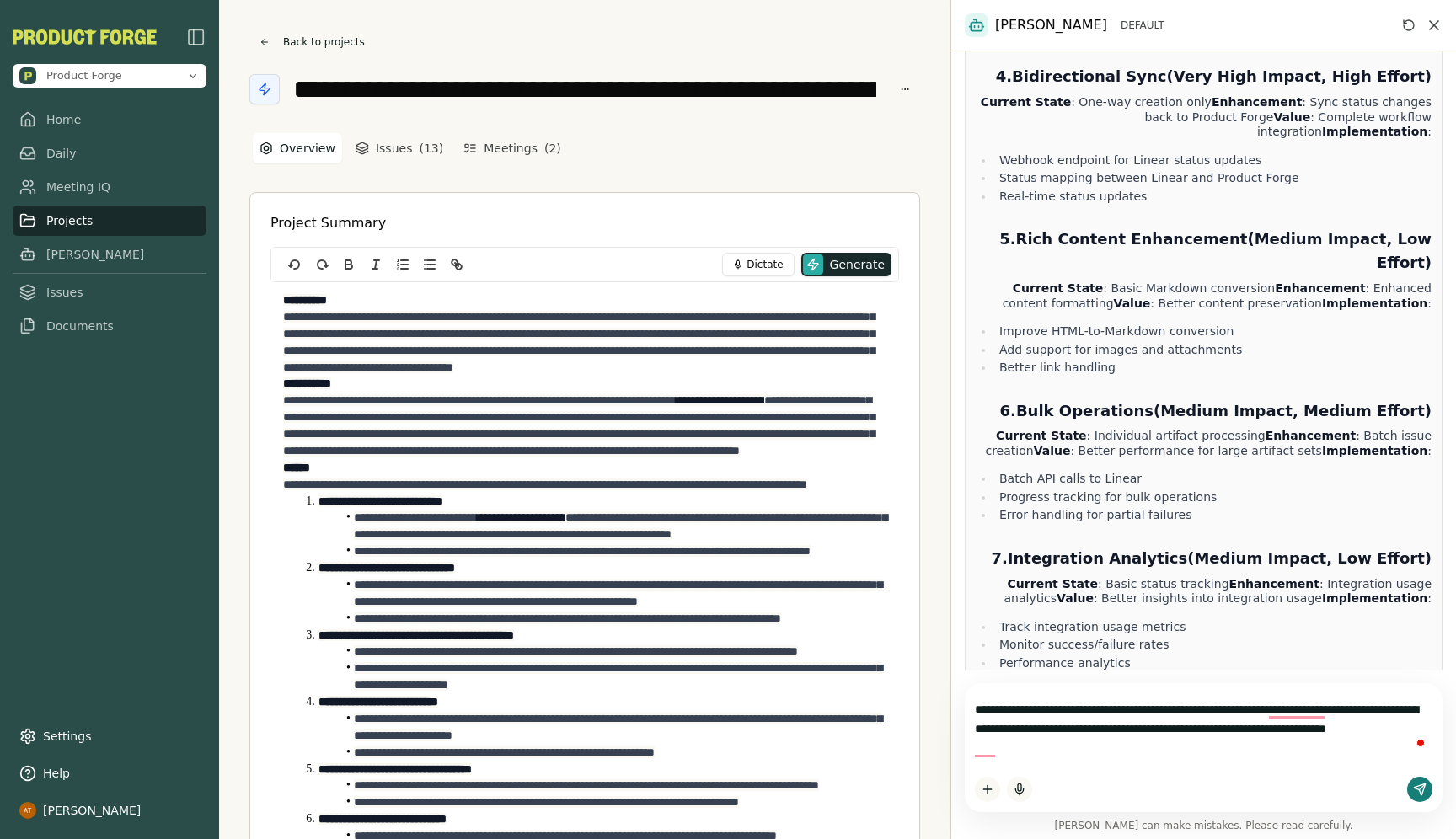
type textarea "**********"
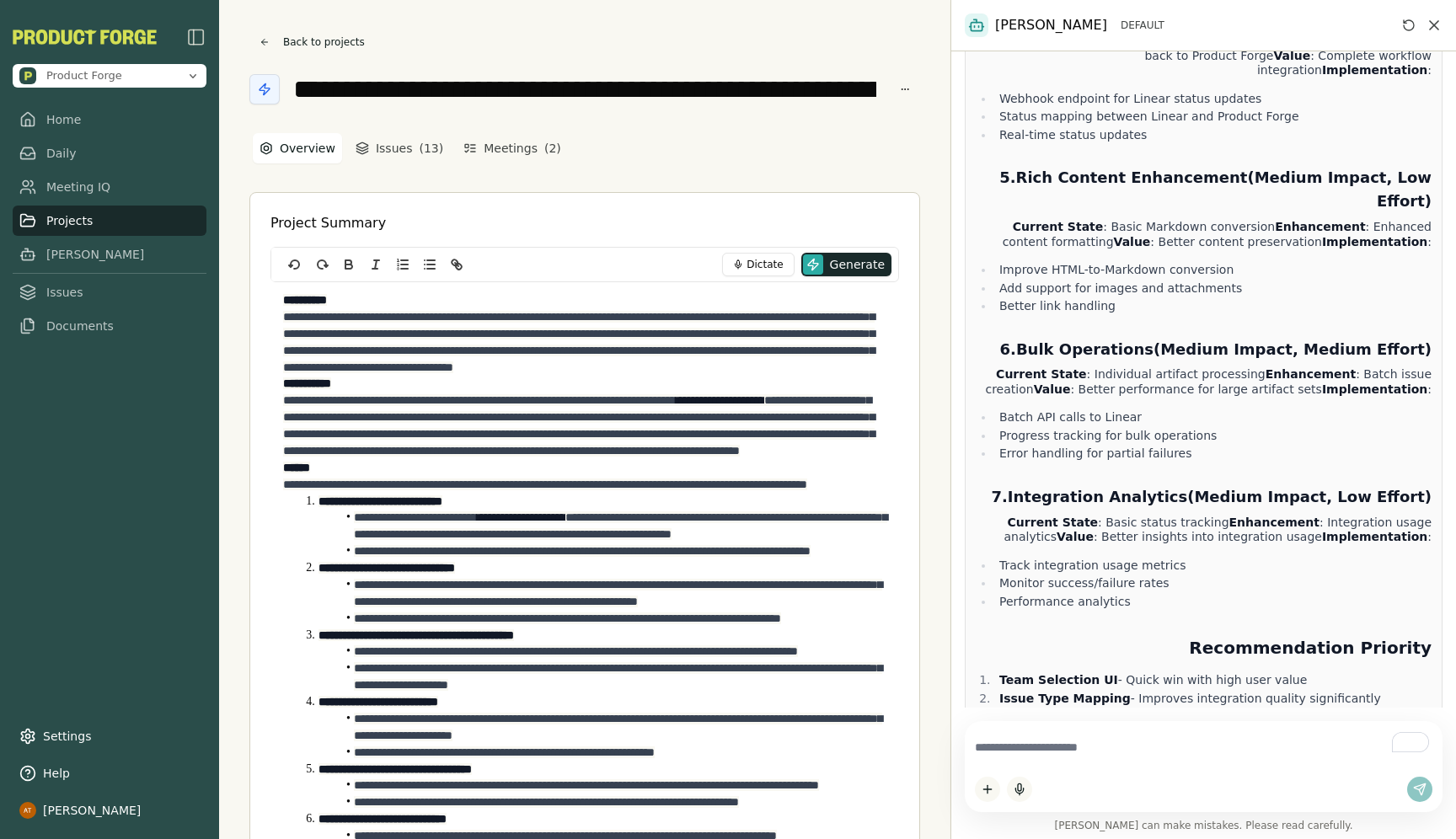
scroll to position [7268, 0]
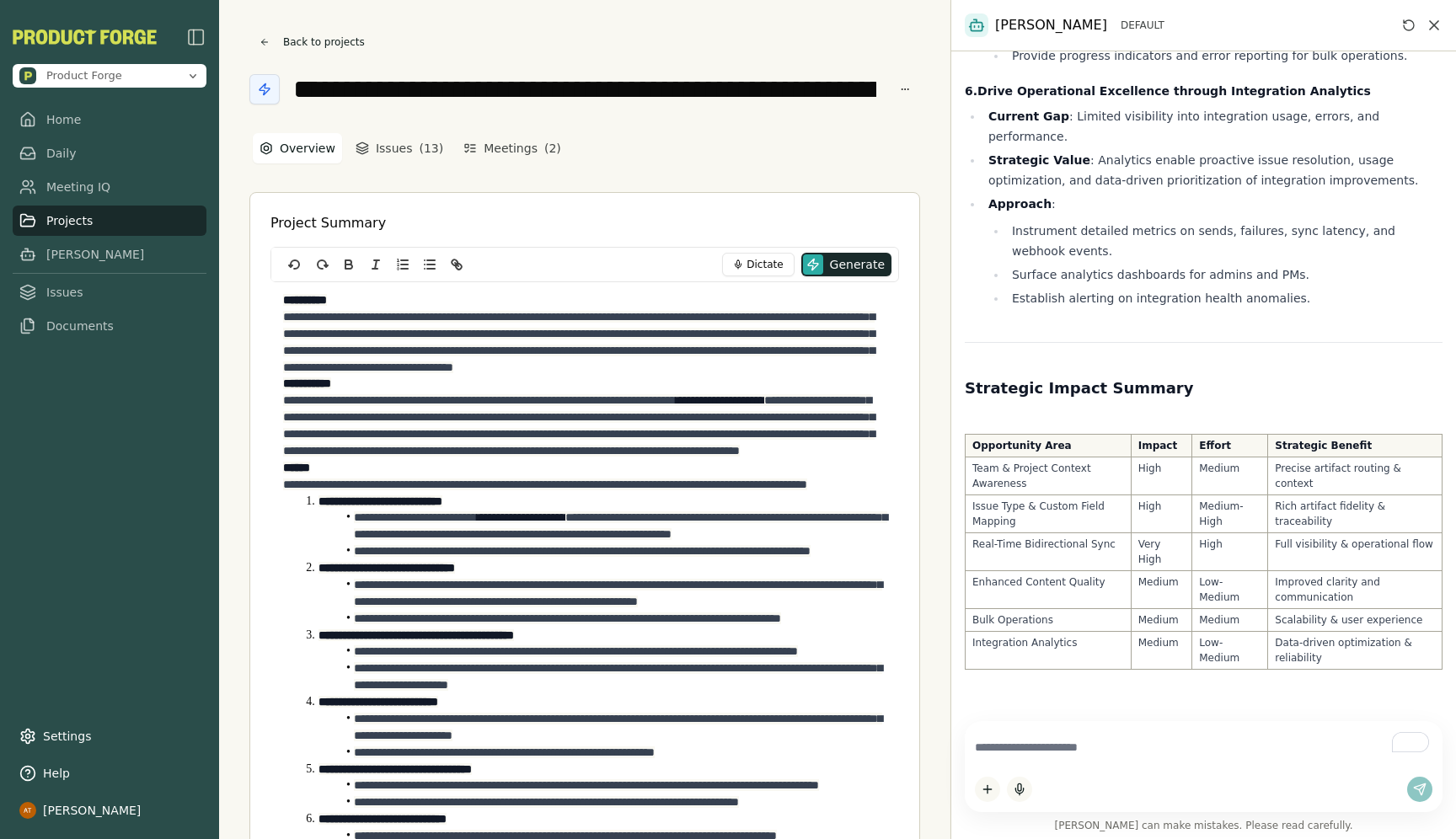
drag, startPoint x: 951, startPoint y: 309, endPoint x: 857, endPoint y: 315, distance: 94.2
click at [857, 315] on div "**********" at bounding box center [728, 419] width 1456 height 839
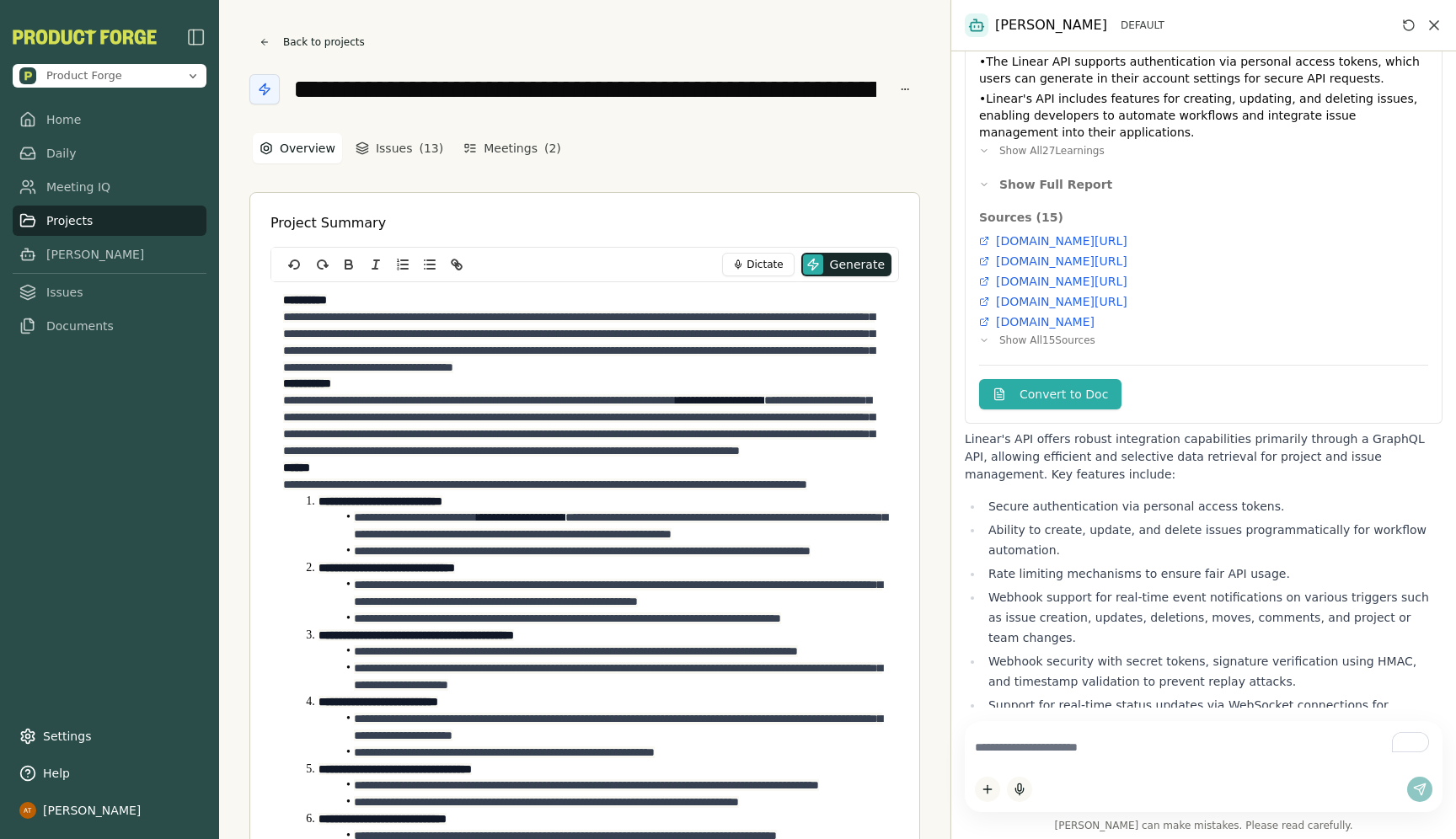
scroll to position [462, 0]
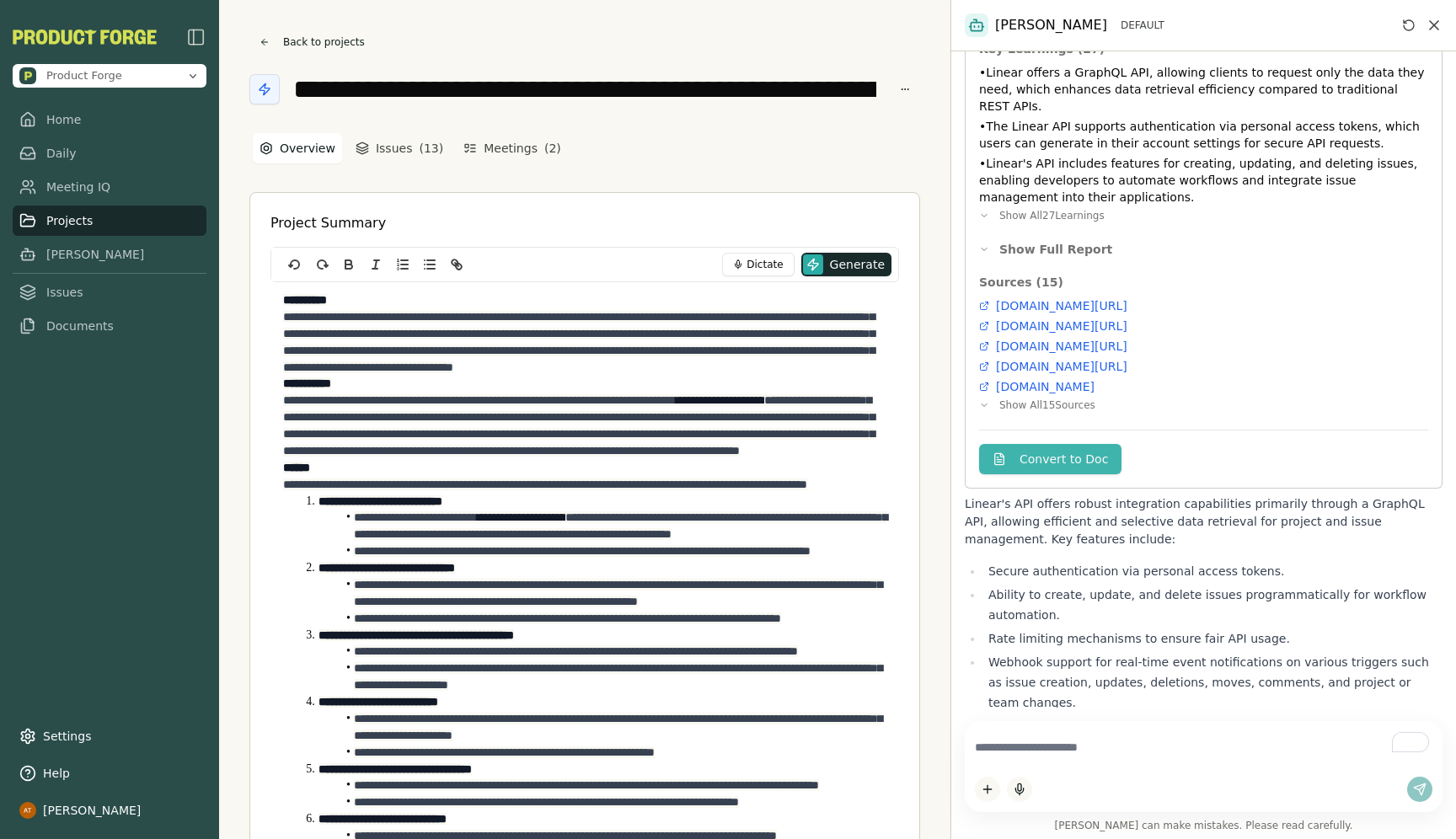
click at [1057, 444] on button "Convert to Doc" at bounding box center [1051, 460] width 142 height 30
click at [52, 327] on link "Documents" at bounding box center [109, 326] width 194 height 30
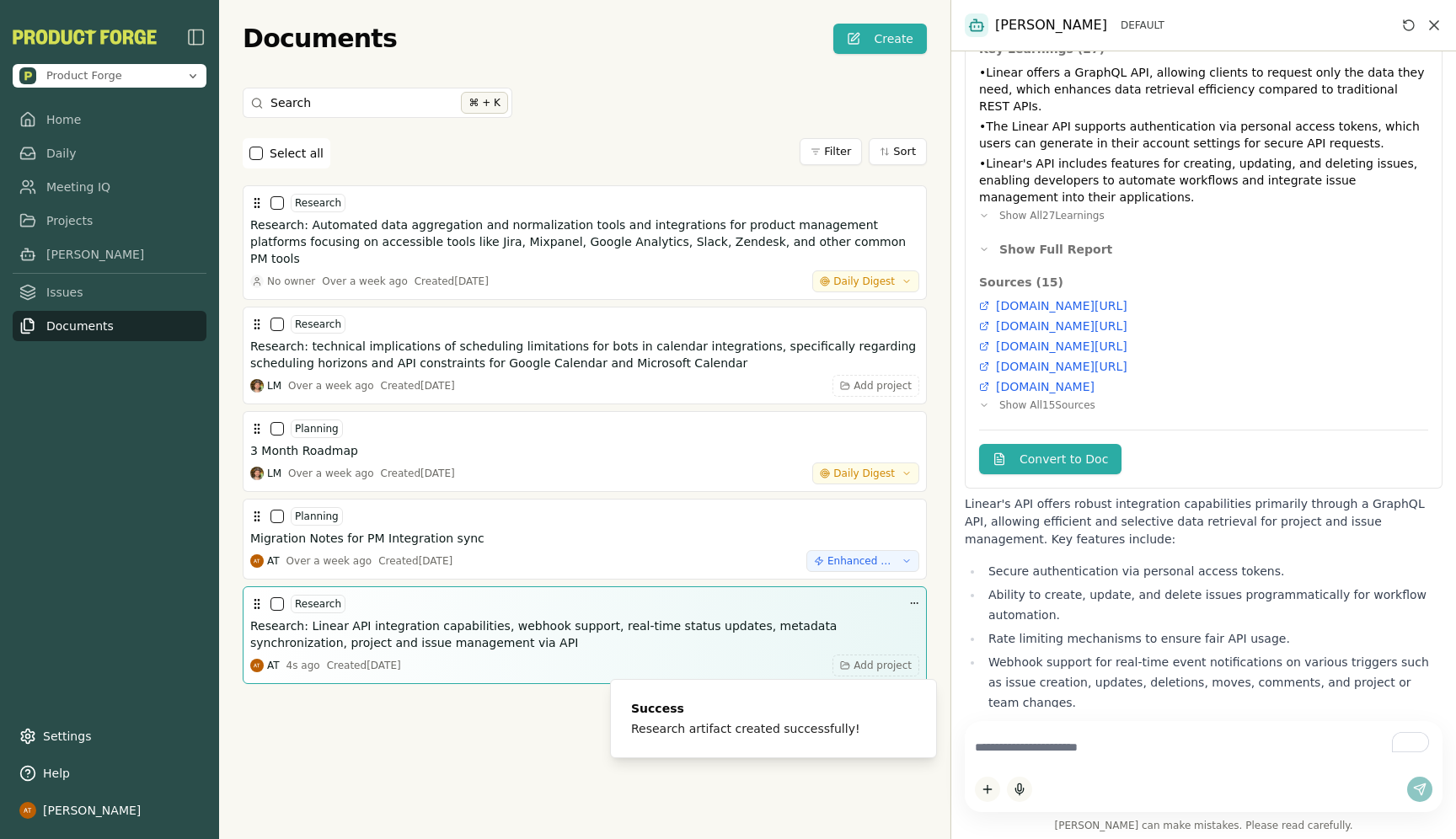
click at [329, 624] on h3 "Research: Linear API integration capabilities, webhook support, real-time statu…" at bounding box center [585, 635] width 669 height 34
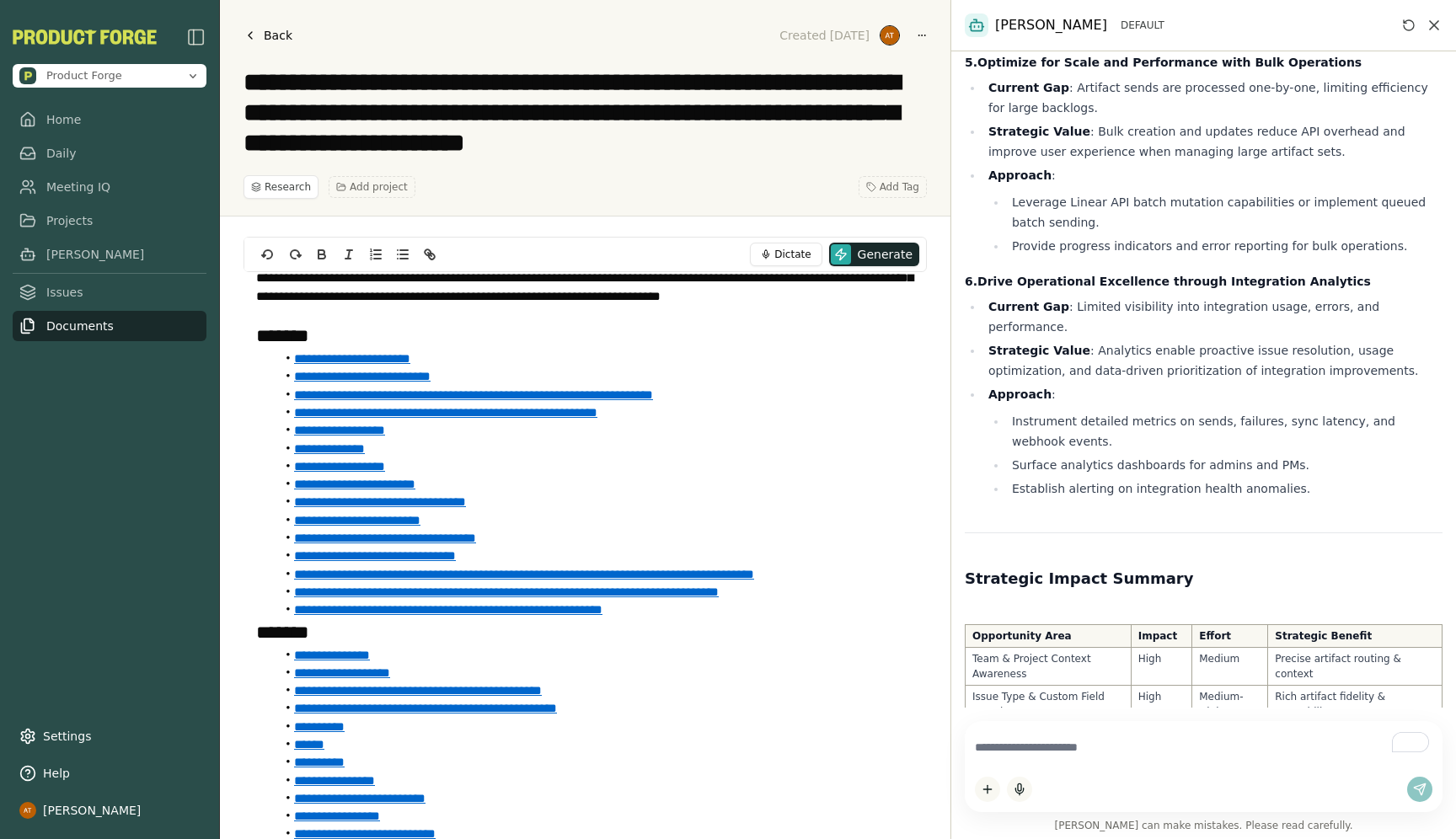
scroll to position [7087, 0]
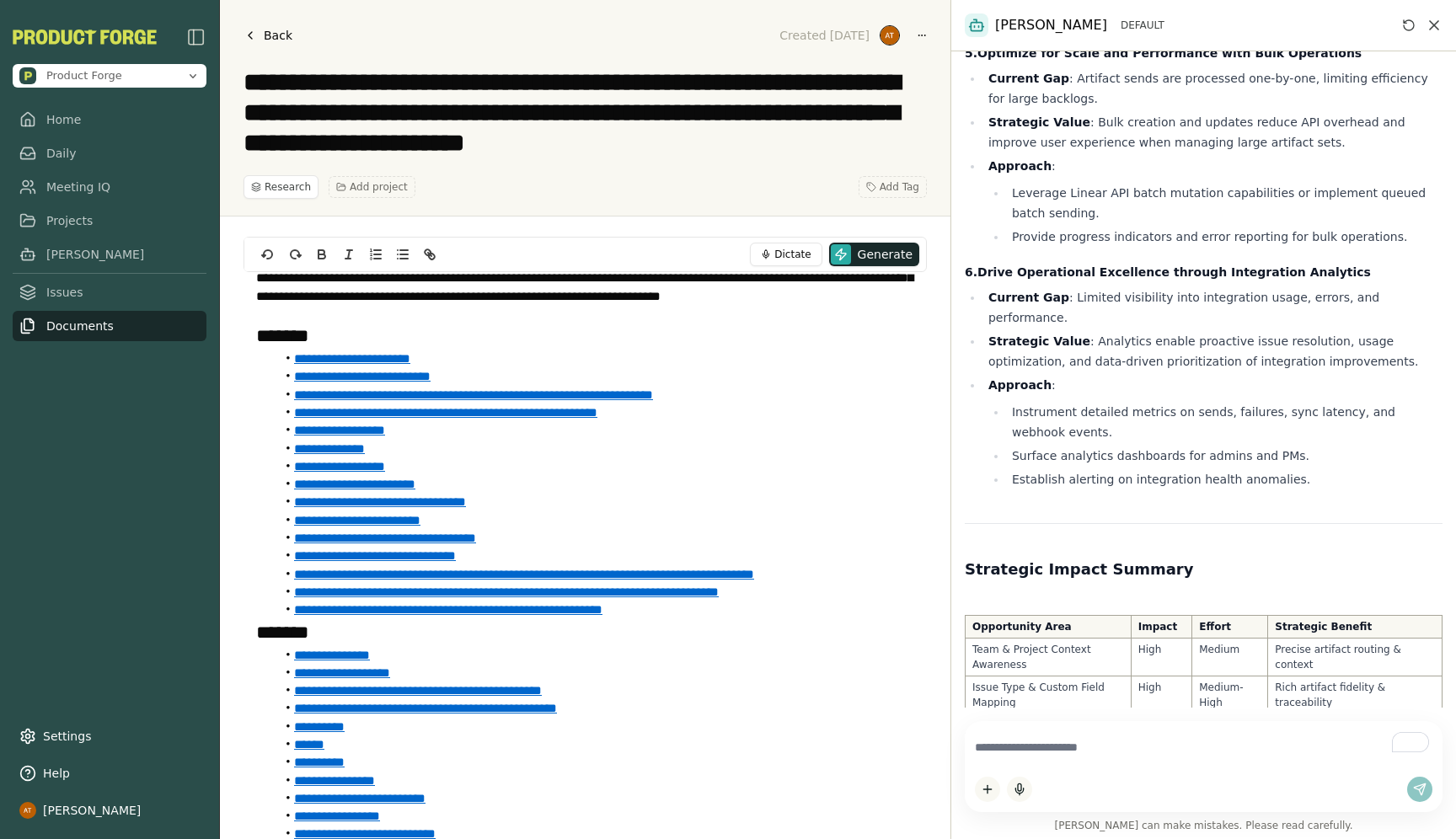
click at [1413, 25] on icon "Clear context" at bounding box center [1409, 25] width 10 height 10
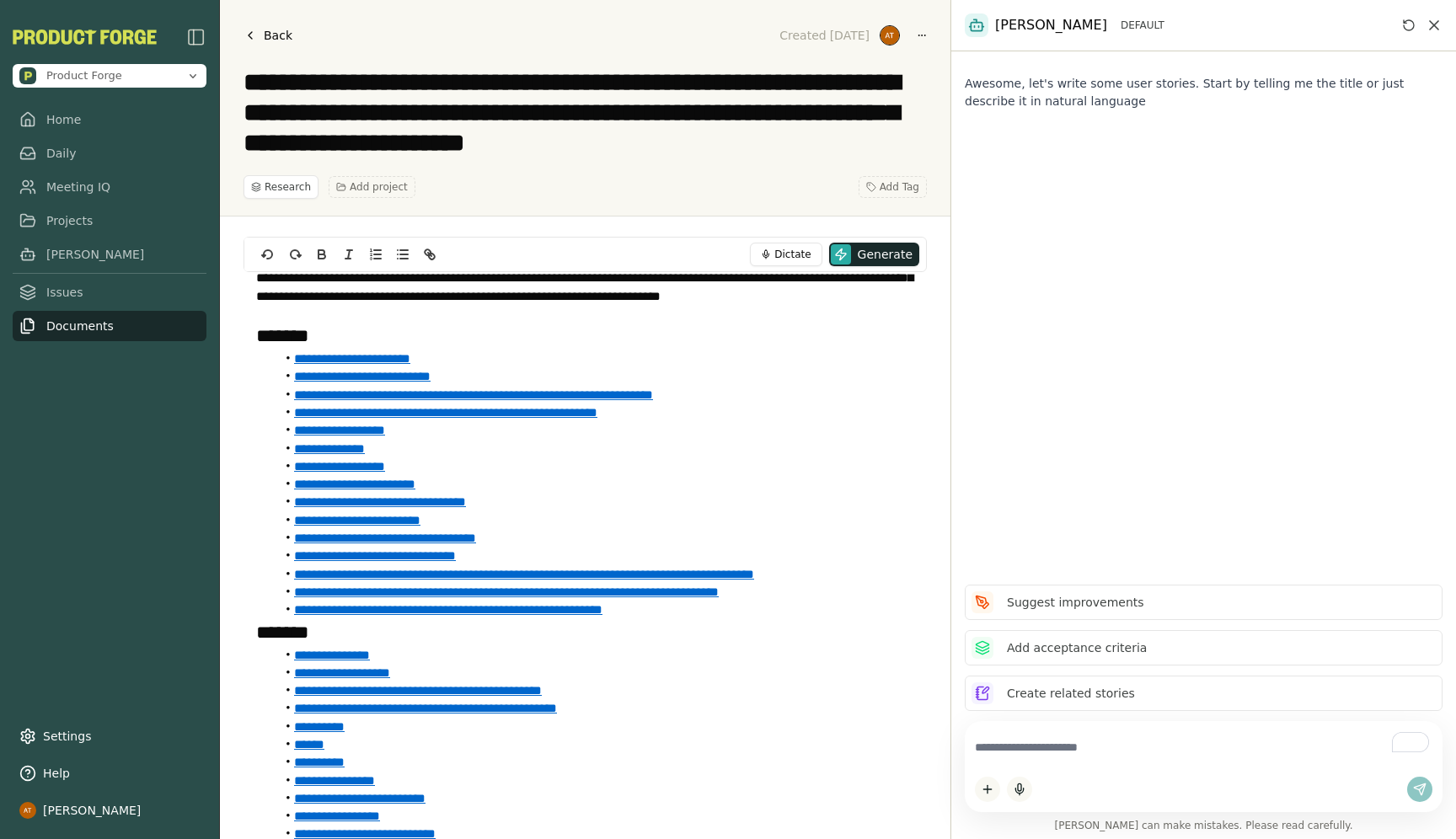
click at [1052, 751] on textarea "To enrich screen reader interactions, please activate Accessibility in Grammarl…" at bounding box center [1204, 748] width 457 height 33
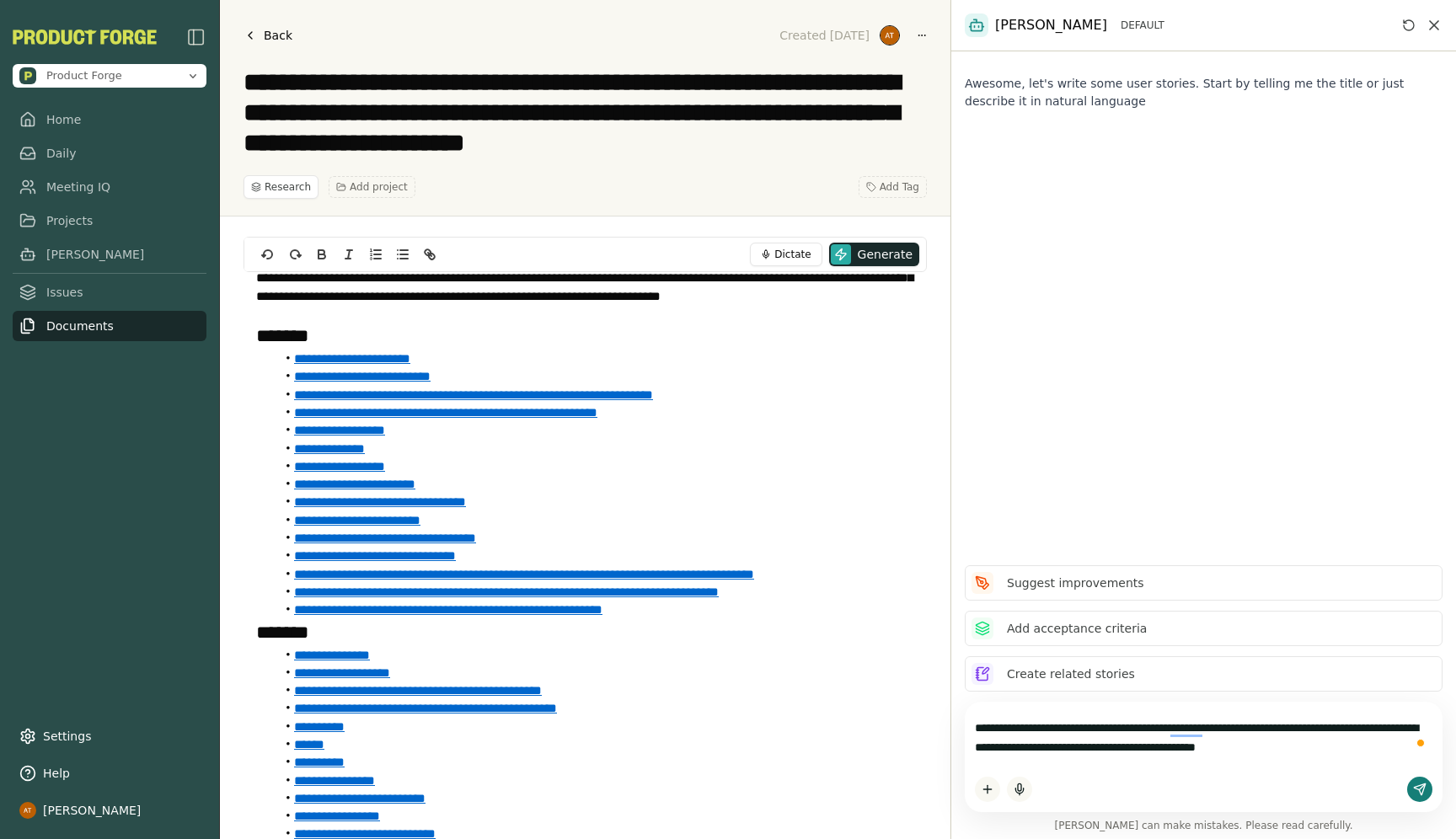
click at [1382, 751] on textarea "**********" at bounding box center [1204, 738] width 457 height 52
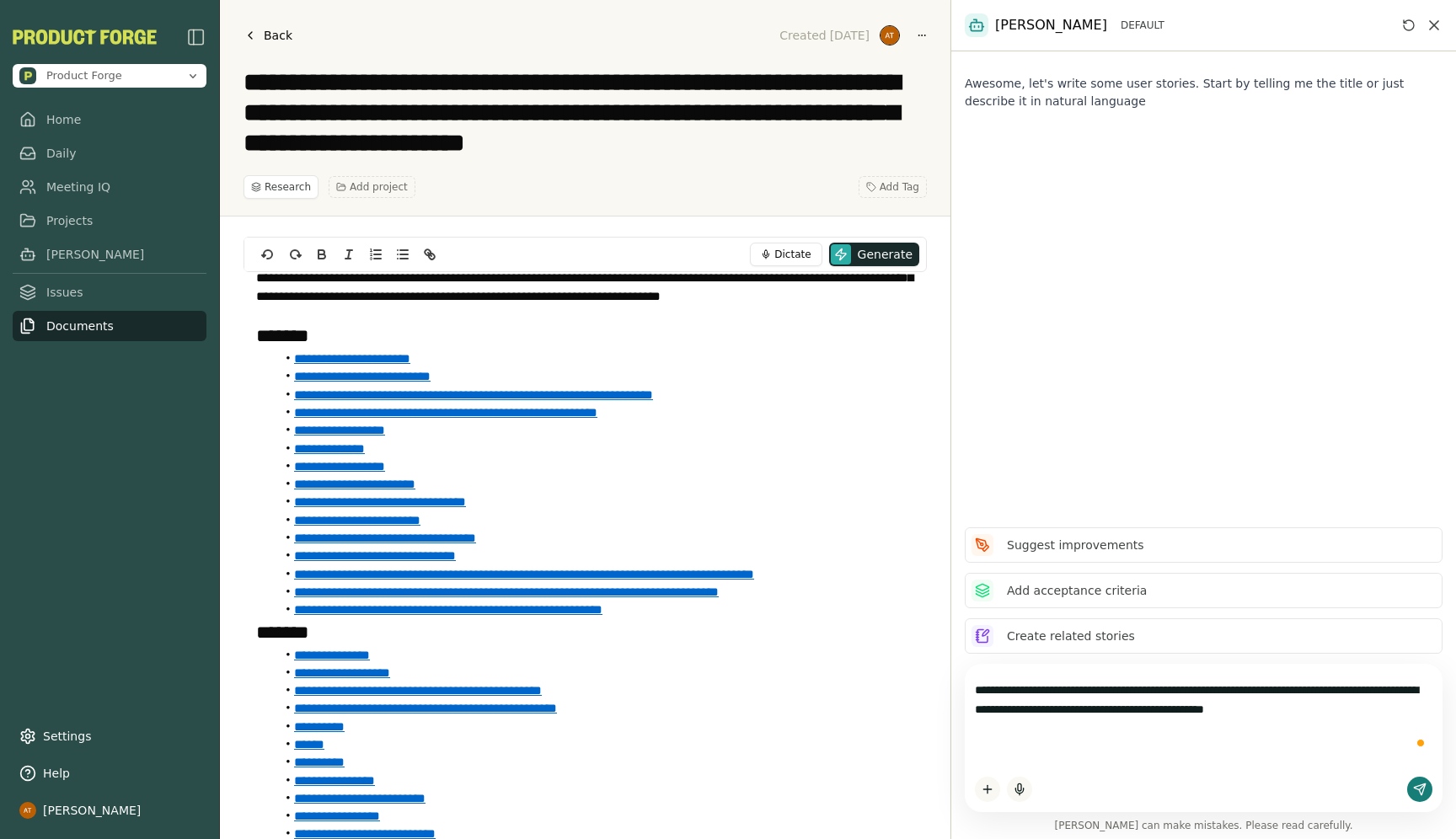
paste textarea "**********"
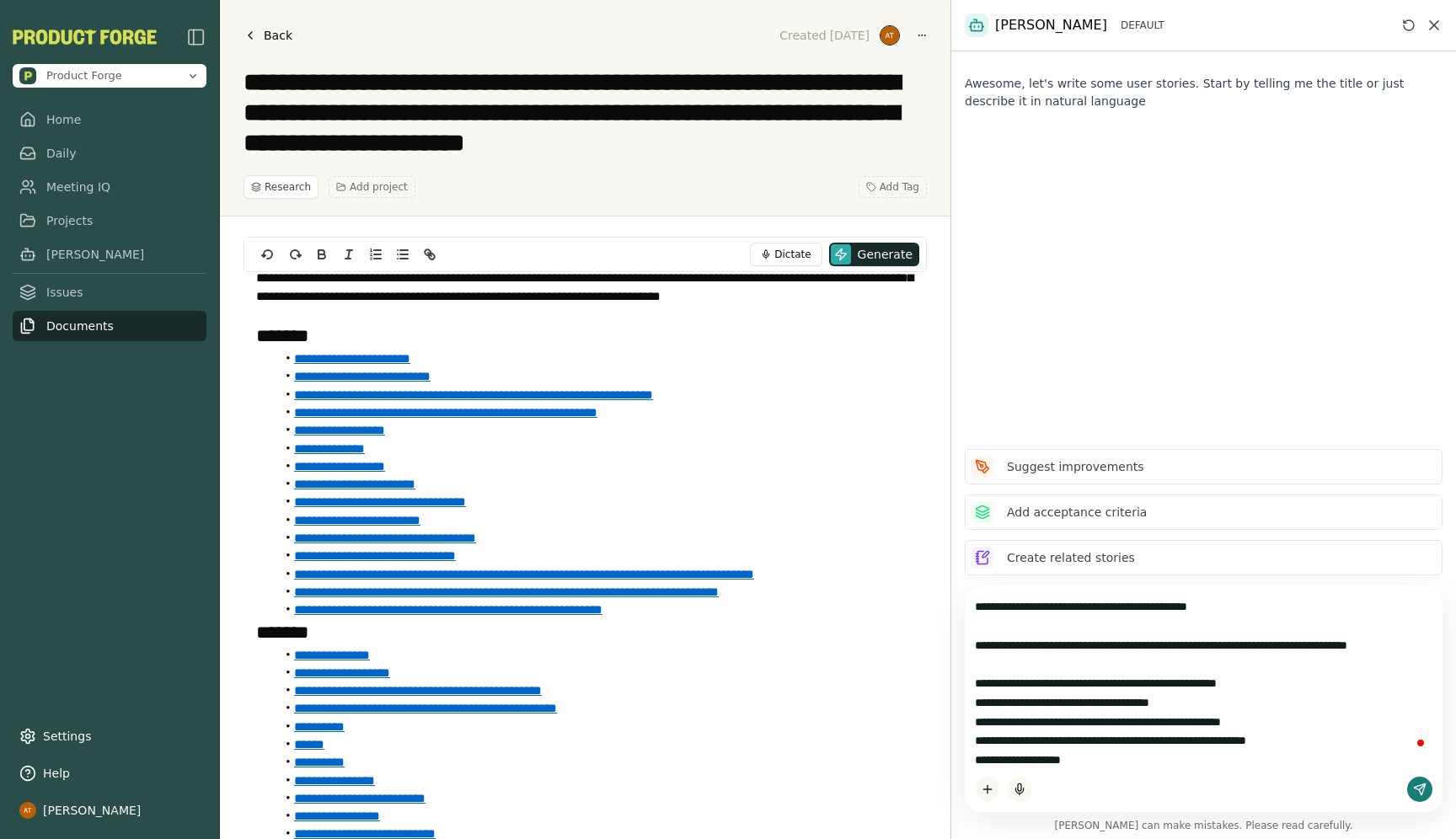
click at [988, 707] on textarea "To enrich screen reader interactions, please activate Accessibility in Grammarl…" at bounding box center [1204, 680] width 457 height 168
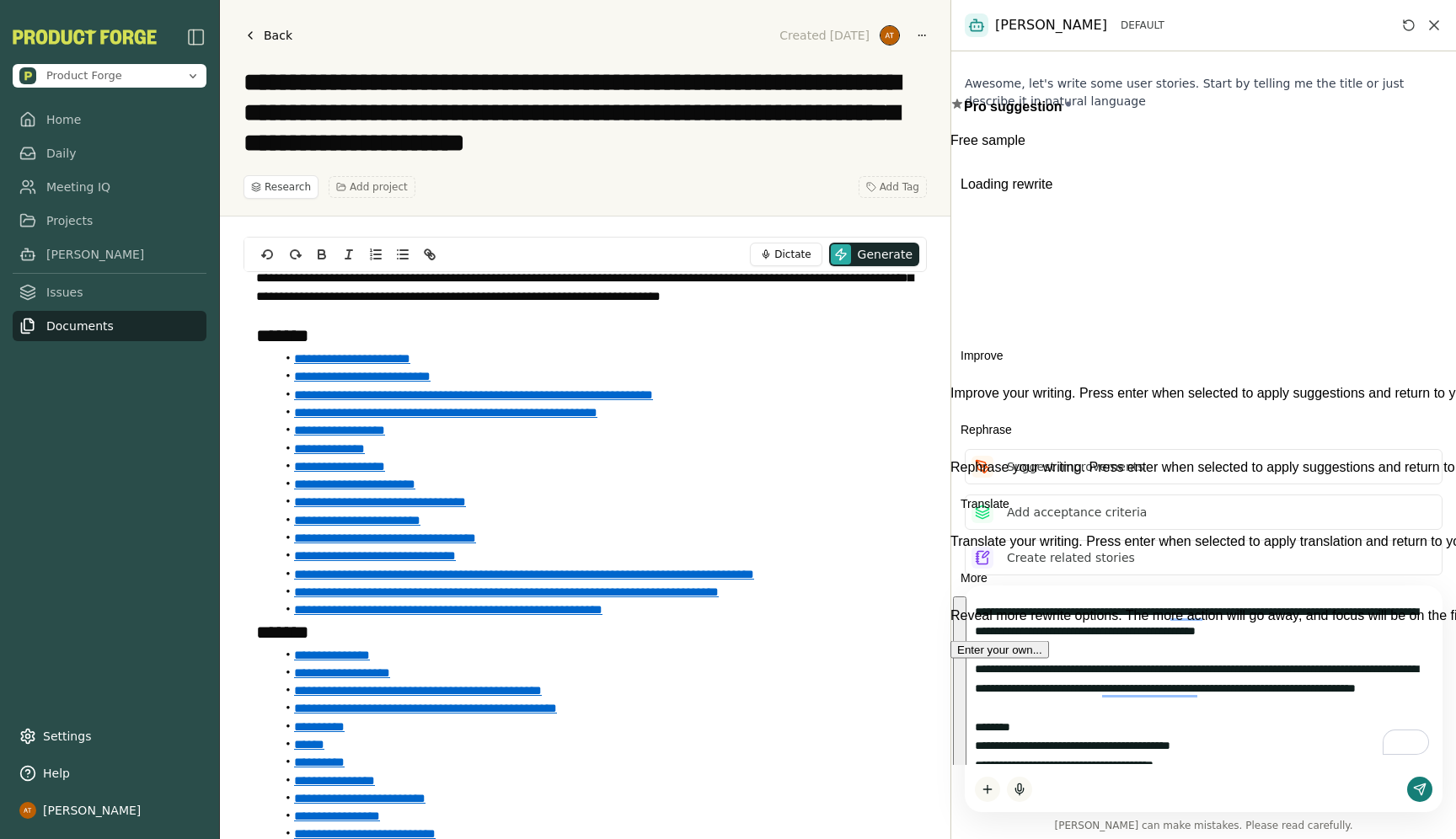
drag, startPoint x: 1025, startPoint y: 750, endPoint x: 981, endPoint y: 671, distance: 90.4
click at [981, 671] on textarea "To enrich screen reader interactions, please activate Accessibility in Grammarl…" at bounding box center [1204, 680] width 457 height 168
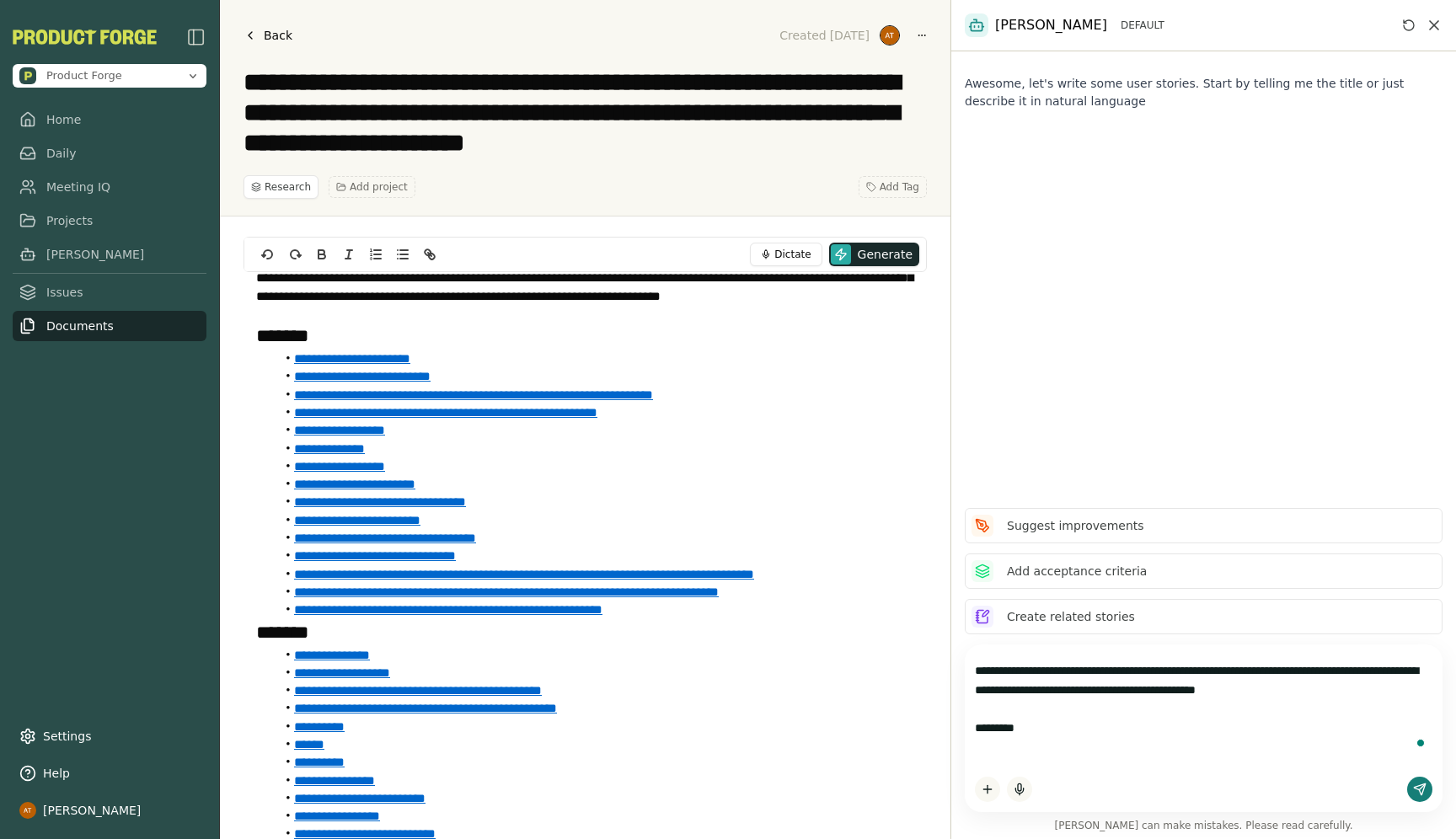
paste textarea "**********"
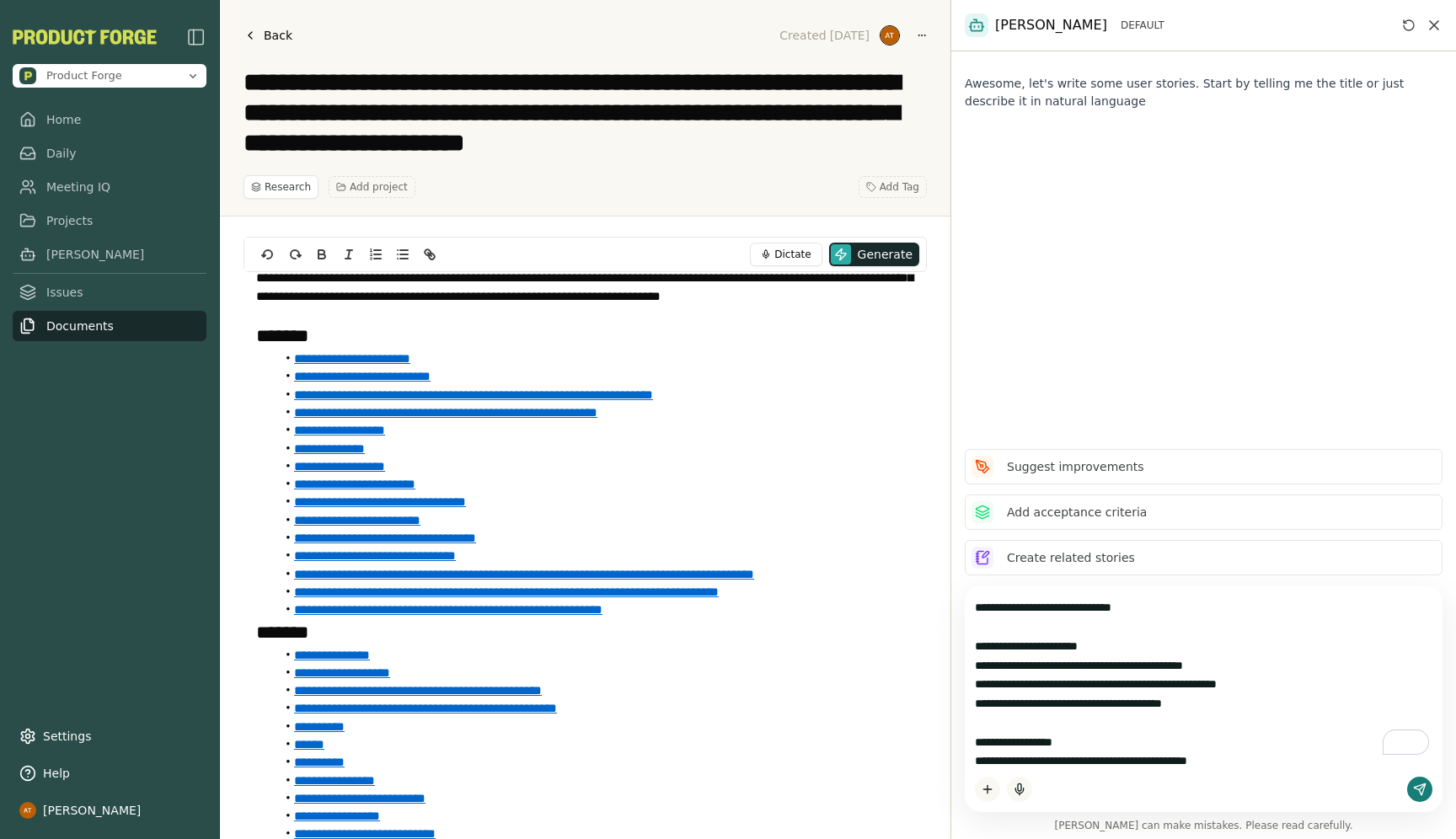
scroll to position [3620, 0]
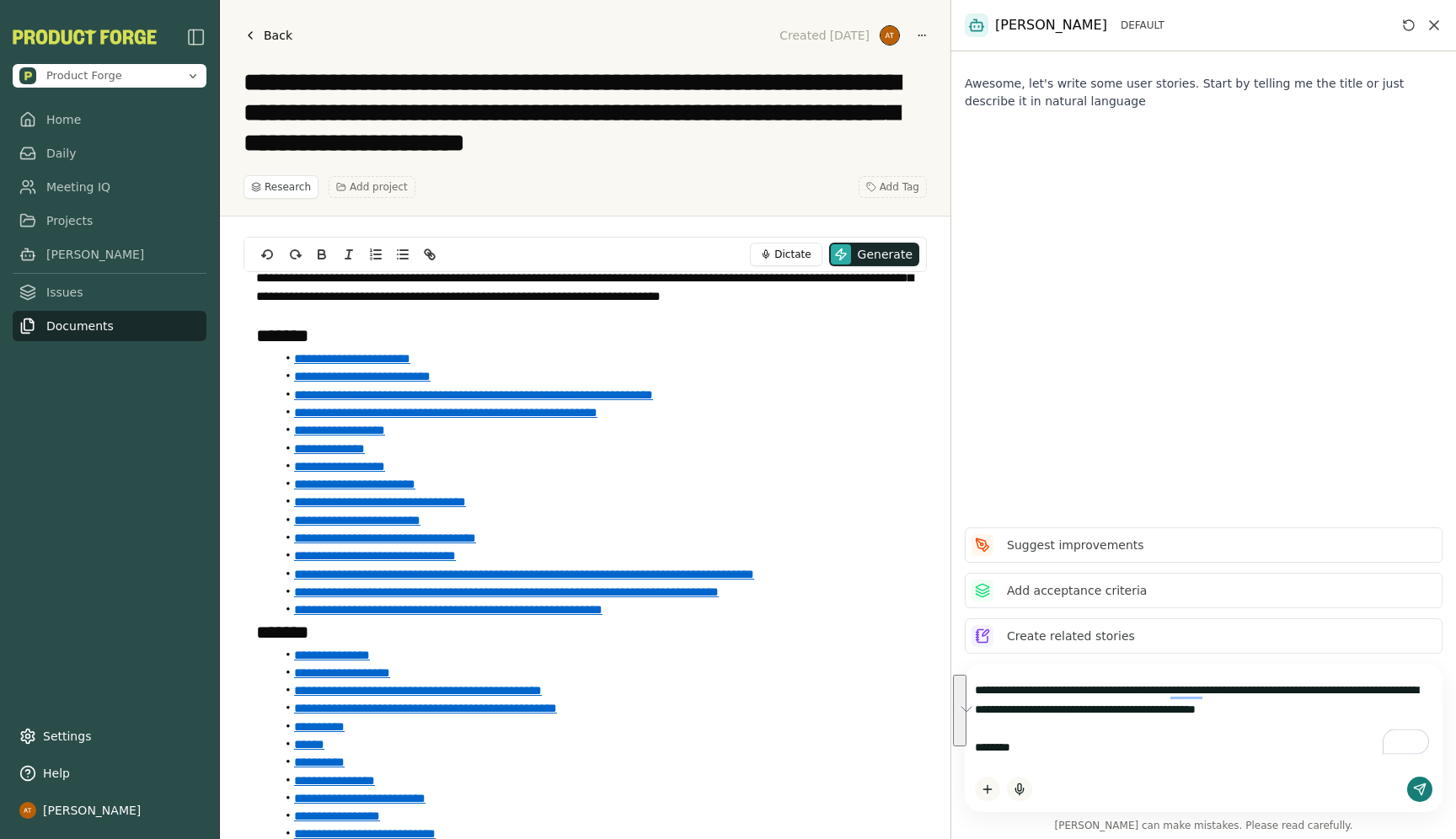
drag, startPoint x: 1058, startPoint y: 750, endPoint x: 918, endPoint y: 584, distance: 217.2
click at [918, 584] on div "**********" at bounding box center [728, 419] width 1456 height 839
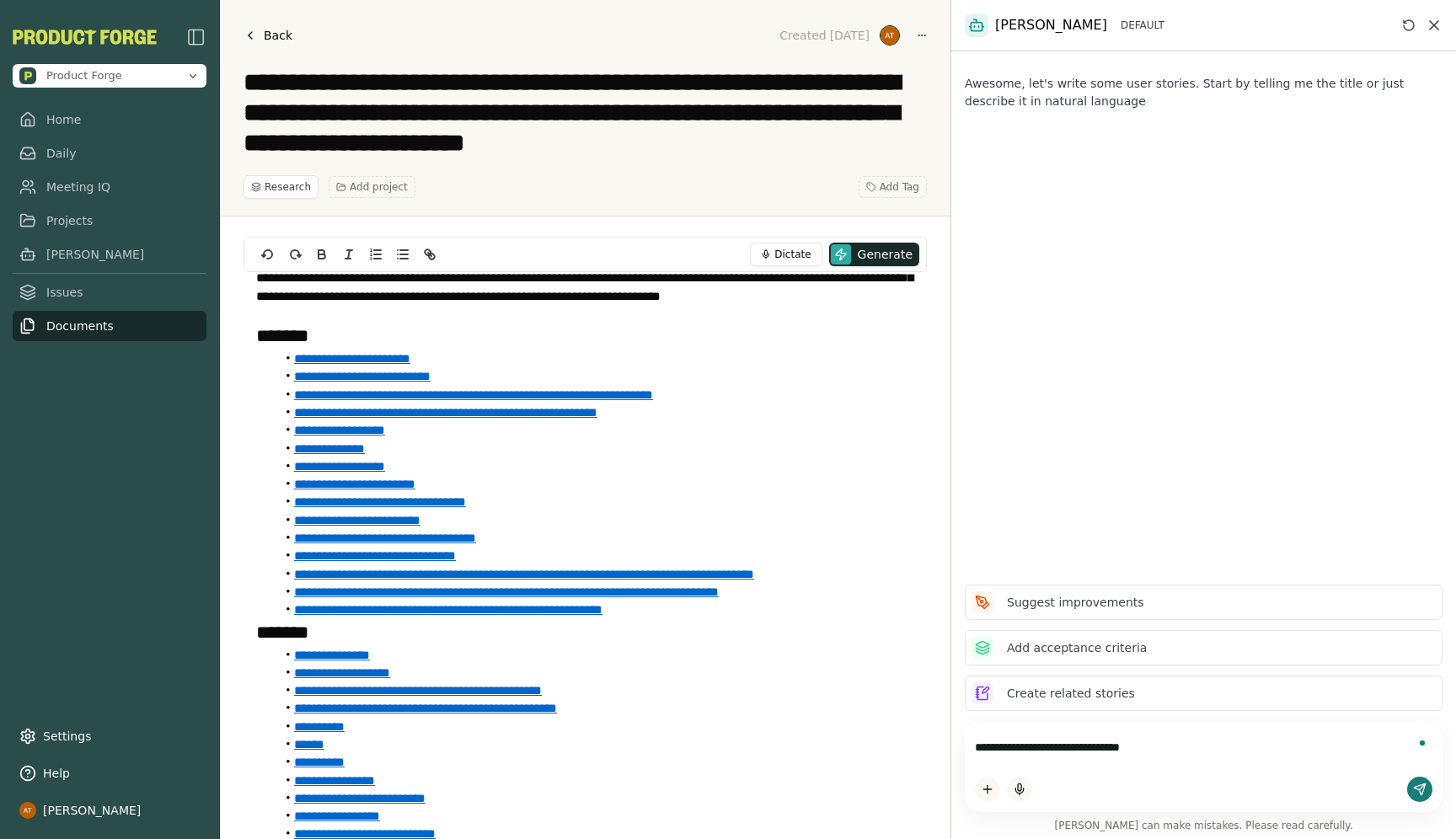
type textarea "**********"
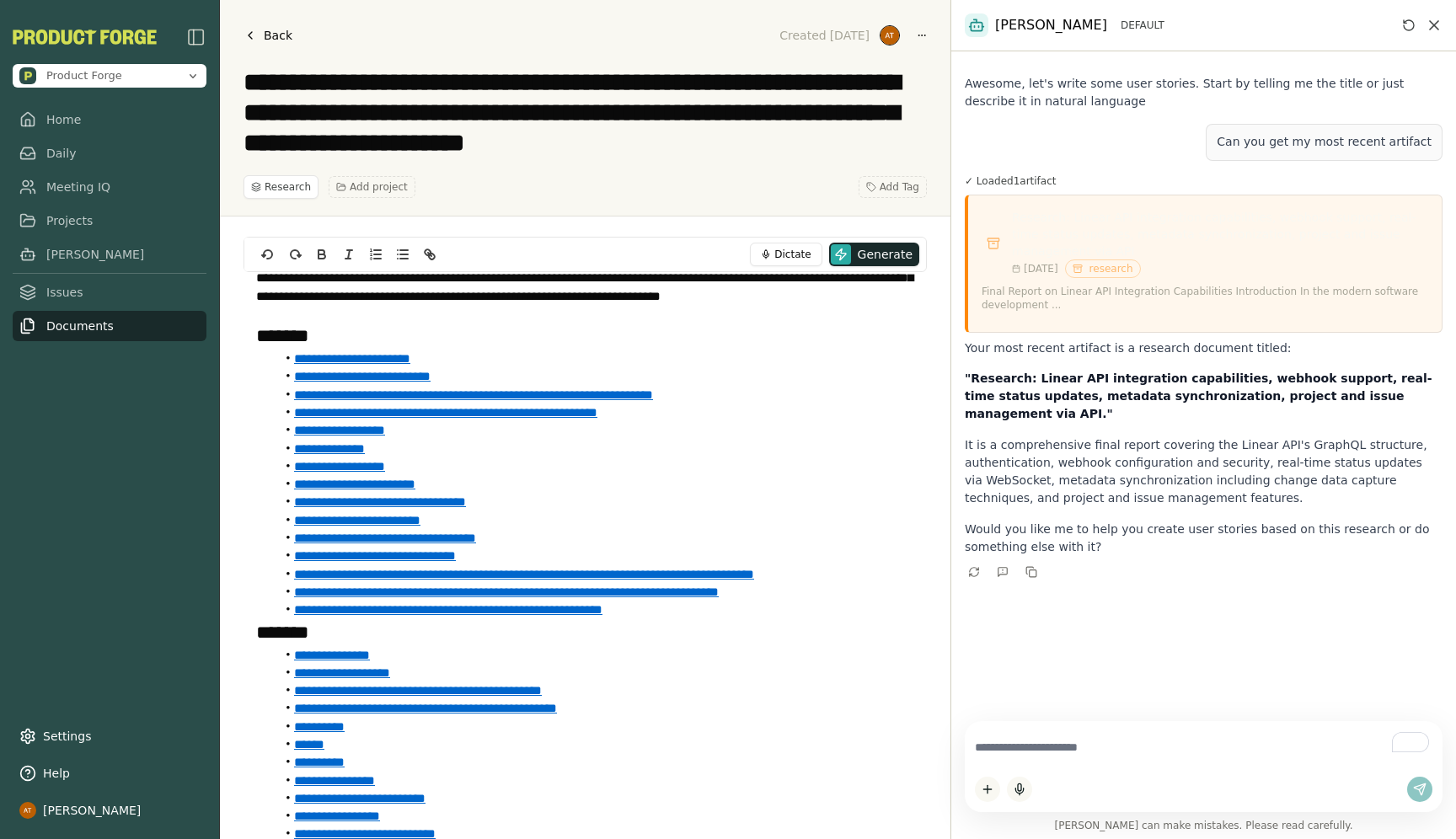
click at [1062, 751] on textarea "To enrich screen reader interactions, please activate Accessibility in Grammarl…" at bounding box center [1204, 748] width 457 height 33
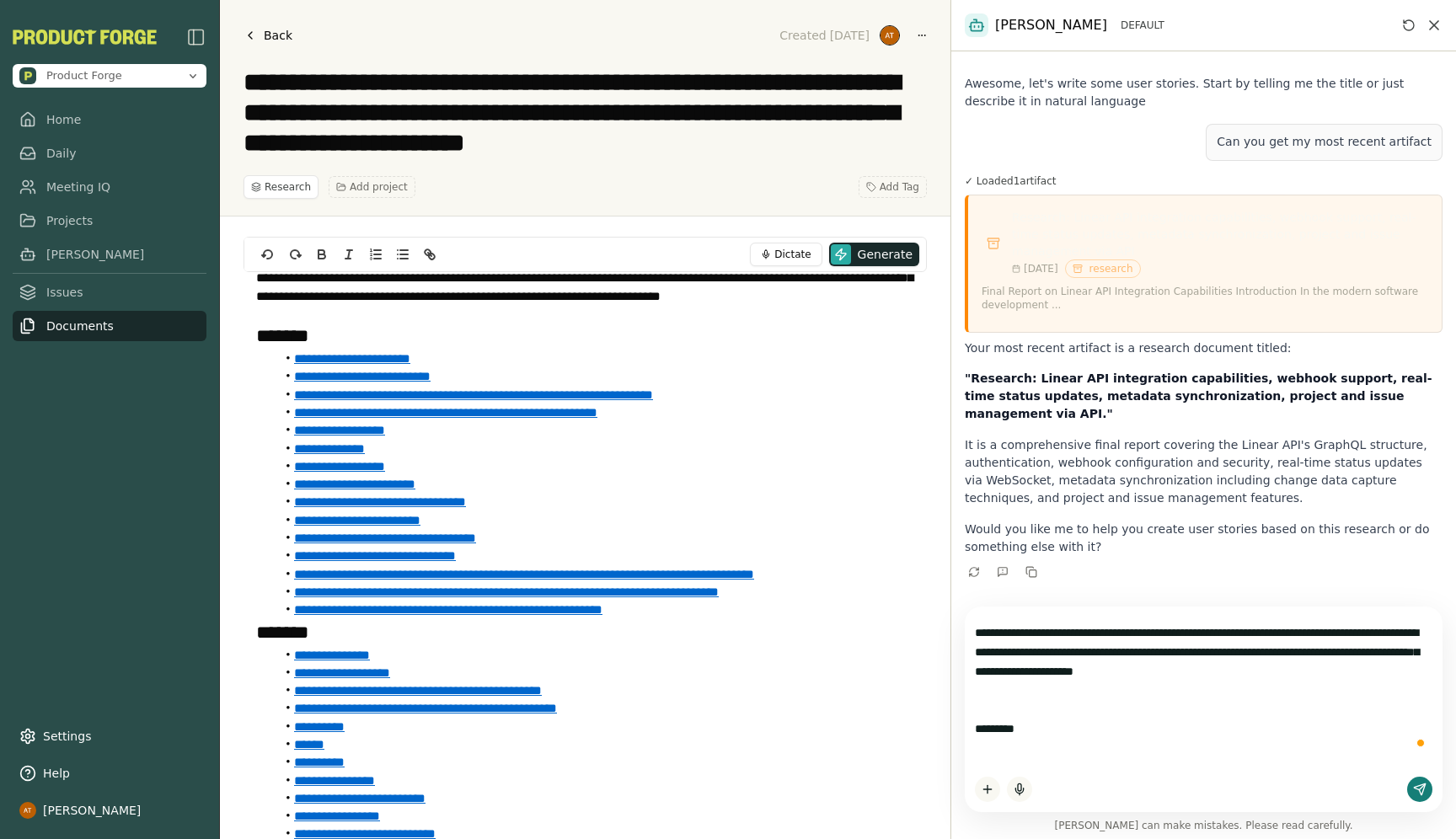
paste textarea "**********"
type textarea "**********"
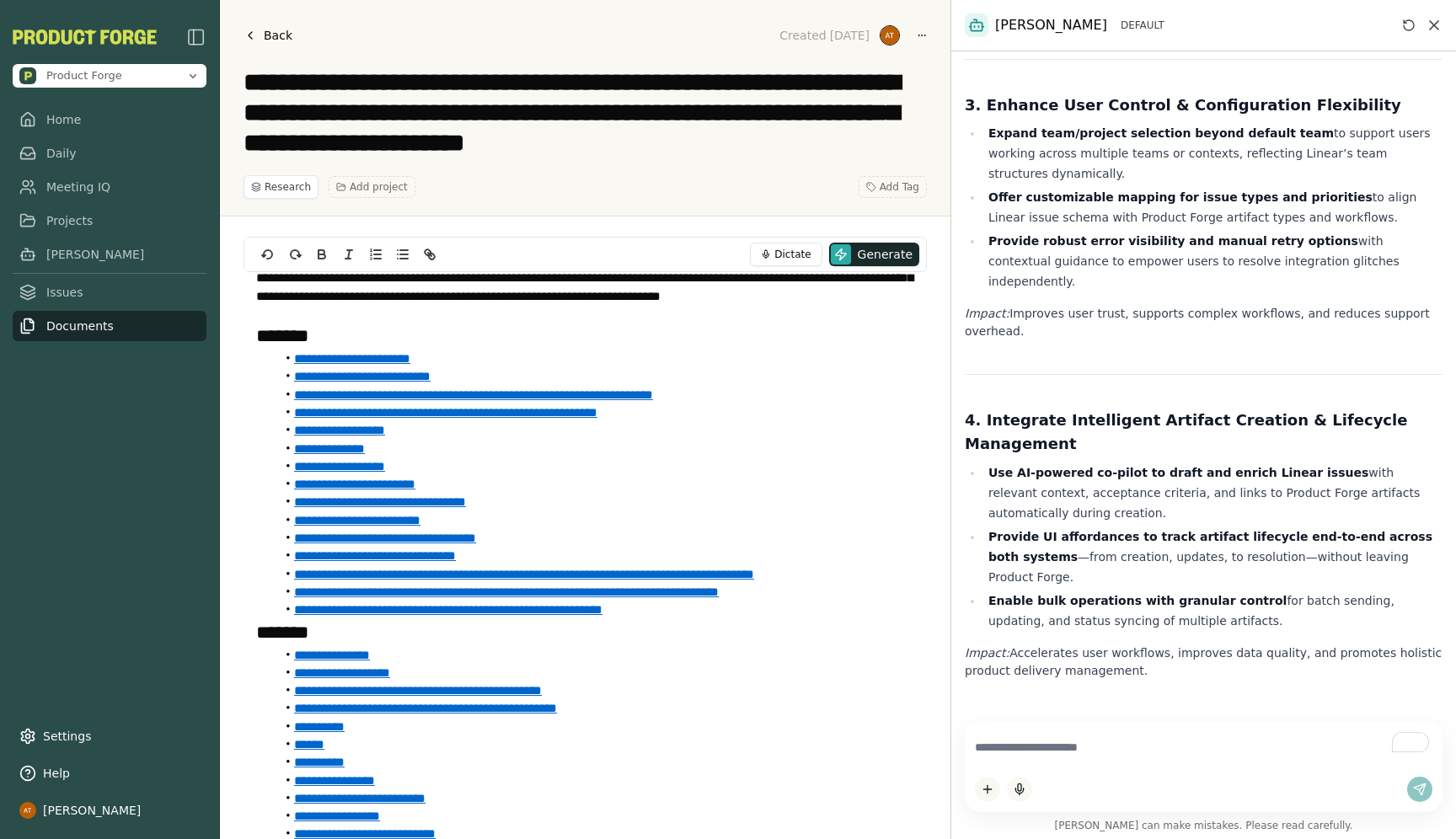
scroll to position [4141, 0]
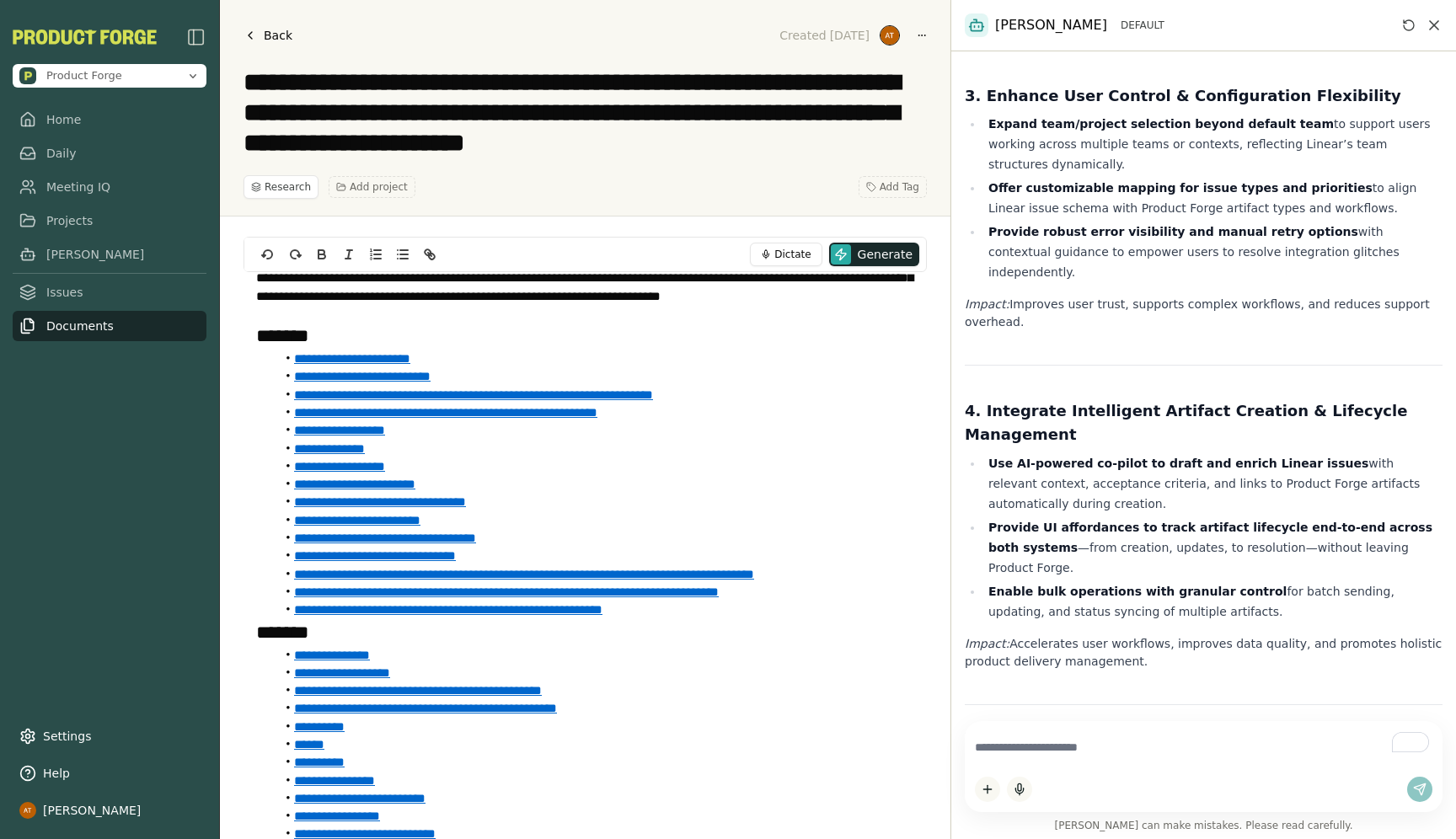
drag, startPoint x: 1171, startPoint y: 552, endPoint x: 1162, endPoint y: 504, distance: 48.8
click at [1162, 770] on ul "Maintain and enhance OAuth token security with auto-refresh and revocation hand…" at bounding box center [1204, 833] width 477 height 128
click at [1116, 585] on strong "Enable bulk operations with granular control" at bounding box center [1138, 592] width 298 height 14
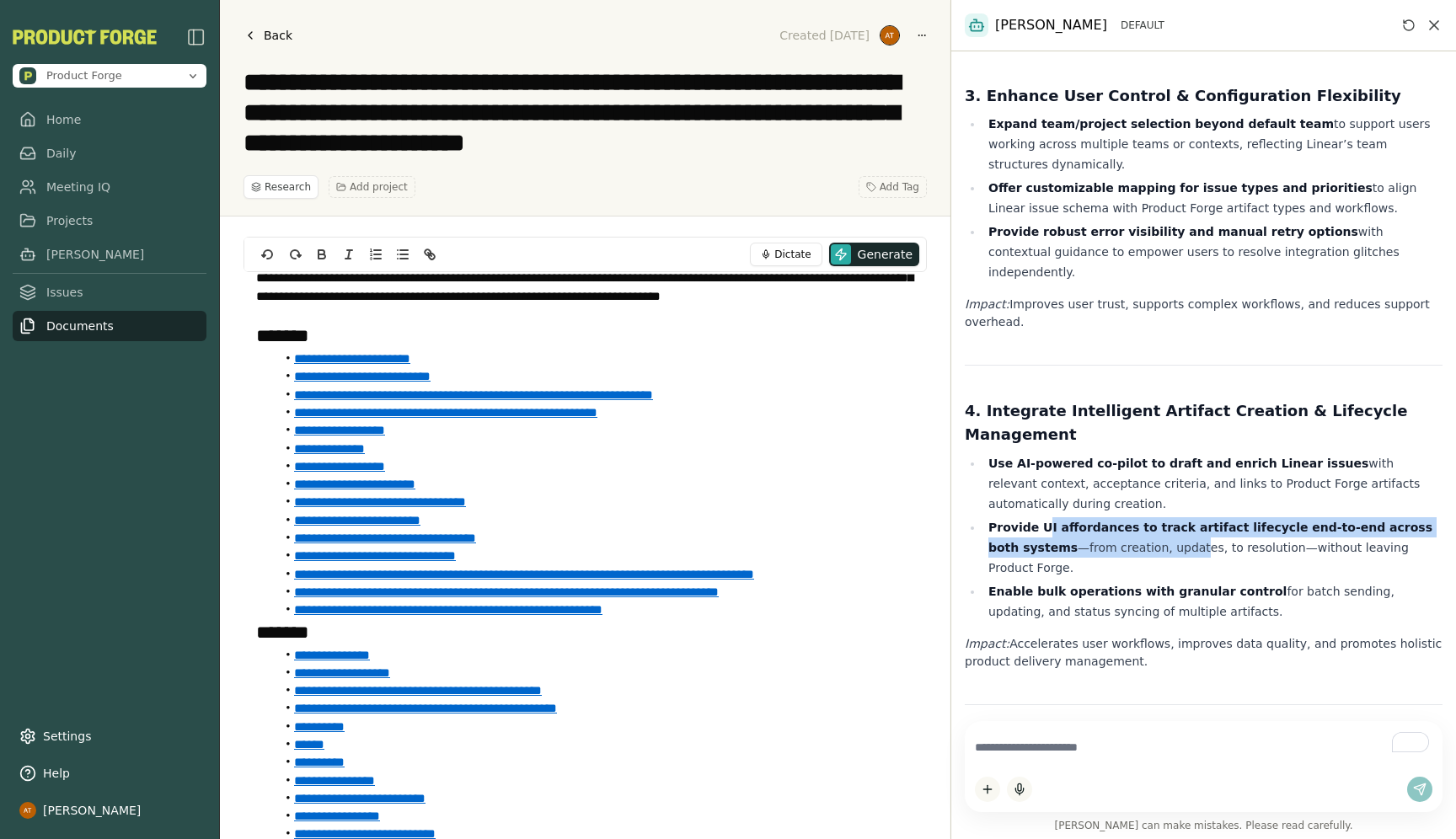
drag, startPoint x: 1041, startPoint y: 274, endPoint x: 1156, endPoint y: 290, distance: 116.1
click at [1156, 517] on li "Provide UI affordances to track artifact lifecycle end-to-end across both syste…" at bounding box center [1213, 548] width 459 height 61
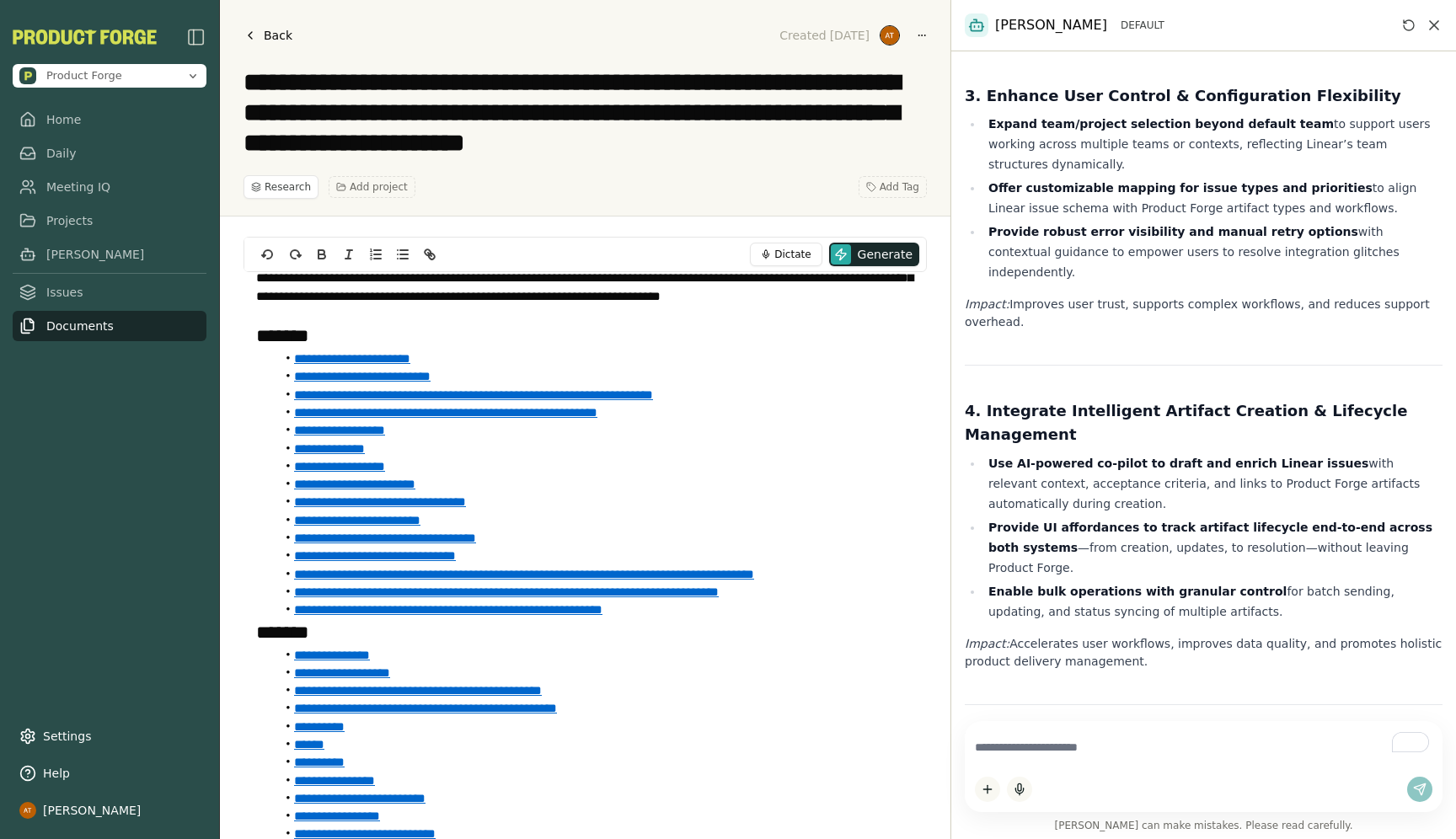
click at [1182, 517] on li "Provide UI affordances to track artifact lifecycle end-to-end across both syste…" at bounding box center [1213, 548] width 459 height 61
click at [1133, 517] on li "Provide UI affordances to track artifact lifecycle end-to-end across both syste…" at bounding box center [1213, 548] width 459 height 61
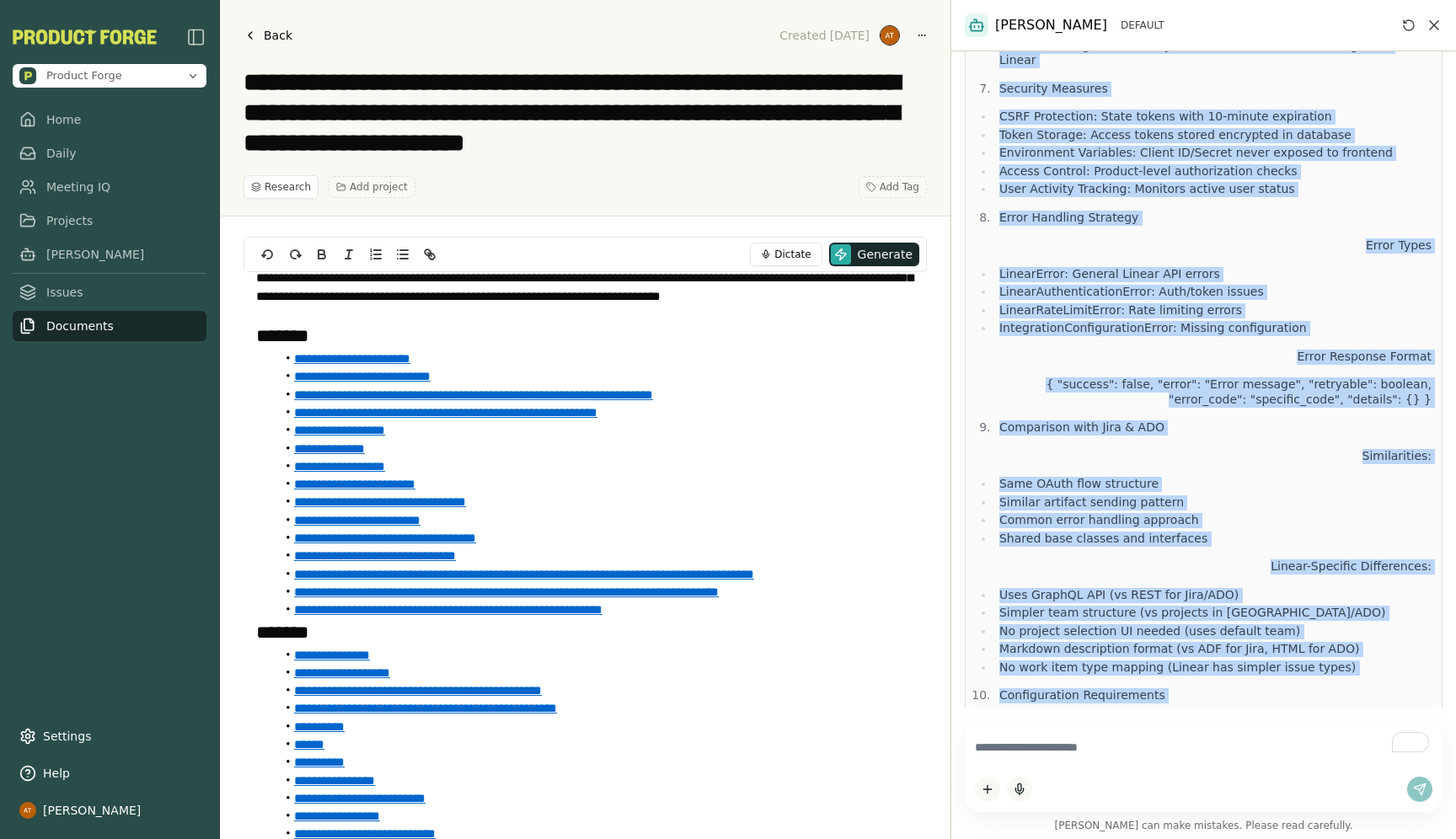
scroll to position [2554, 0]
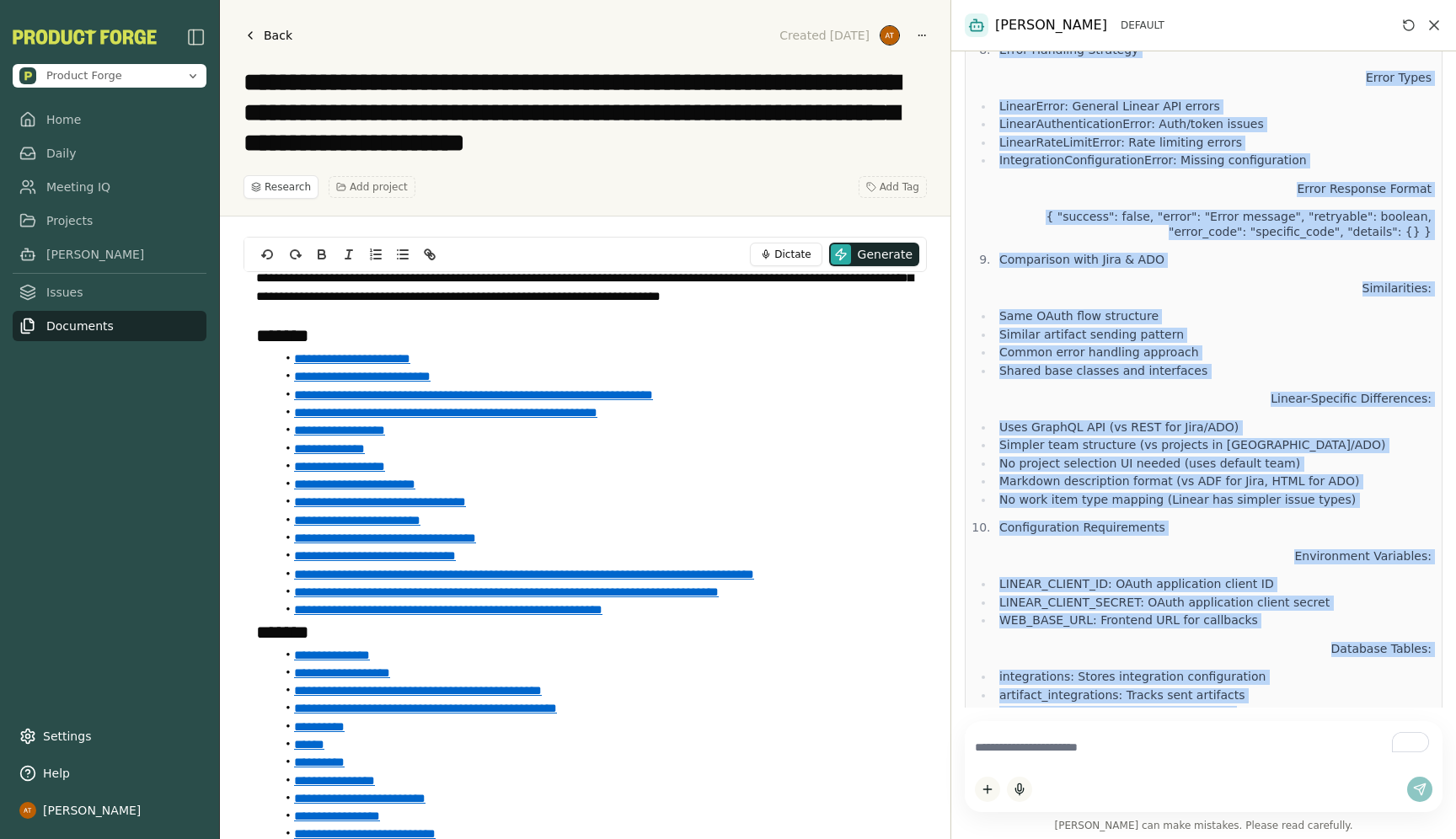
drag, startPoint x: 1005, startPoint y: 531, endPoint x: 1229, endPoint y: 687, distance: 273.0
click at [1229, 687] on div "Awesome, let's write some user stories. Start by telling me the title or just d…" at bounding box center [1204, 244] width 477 height 5446
copy div "now with that in mind and the context below I want you to put on your strategic…"
click at [42, 730] on link "Settings" at bounding box center [109, 737] width 194 height 30
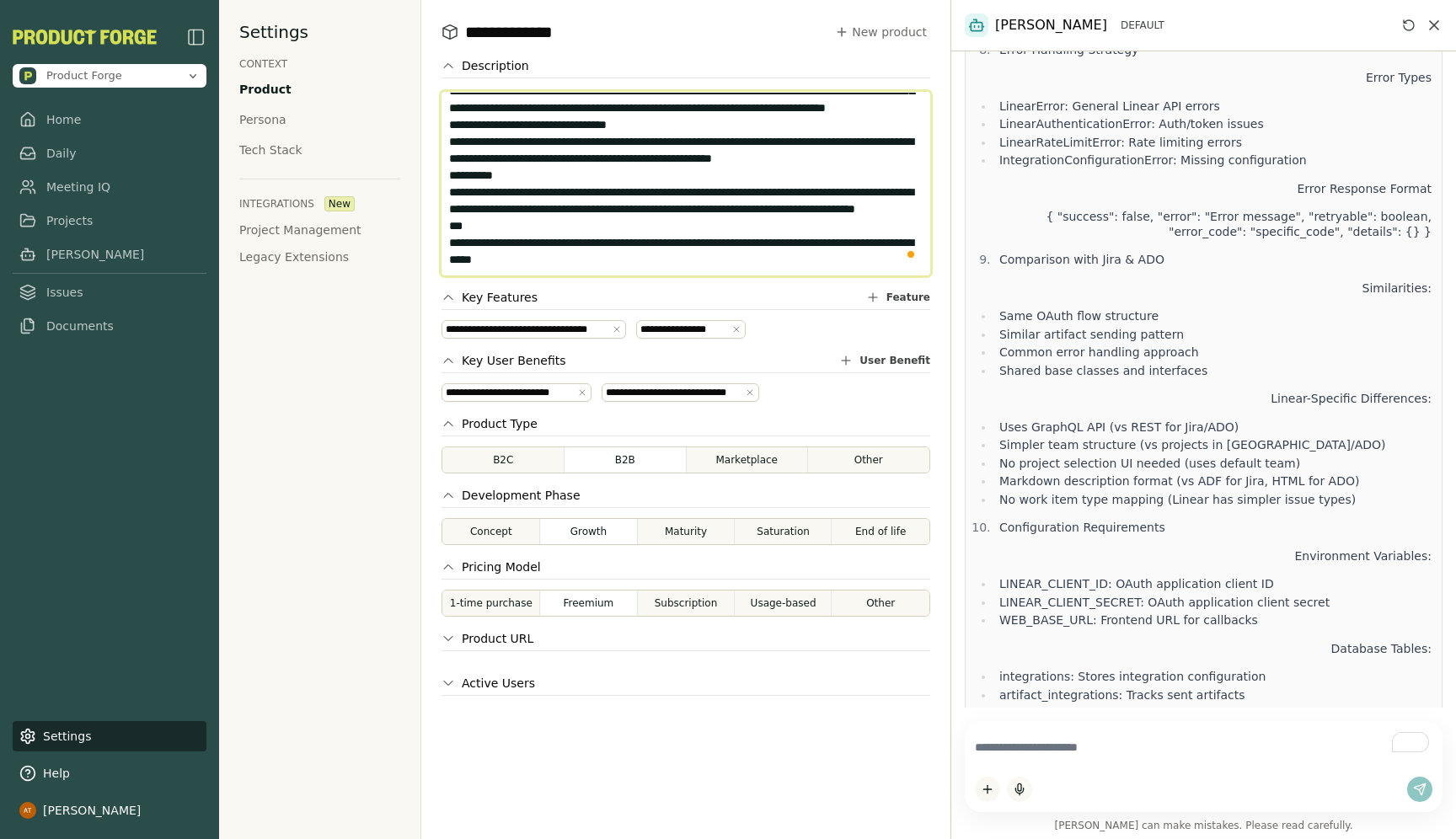
scroll to position [590, 0]
drag, startPoint x: 450, startPoint y: 106, endPoint x: 521, endPoint y: 383, distance: 286.0
click at [521, 383] on div "**********" at bounding box center [686, 419] width 529 height 839
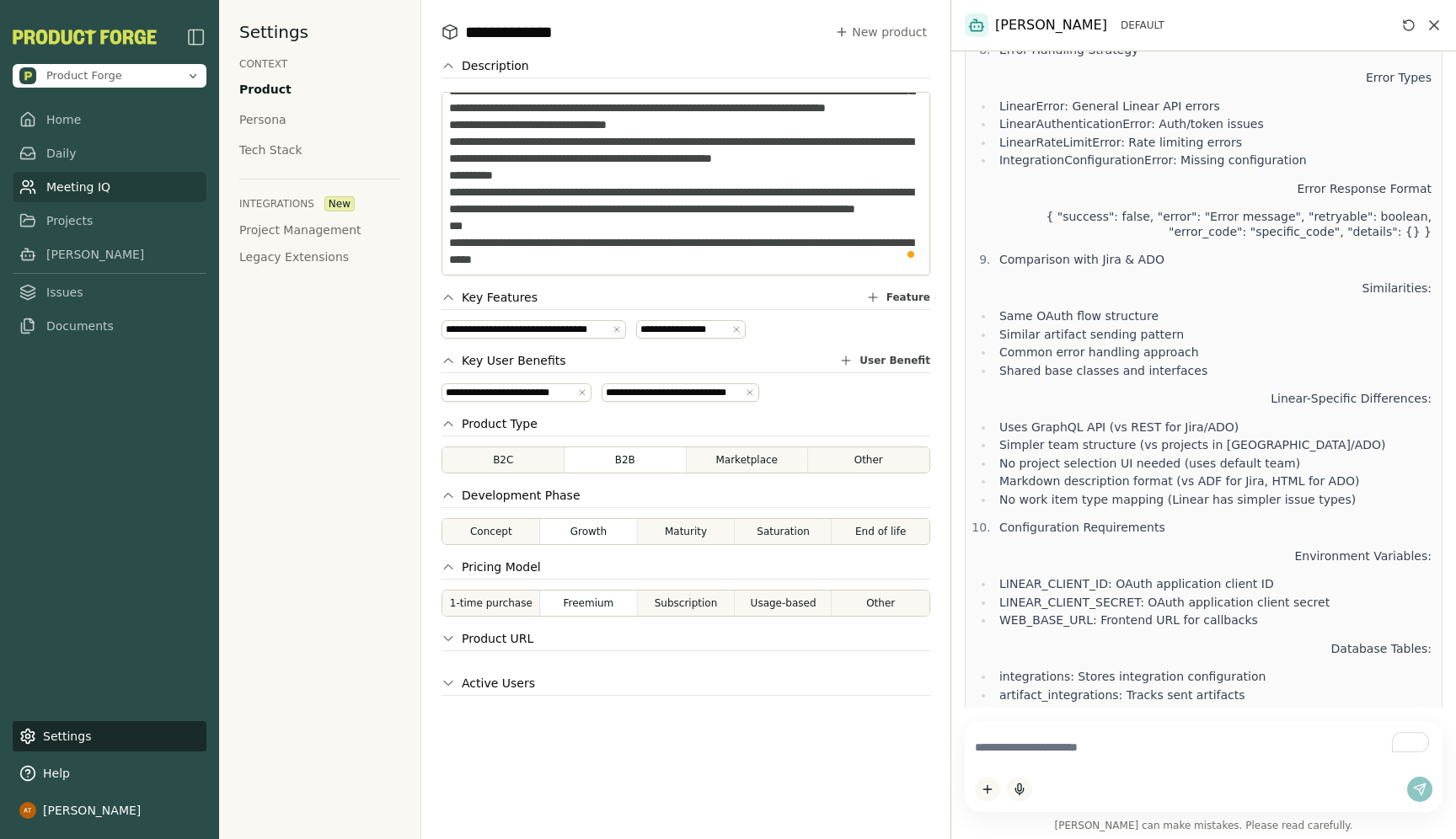
click at [89, 194] on link "Meeting IQ" at bounding box center [109, 187] width 194 height 30
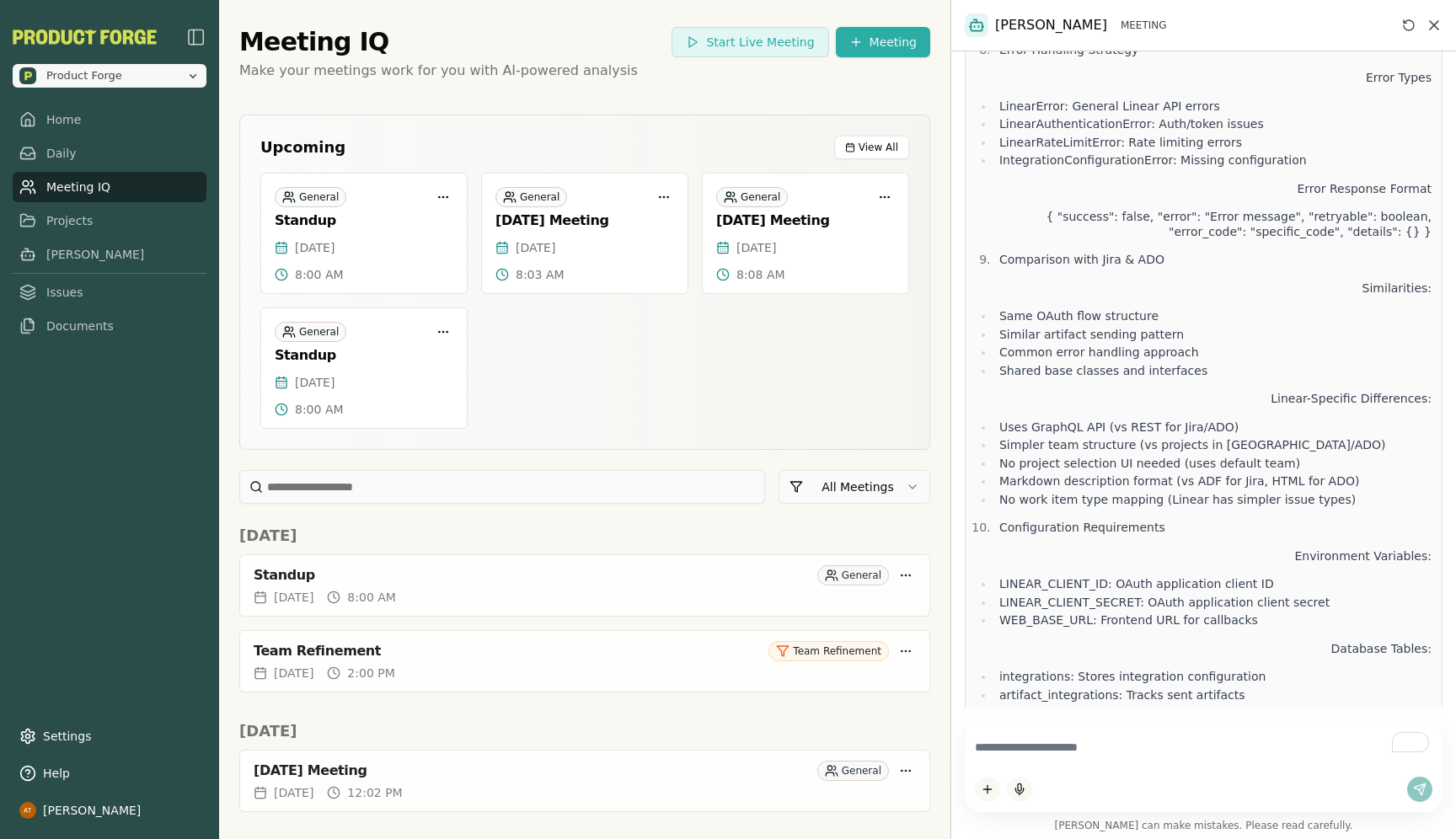
click at [157, 74] on span "Product Forge" at bounding box center [99, 76] width 160 height 17
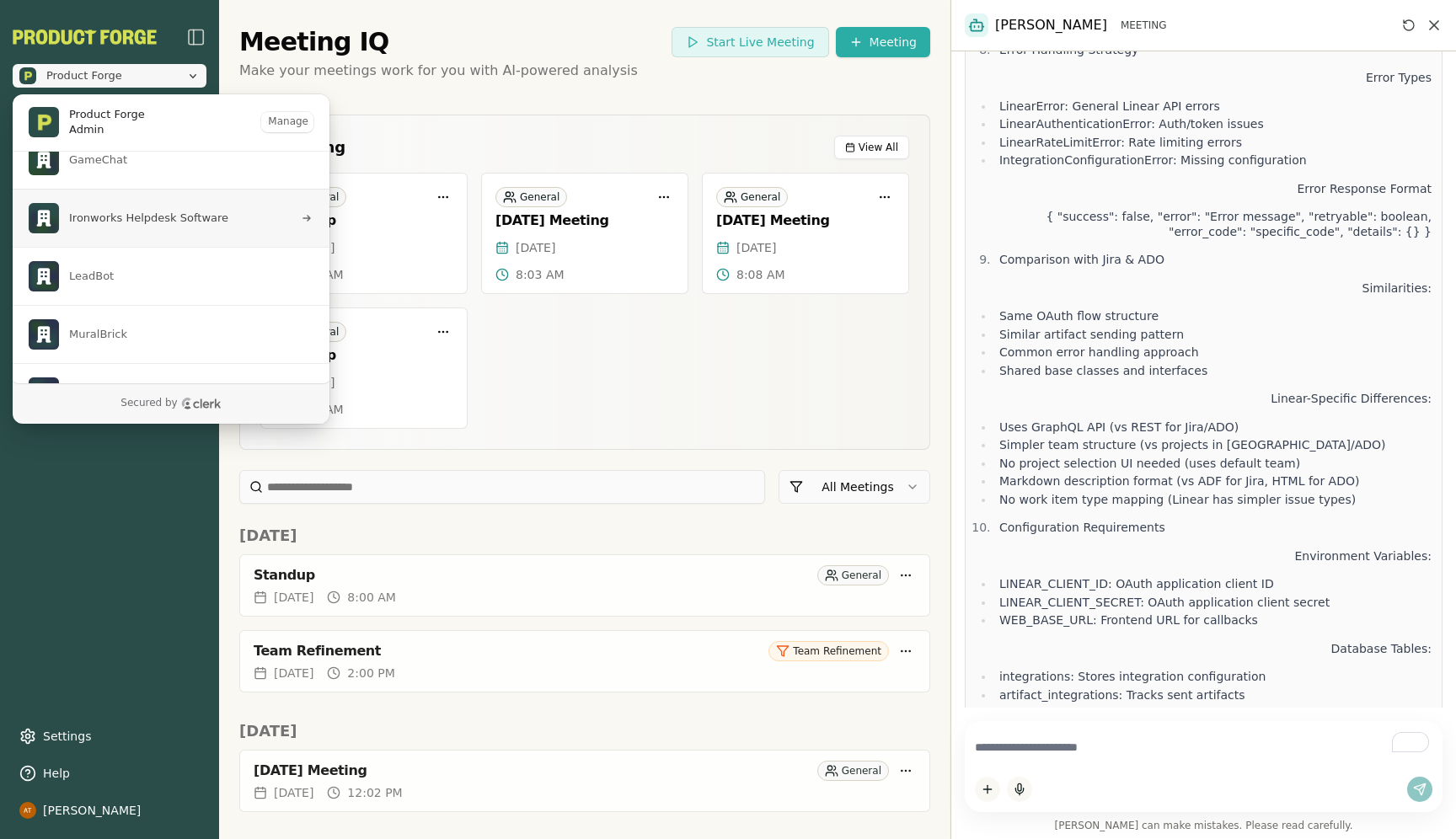
scroll to position [76, 0]
click at [117, 216] on span "Ironworks Helpdesk Software" at bounding box center [149, 221] width 159 height 15
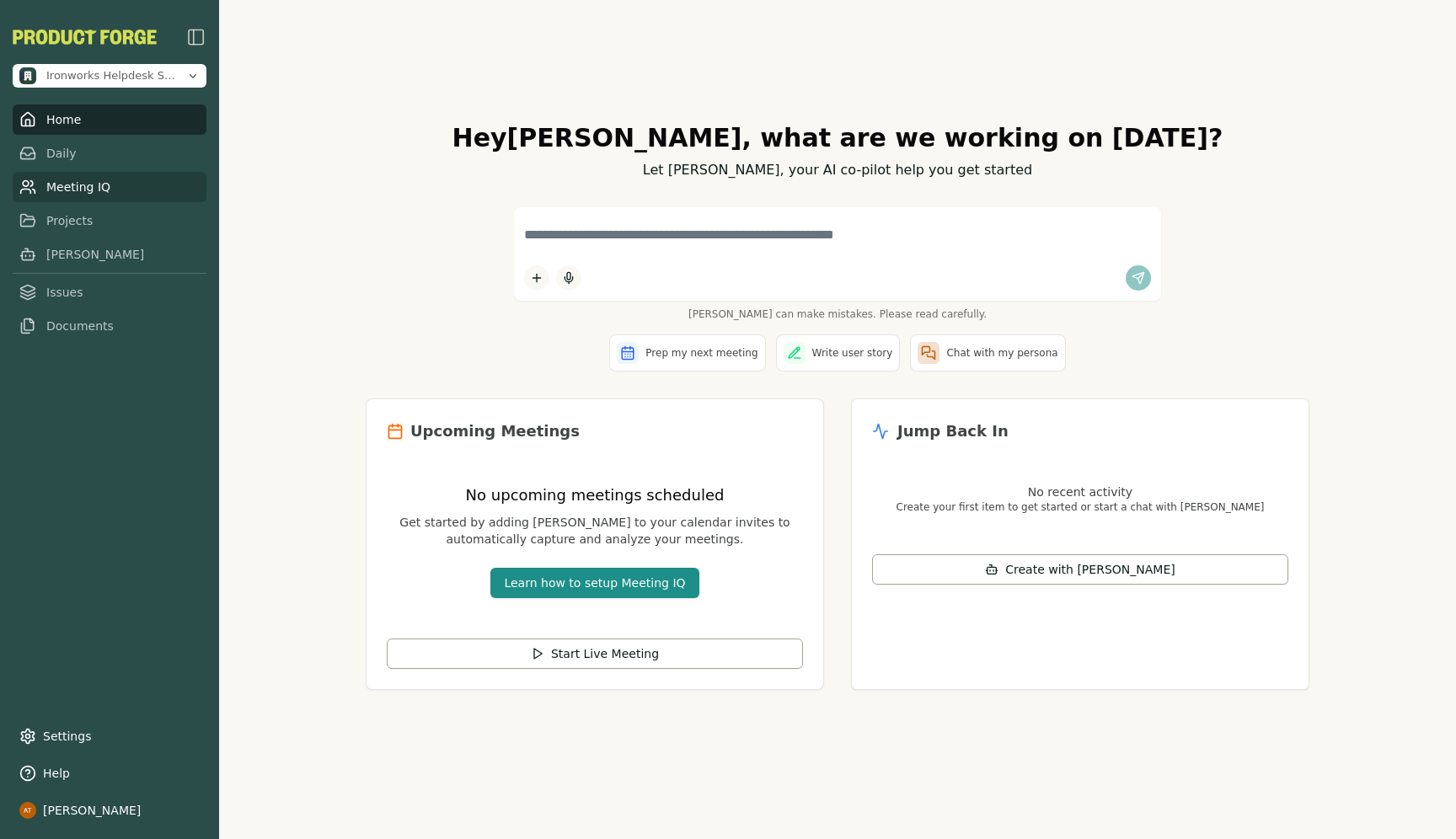
click at [74, 190] on link "Meeting IQ" at bounding box center [109, 187] width 194 height 30
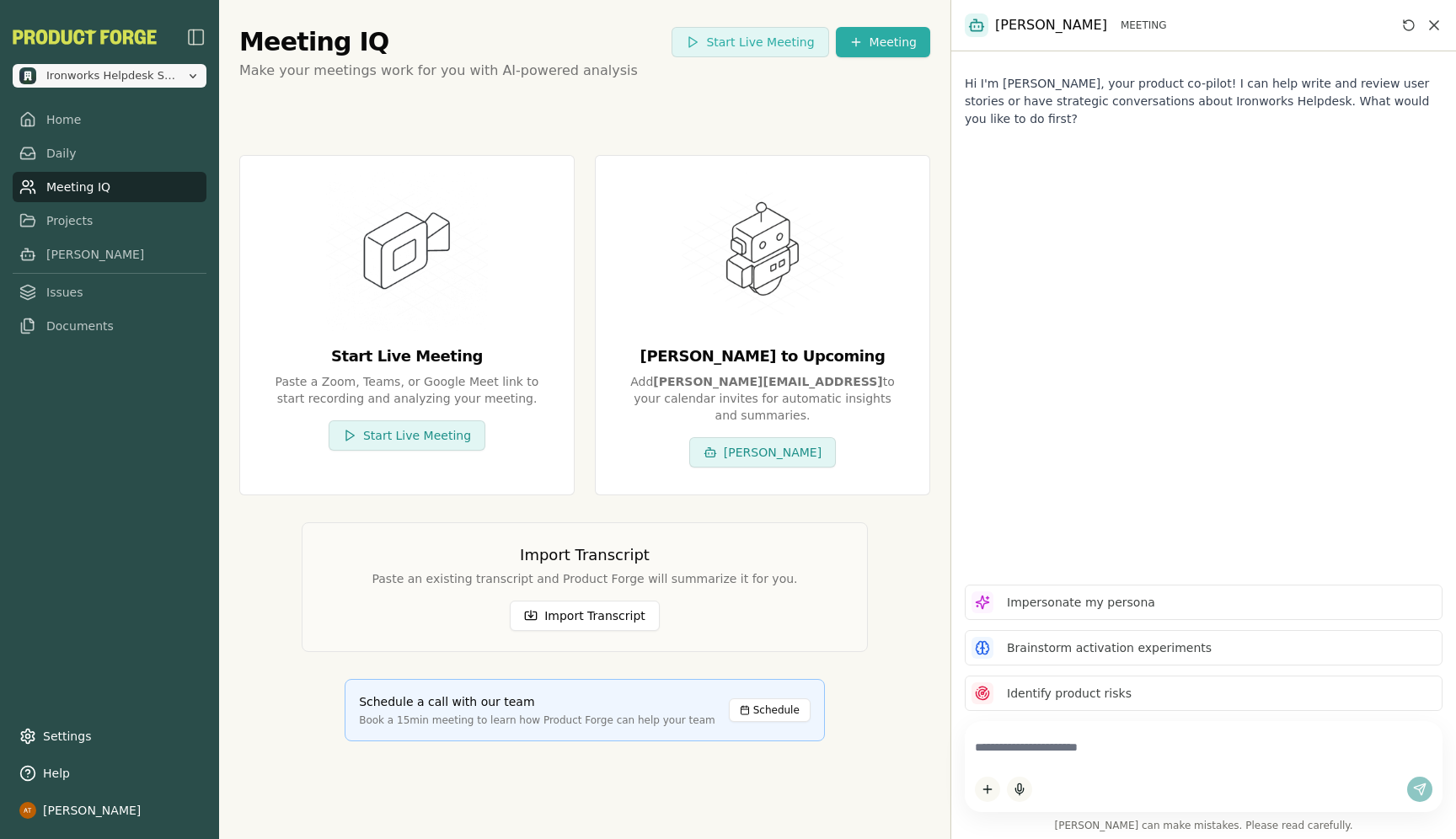
click at [82, 79] on span "Ironworks Helpdesk Software" at bounding box center [113, 76] width 133 height 15
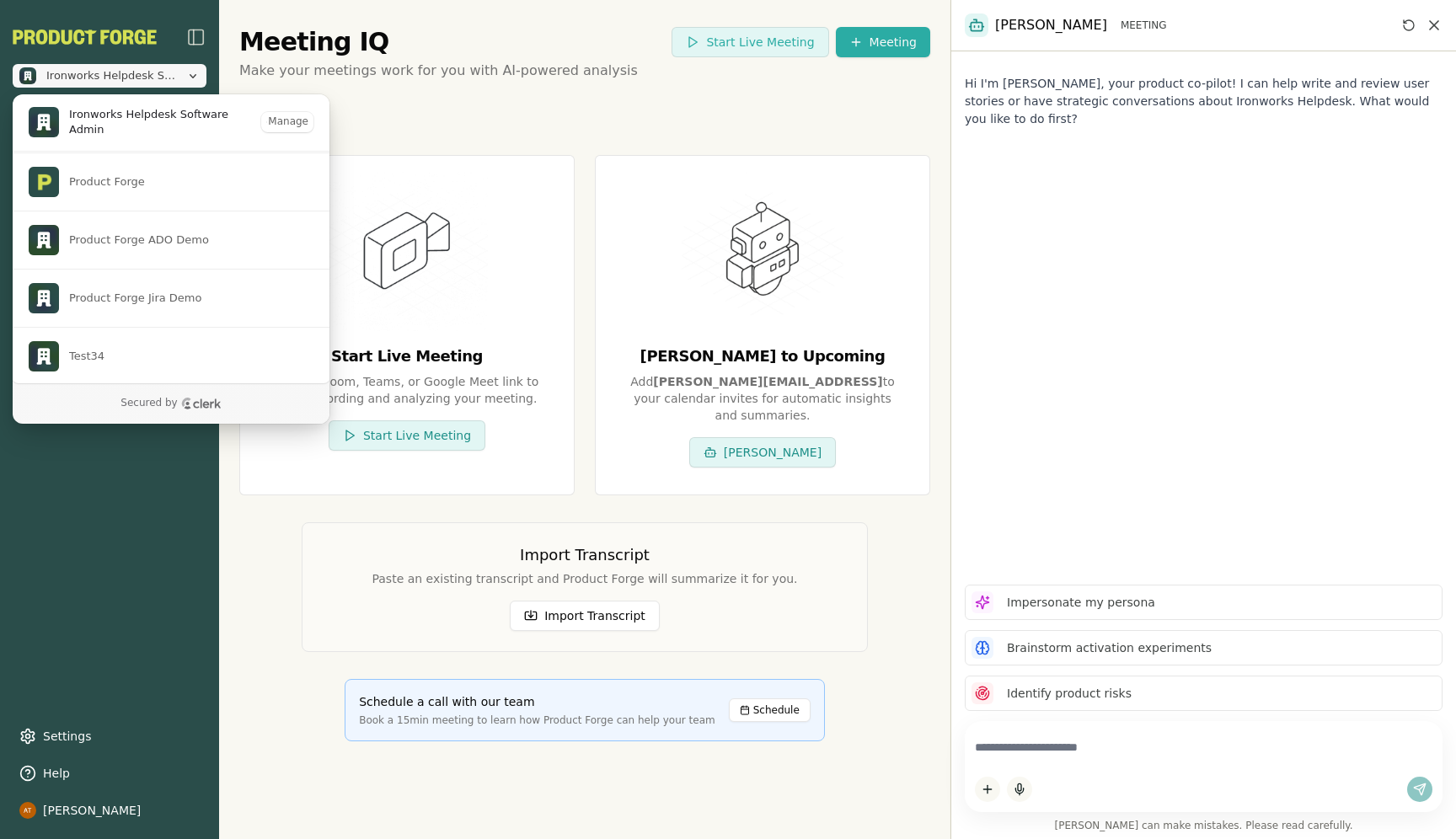
scroll to position [465, 0]
click at [101, 188] on span "Product Forge" at bounding box center [161, 180] width 265 height 30
